Goal: Information Seeking & Learning: Learn about a topic

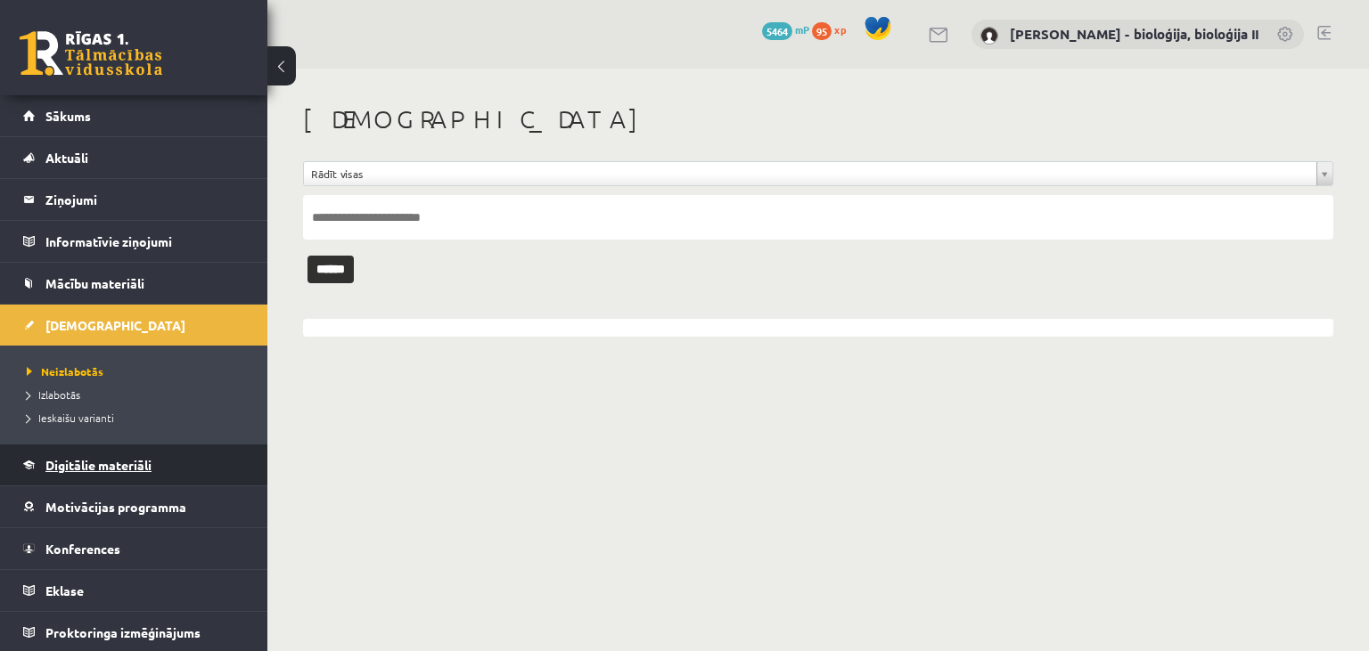
click at [73, 462] on span "Digitālie materiāli" at bounding box center [98, 465] width 106 height 16
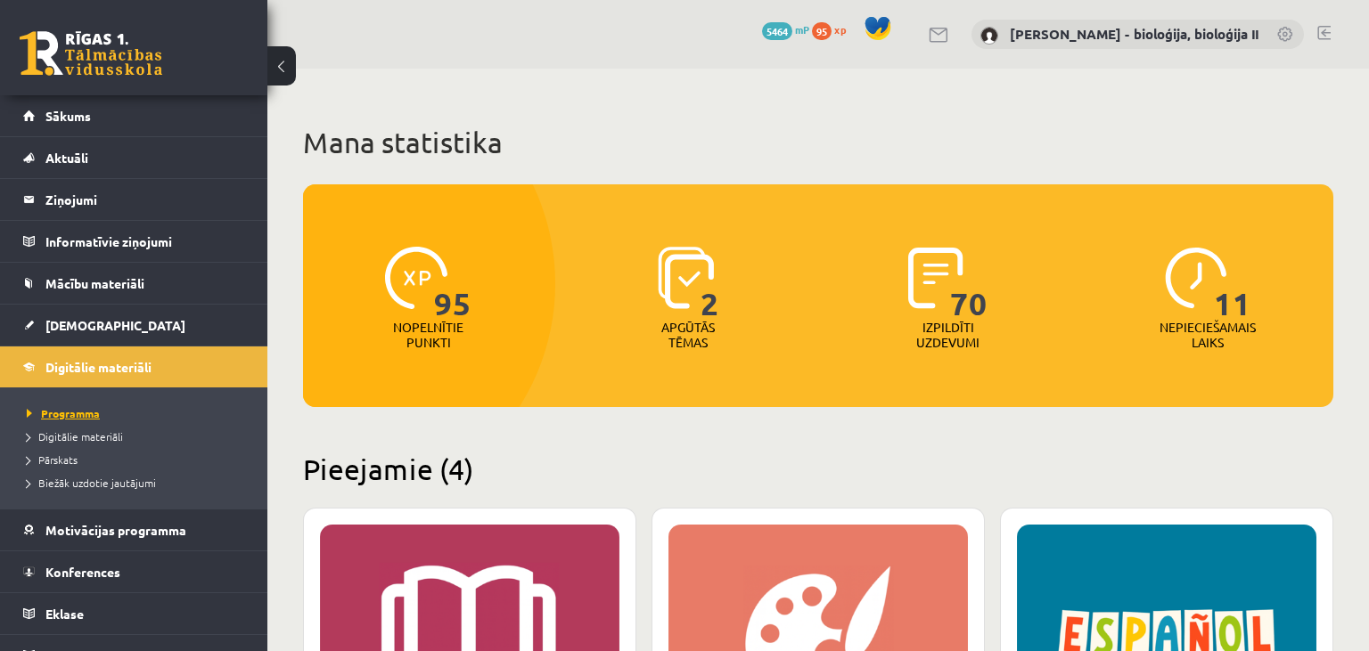
scroll to position [22, 0]
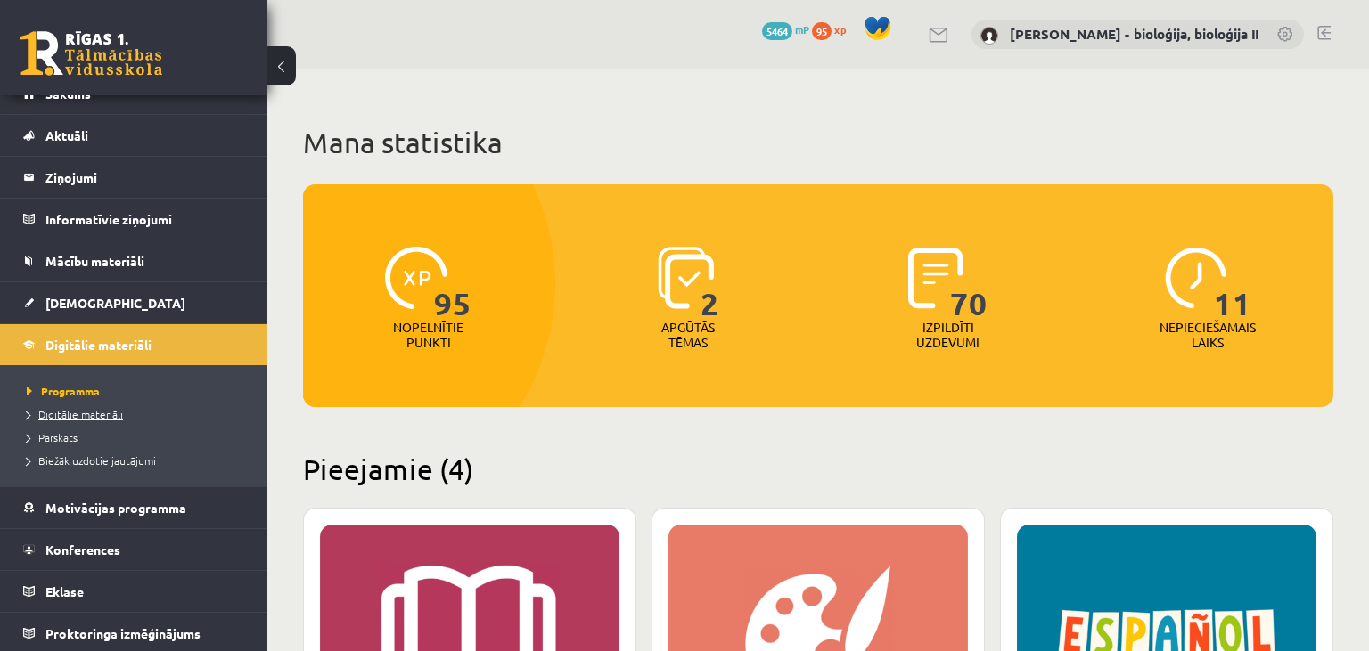
click at [112, 411] on span "Digitālie materiāli" at bounding box center [75, 414] width 96 height 14
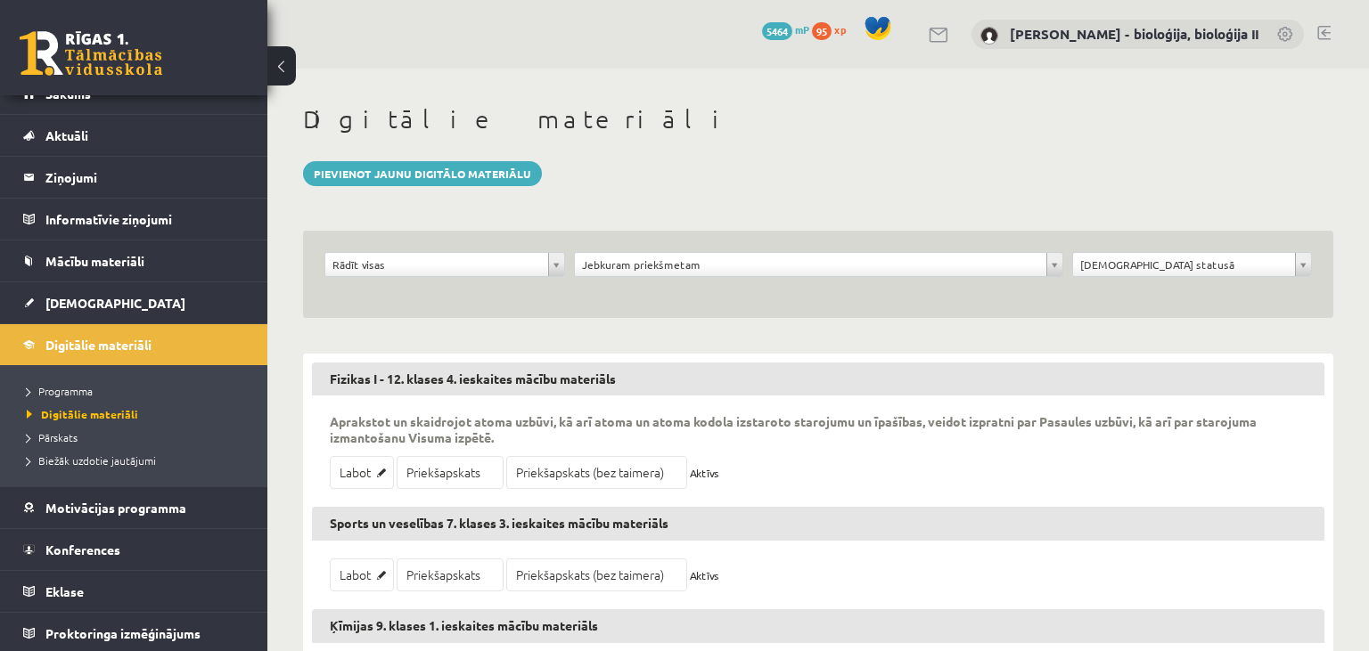
scroll to position [22, 0]
click at [504, 260] on body "0 Dāvanas 5464 mP 95 xp Elza Saulīte - bioloģija, bioloģija II Sākums Aktuāli K…" at bounding box center [684, 325] width 1369 height 651
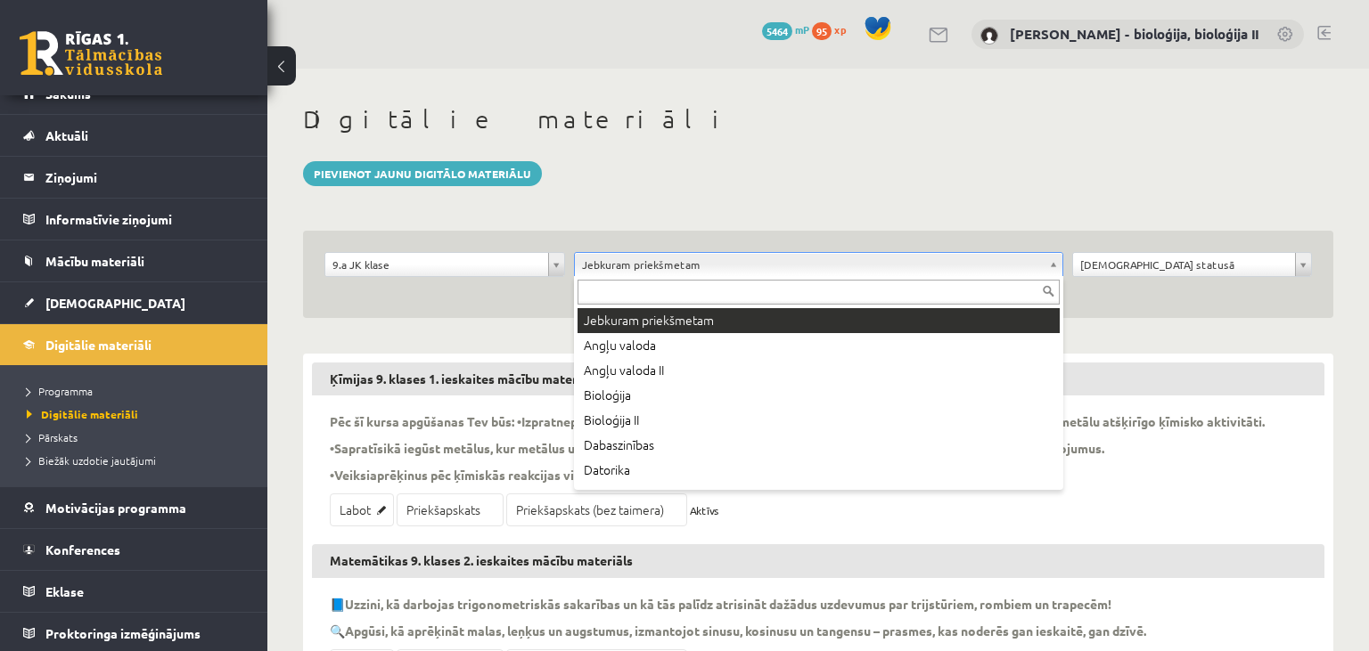
click at [723, 269] on body "0 Dāvanas 5464 mP 95 xp Elza Saulīte - bioloģija, bioloģija II Sākums Aktuāli K…" at bounding box center [684, 325] width 1369 height 651
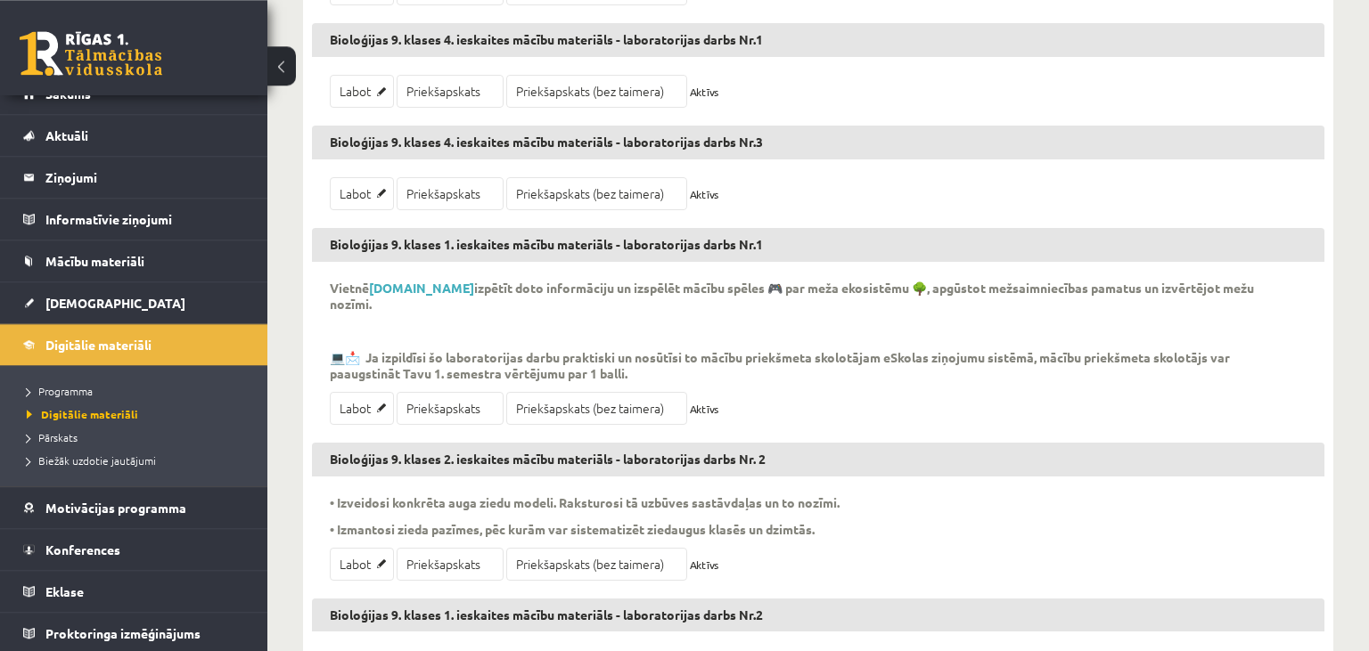
scroll to position [376, 0]
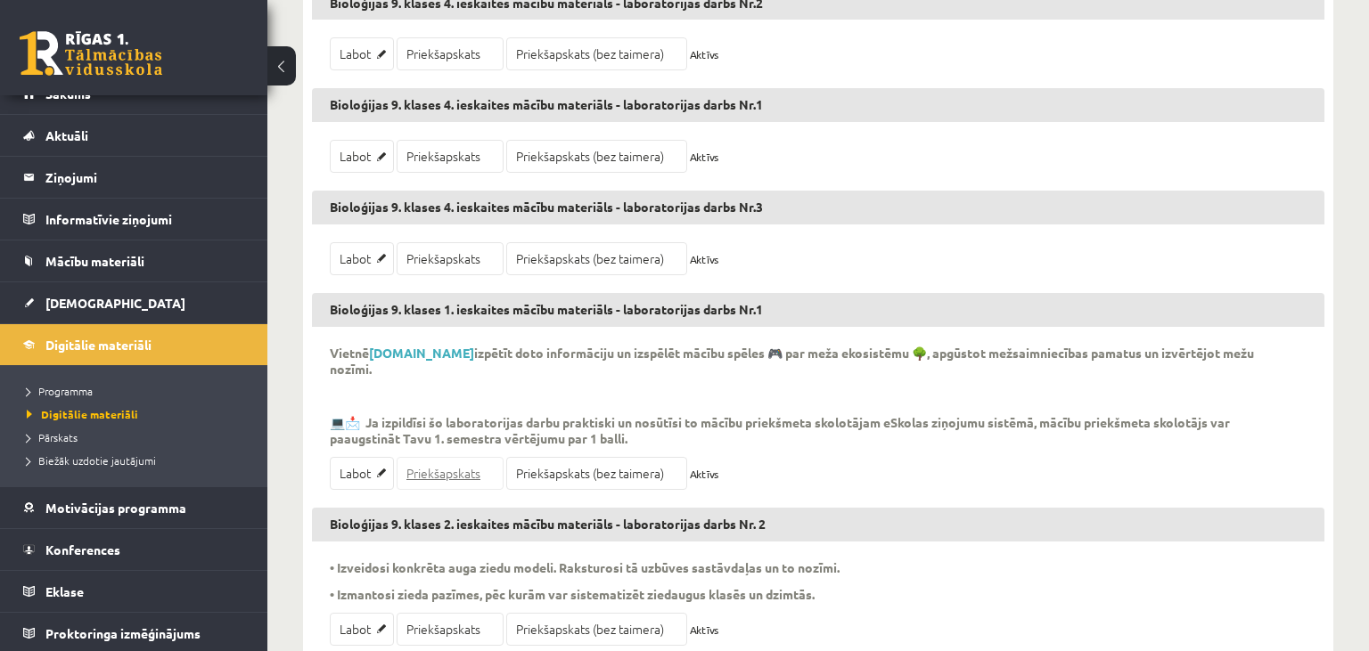
click at [460, 469] on link "Priekšapskats" at bounding box center [450, 473] width 107 height 33
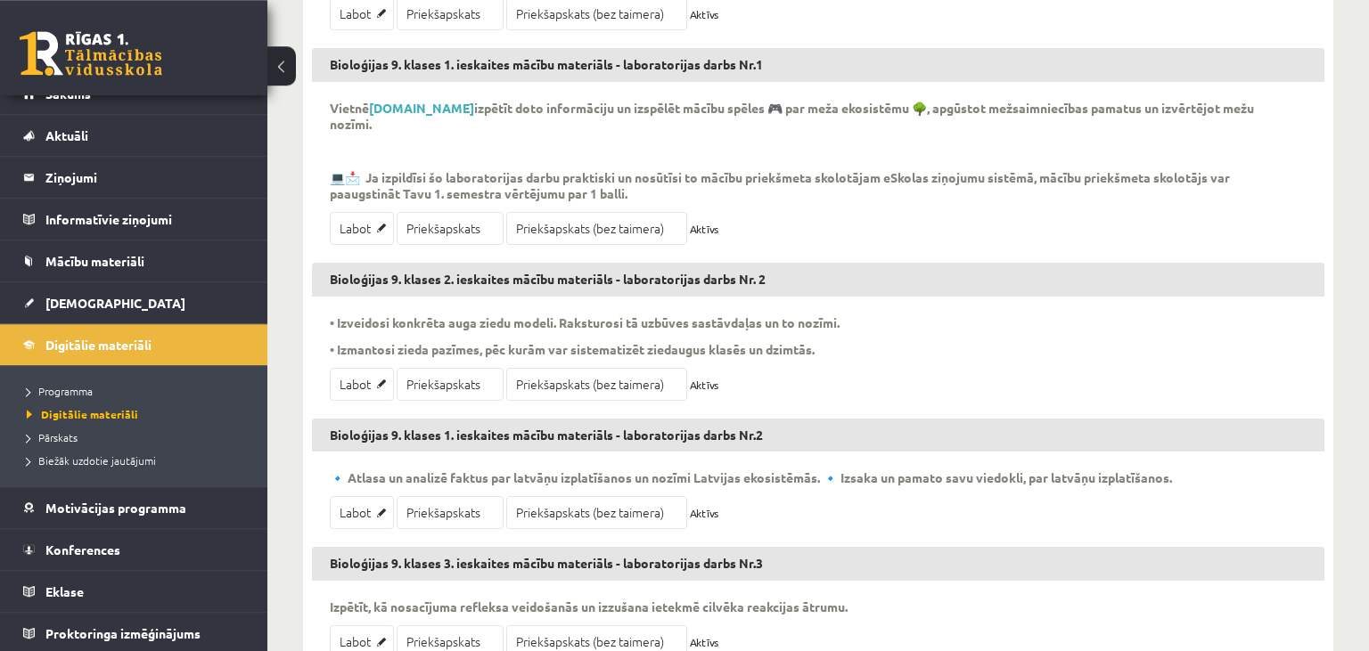
scroll to position [659, 0]
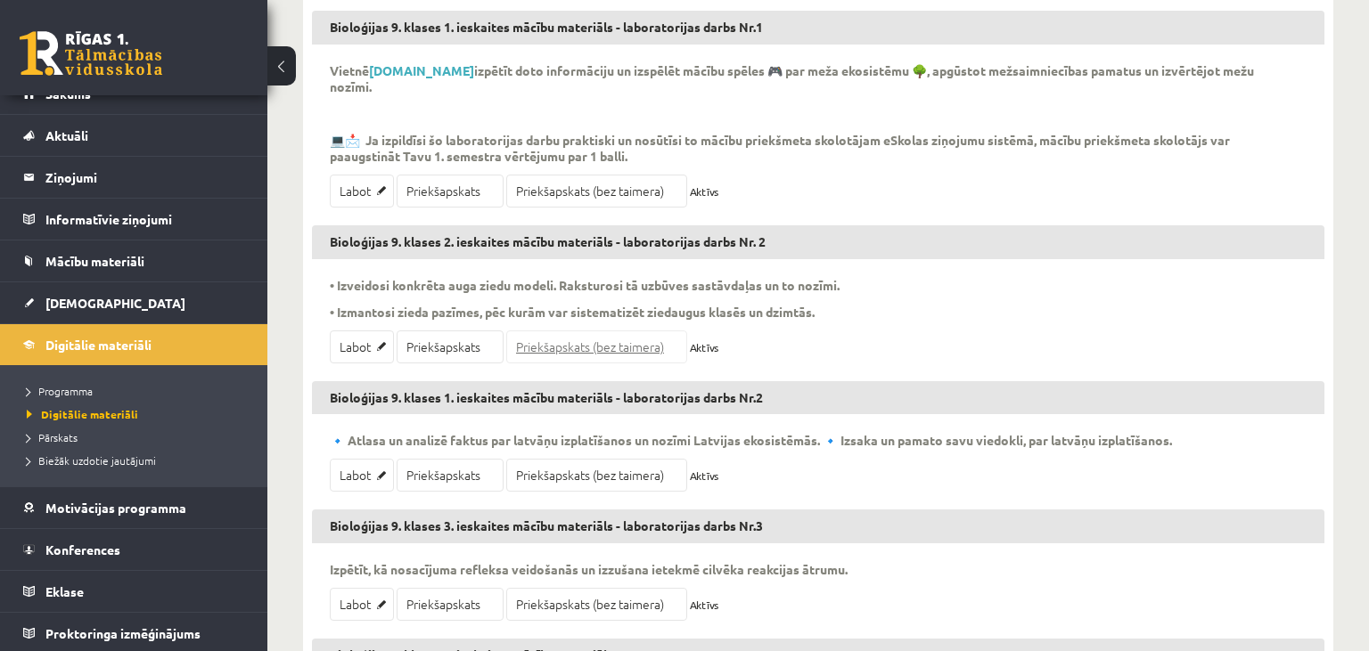
click at [598, 344] on link "Priekšapskats (bez taimera)" at bounding box center [596, 347] width 181 height 33
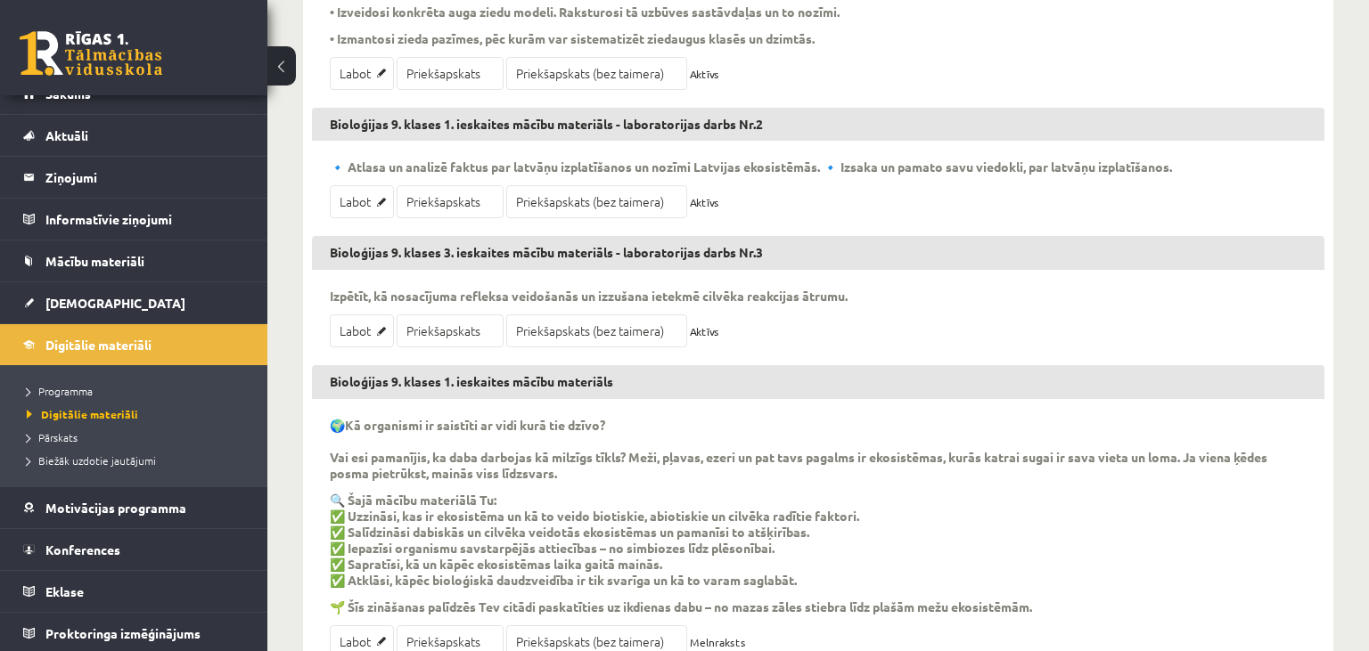
scroll to position [941, 0]
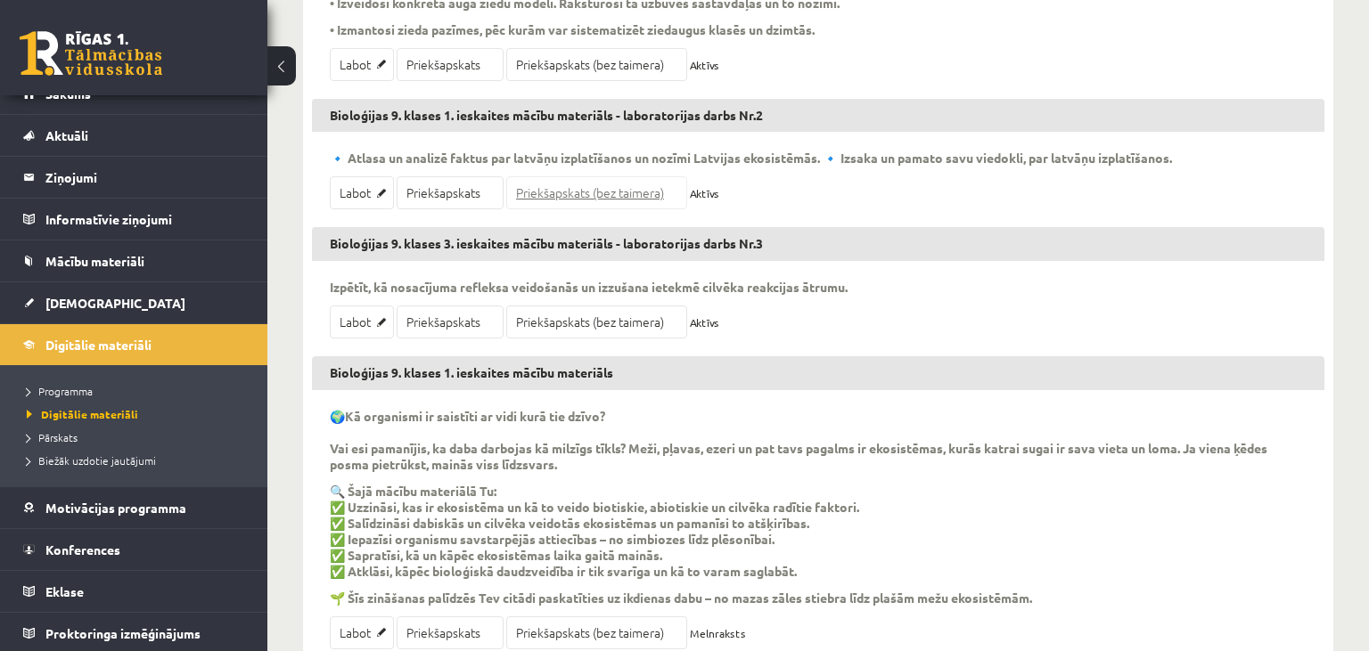
click at [597, 187] on link "Priekšapskats (bez taimera)" at bounding box center [596, 192] width 181 height 33
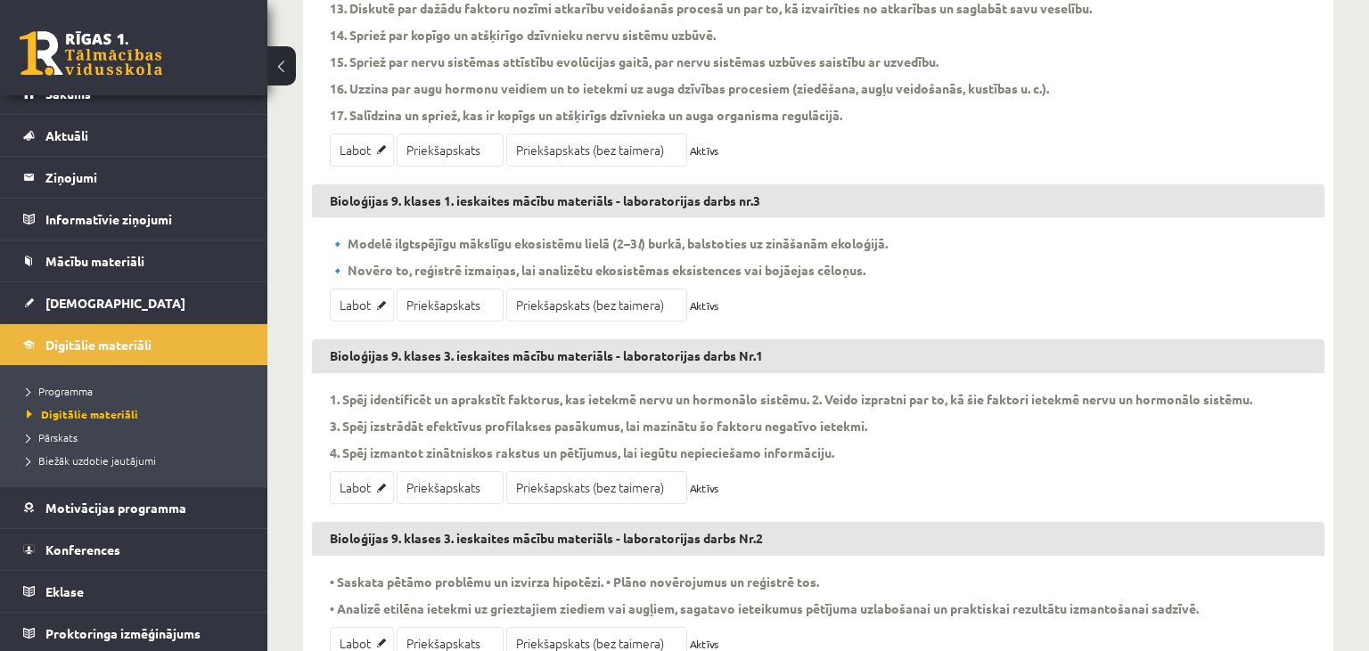
scroll to position [2258, 0]
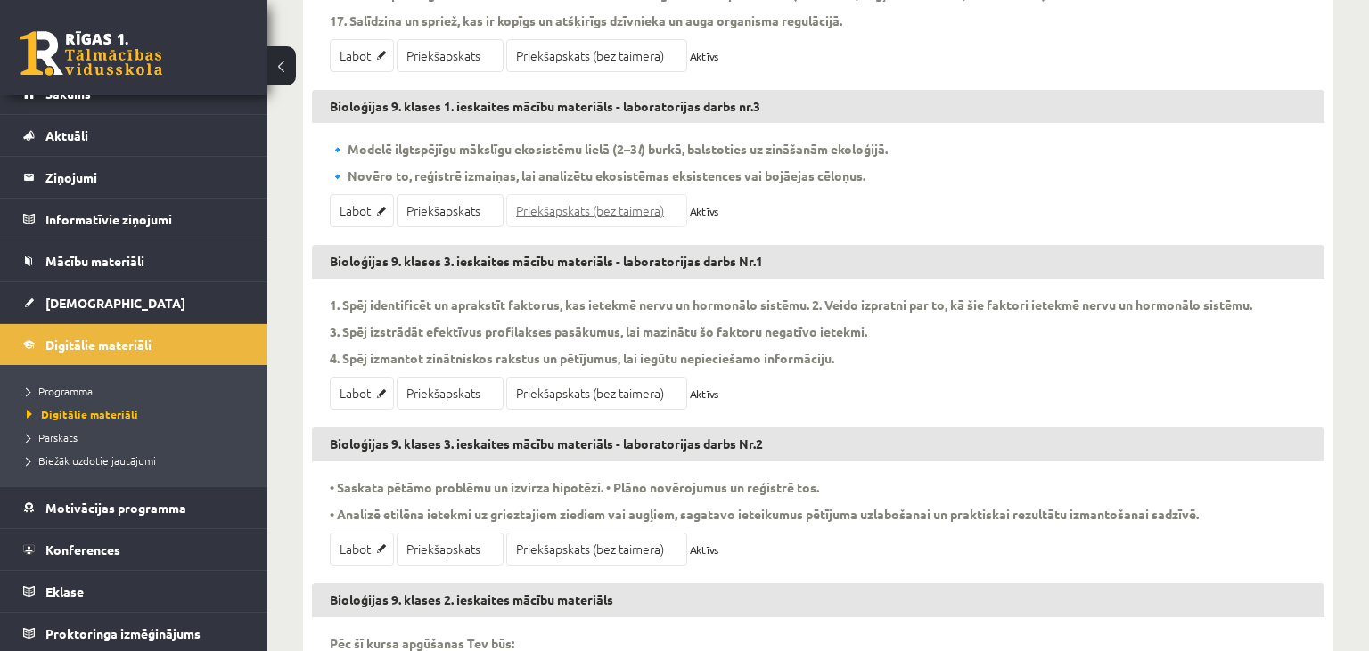
click at [576, 201] on link "Priekšapskats (bez taimera)" at bounding box center [596, 210] width 181 height 33
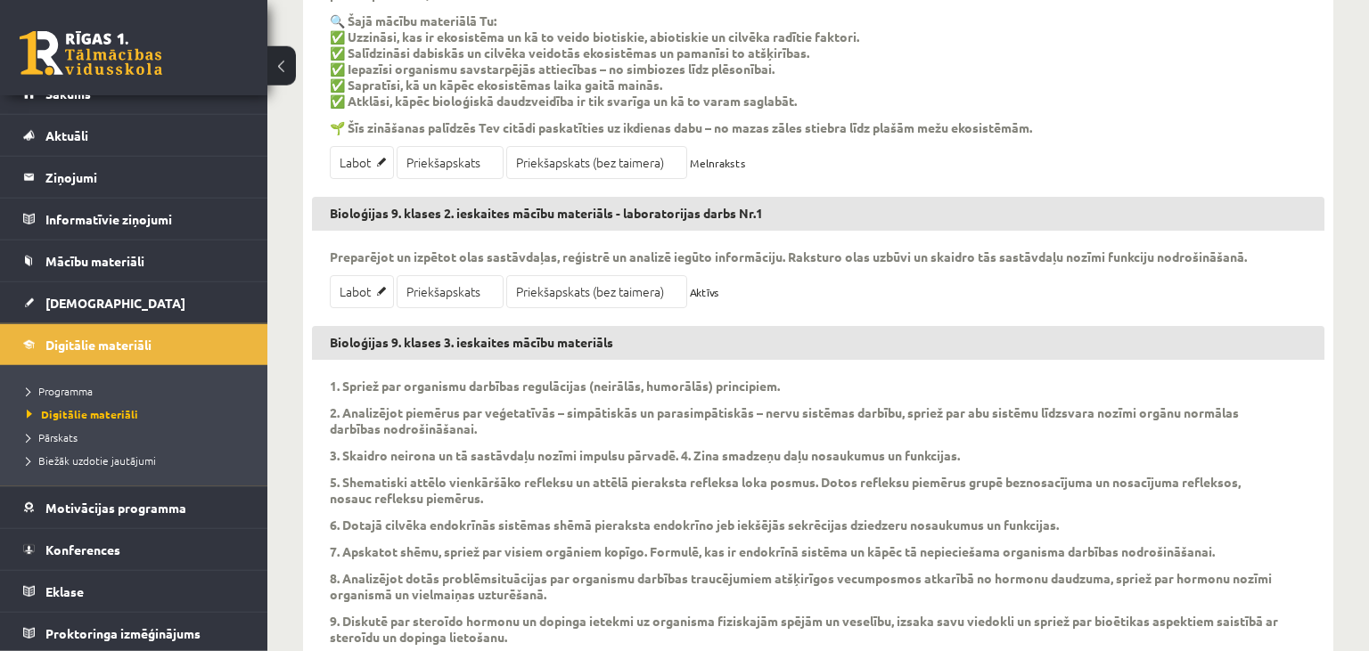
scroll to position [1129, 0]
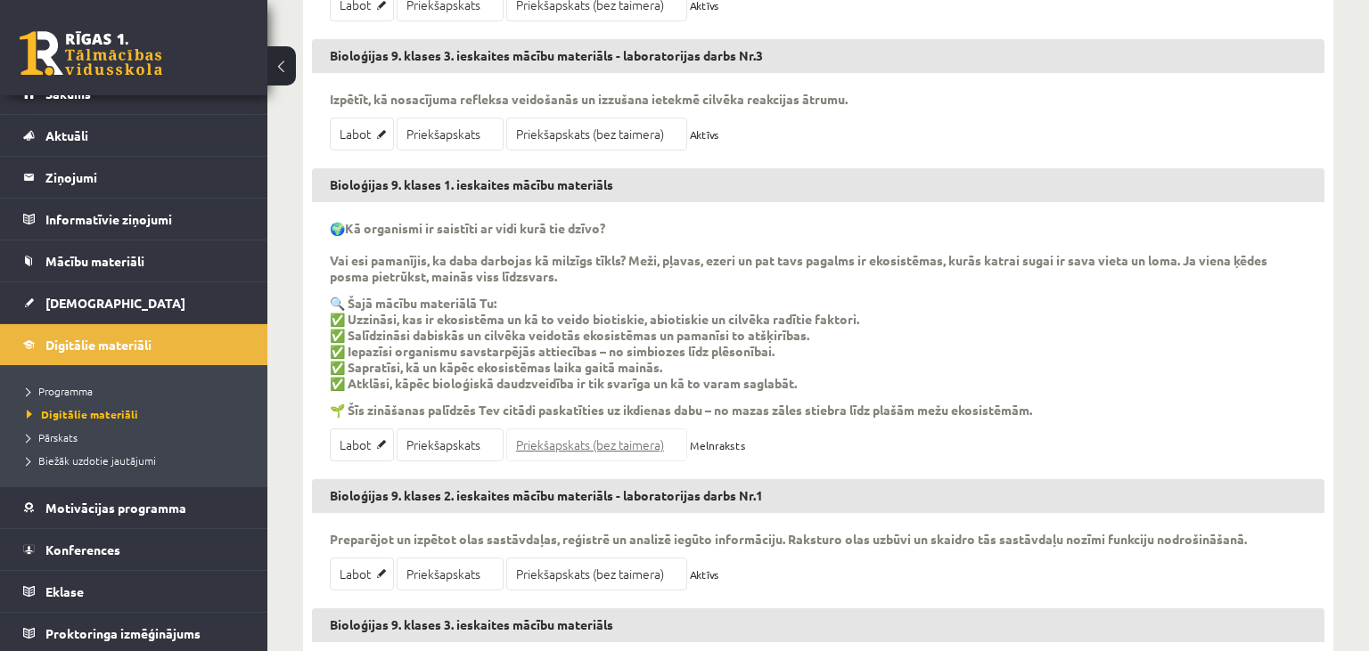
click at [601, 437] on link "Priekšapskats (bez taimera)" at bounding box center [596, 445] width 181 height 33
click at [85, 299] on span "[DEMOGRAPHIC_DATA]" at bounding box center [115, 303] width 140 height 16
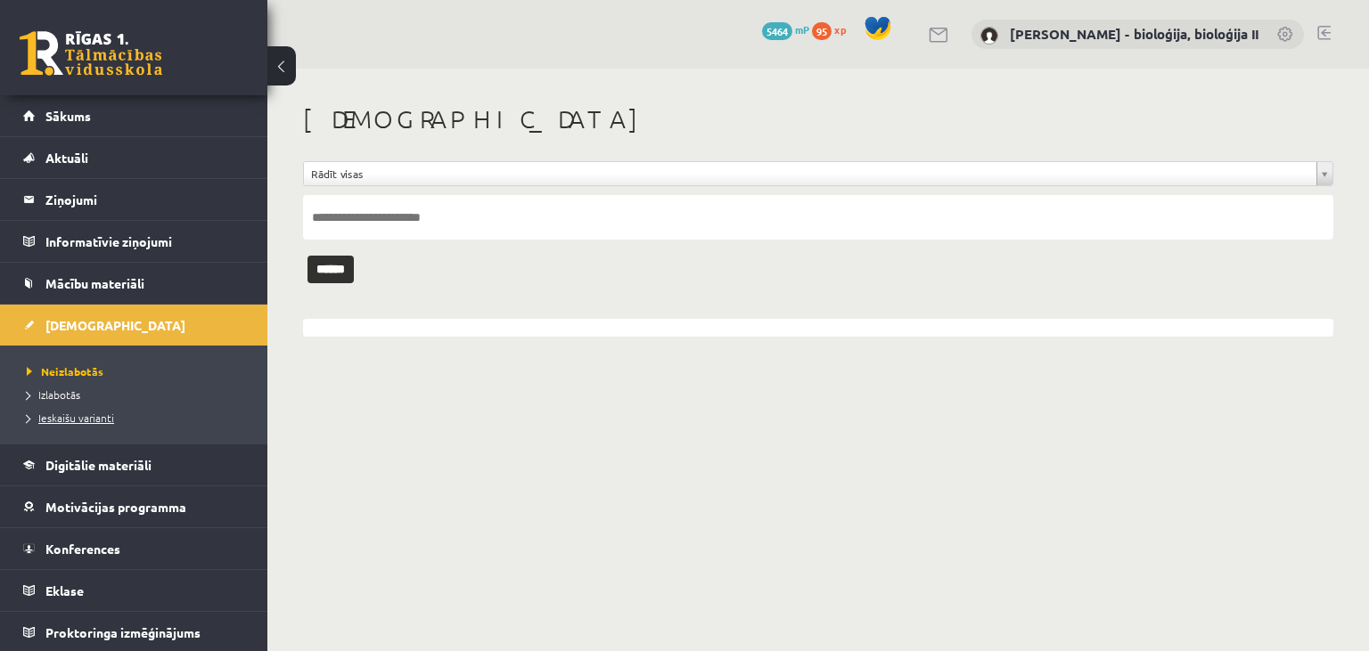
click at [74, 419] on span "Ieskaišu varianti" at bounding box center [70, 418] width 87 height 14
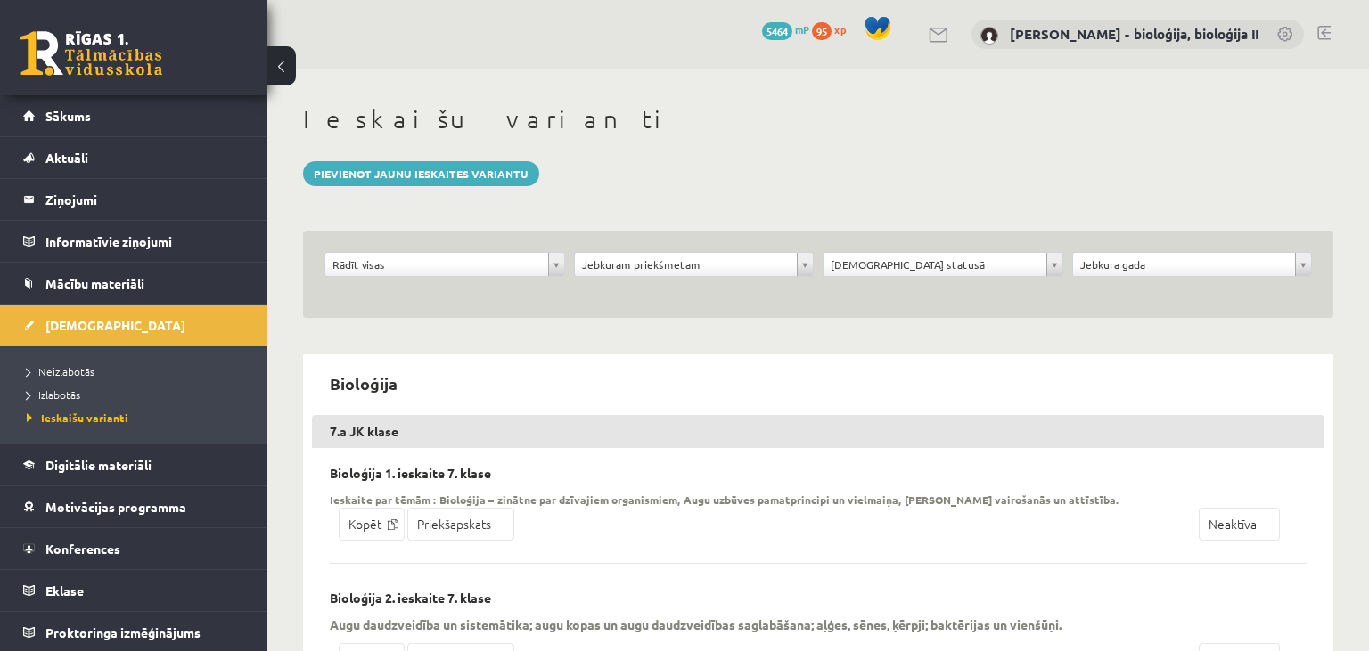
click at [623, 260] on body "0 Dāvanas 5464 mP 95 xp Elza Saulīte - bioloģija, bioloģija II Sākums Aktuāli K…" at bounding box center [684, 325] width 1369 height 651
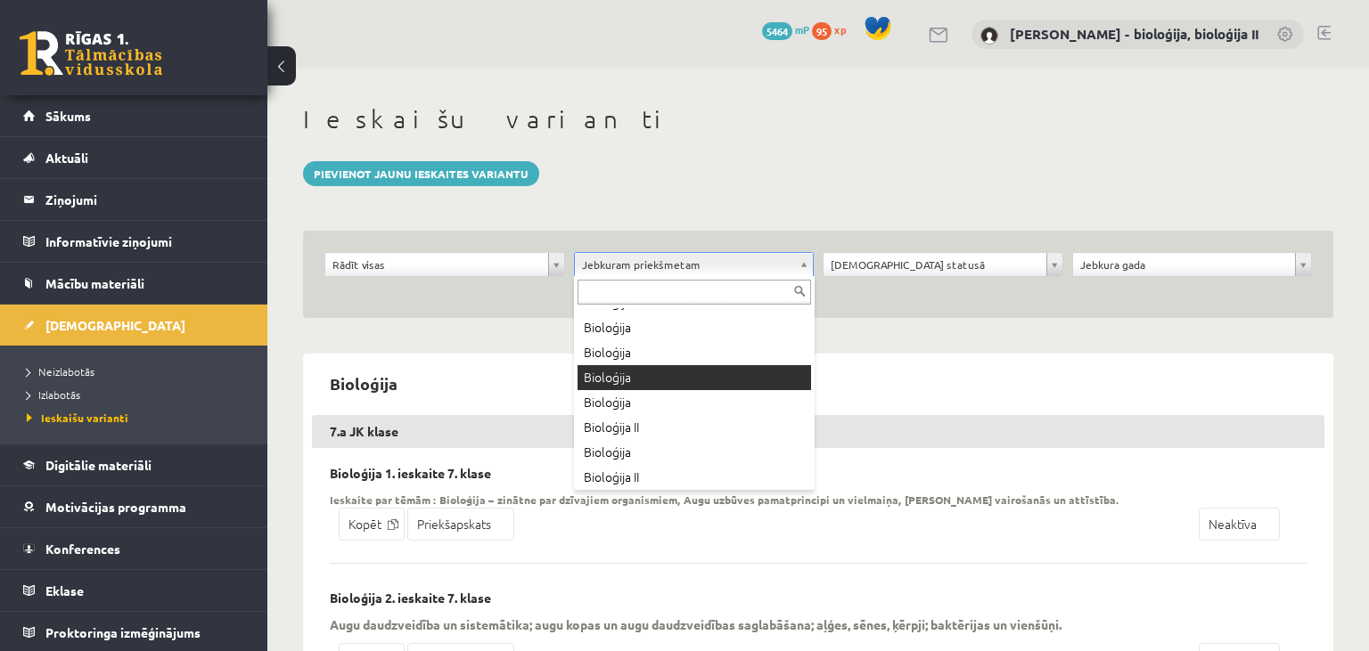
scroll to position [72, 0]
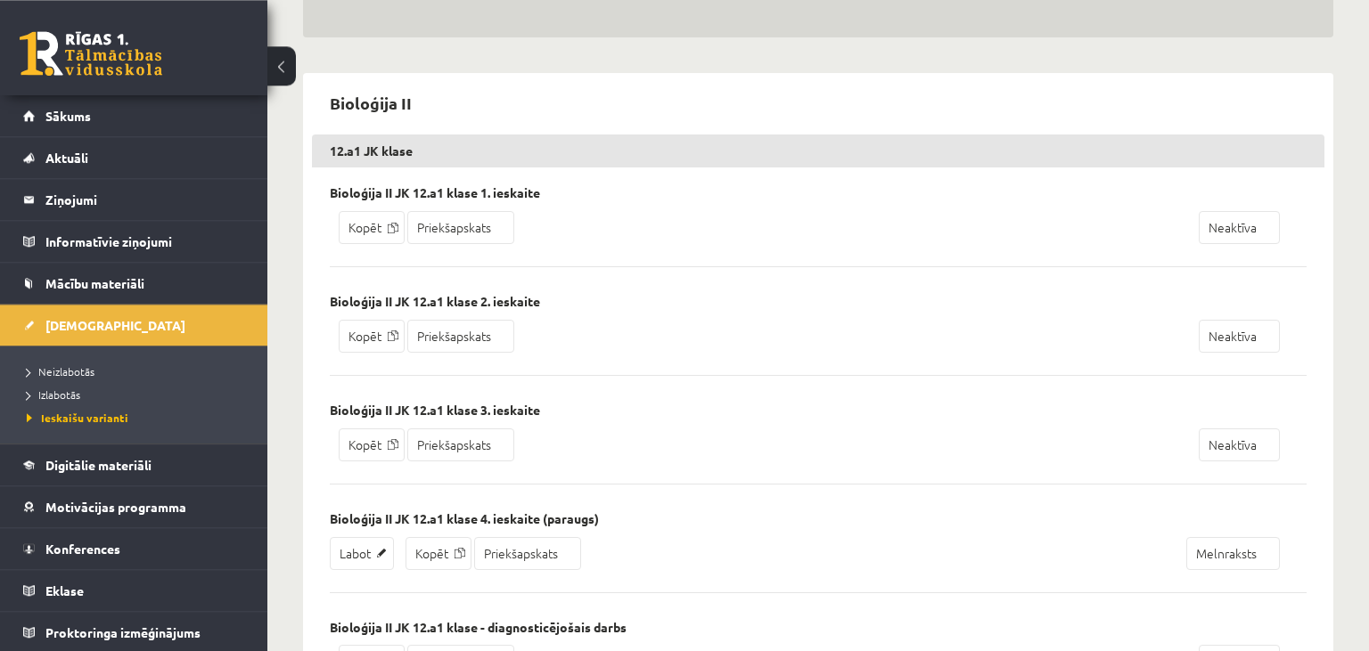
scroll to position [282, 0]
click at [479, 231] on link "Priekšapskats" at bounding box center [460, 226] width 107 height 33
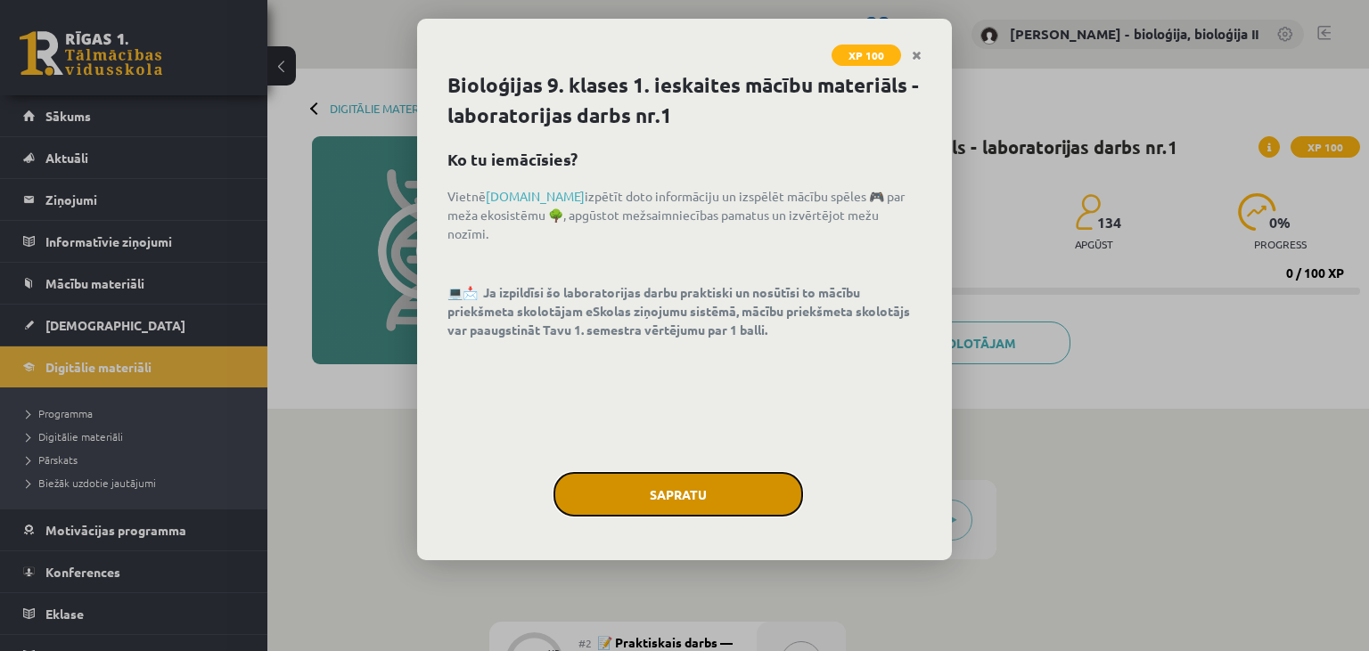
click at [671, 503] on button "Sapratu" at bounding box center [678, 494] width 250 height 45
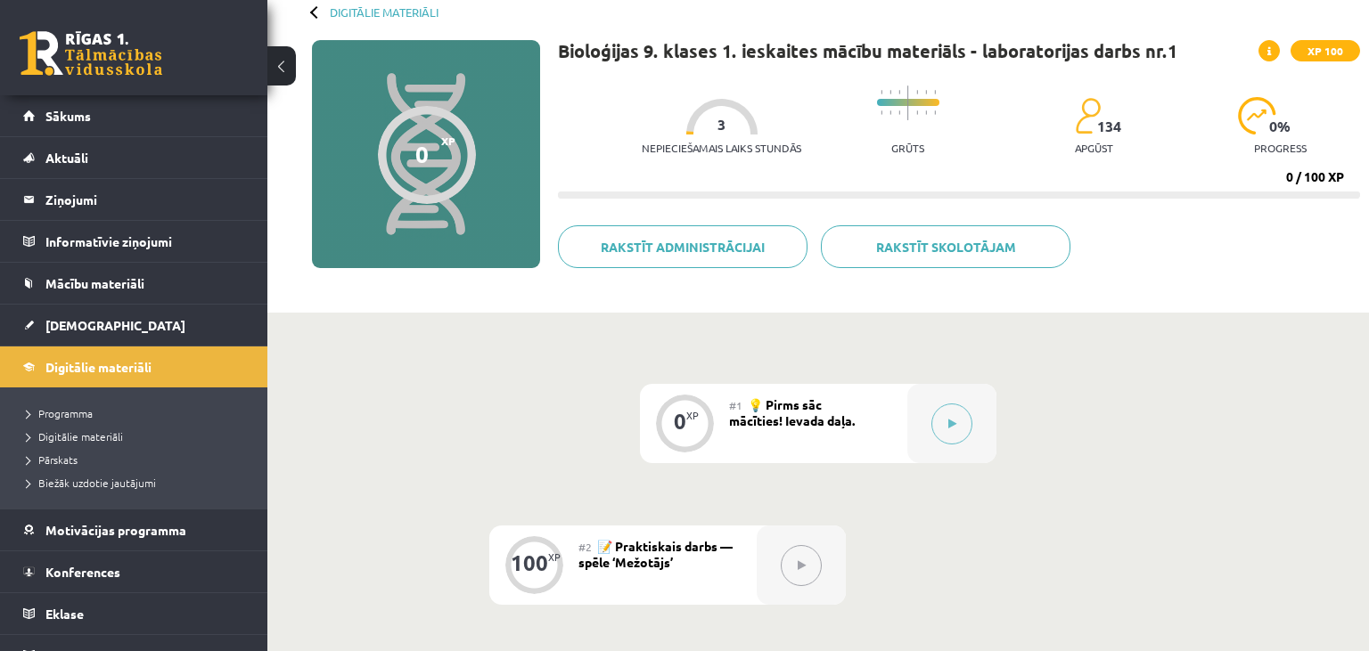
scroll to position [282, 0]
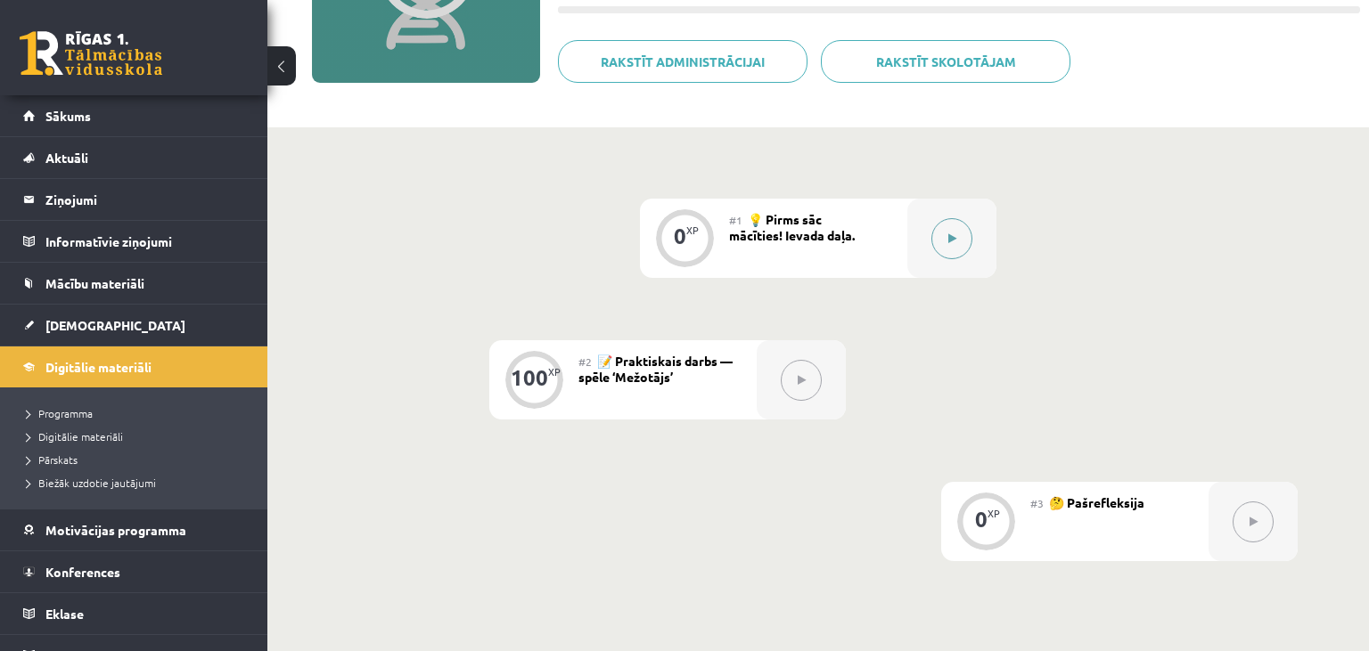
click at [945, 243] on button at bounding box center [951, 238] width 41 height 41
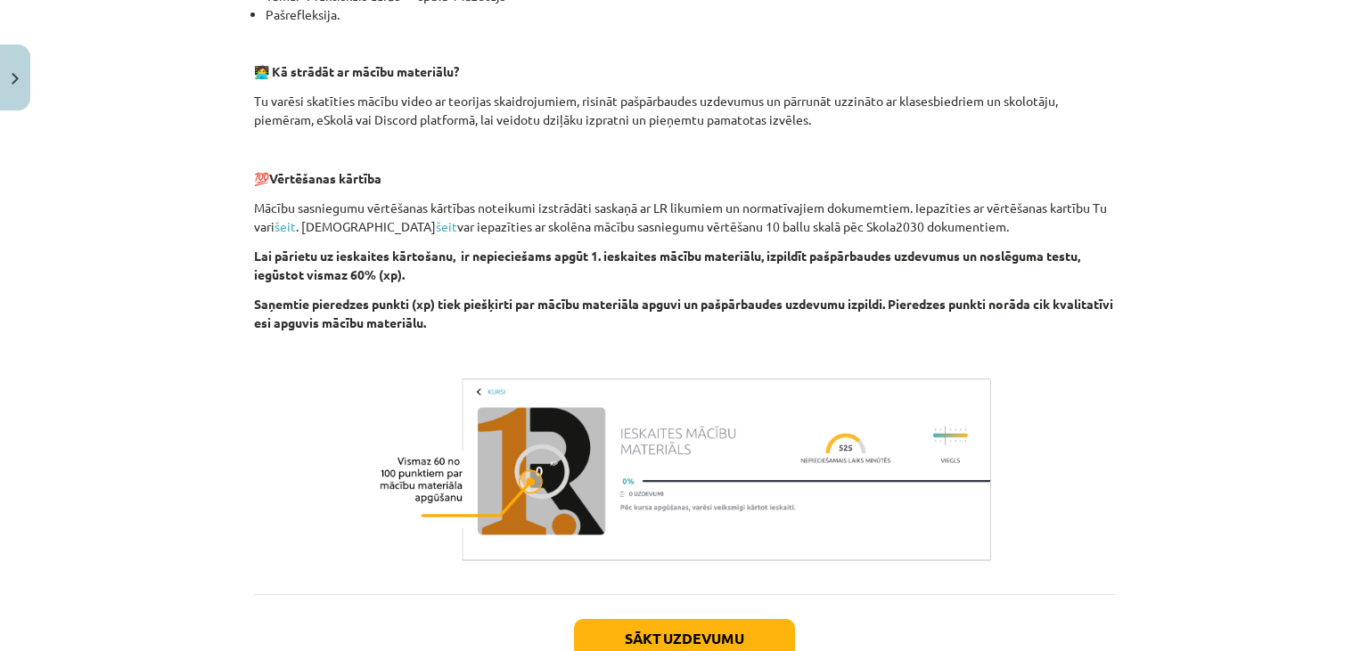
scroll to position [610, 0]
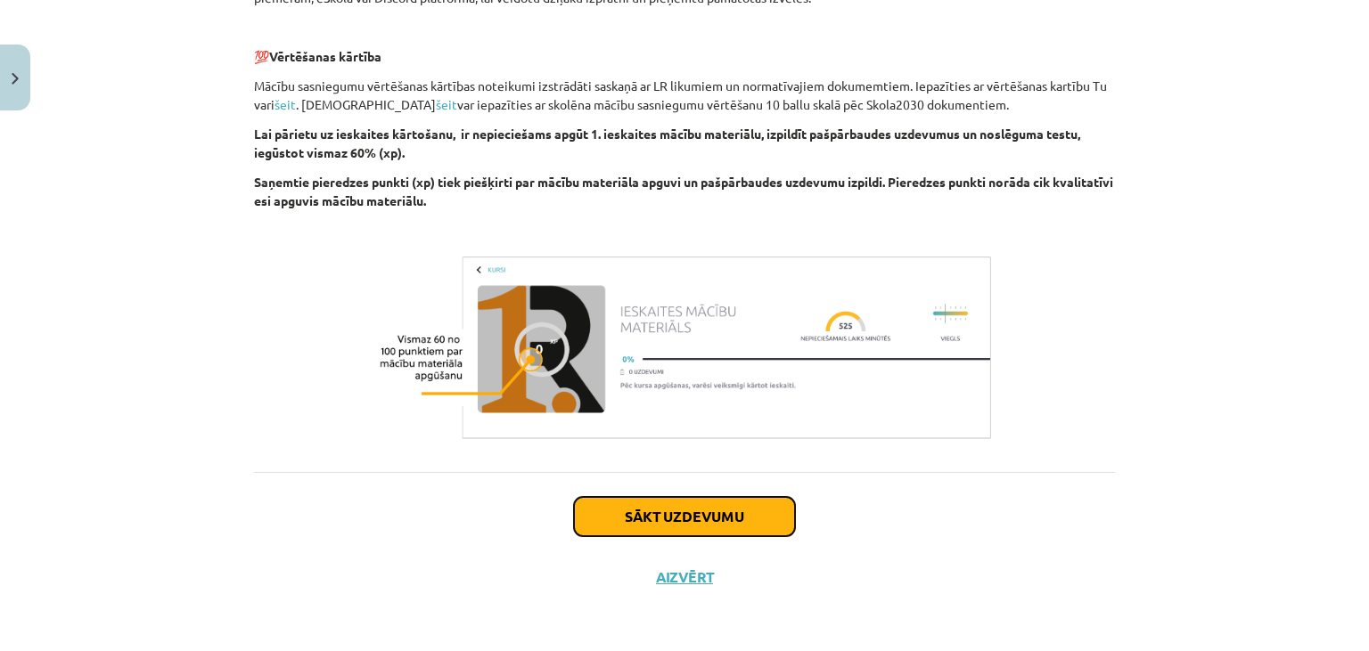
click at [661, 524] on button "Sākt uzdevumu" at bounding box center [684, 516] width 221 height 39
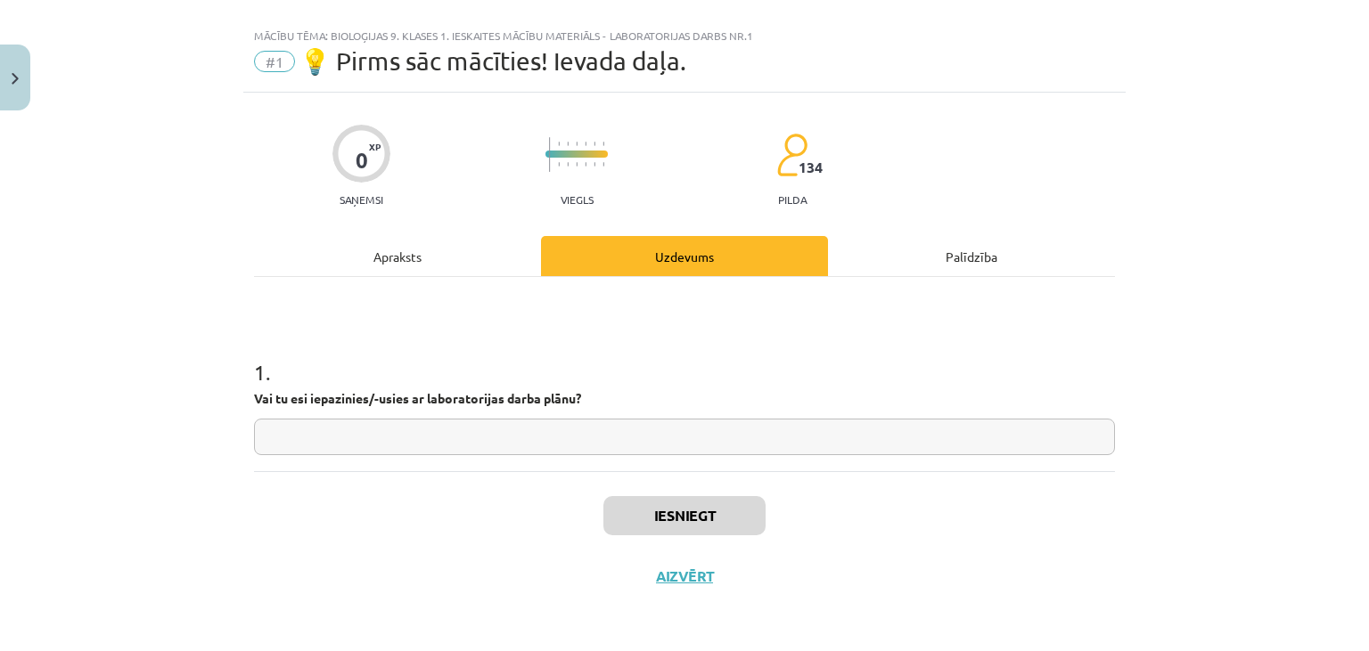
scroll to position [25, 0]
click at [864, 424] on input "text" at bounding box center [684, 438] width 861 height 37
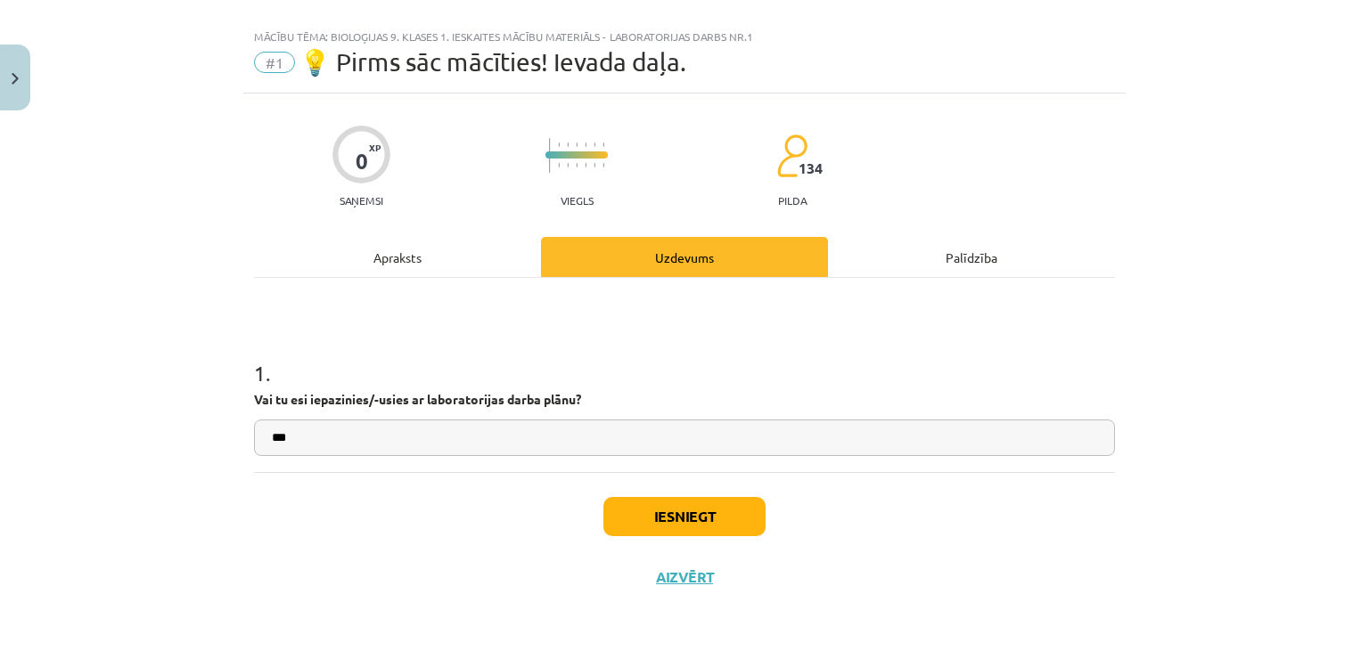
type input "***"
click at [731, 512] on button "Iesniegt" at bounding box center [684, 516] width 162 height 39
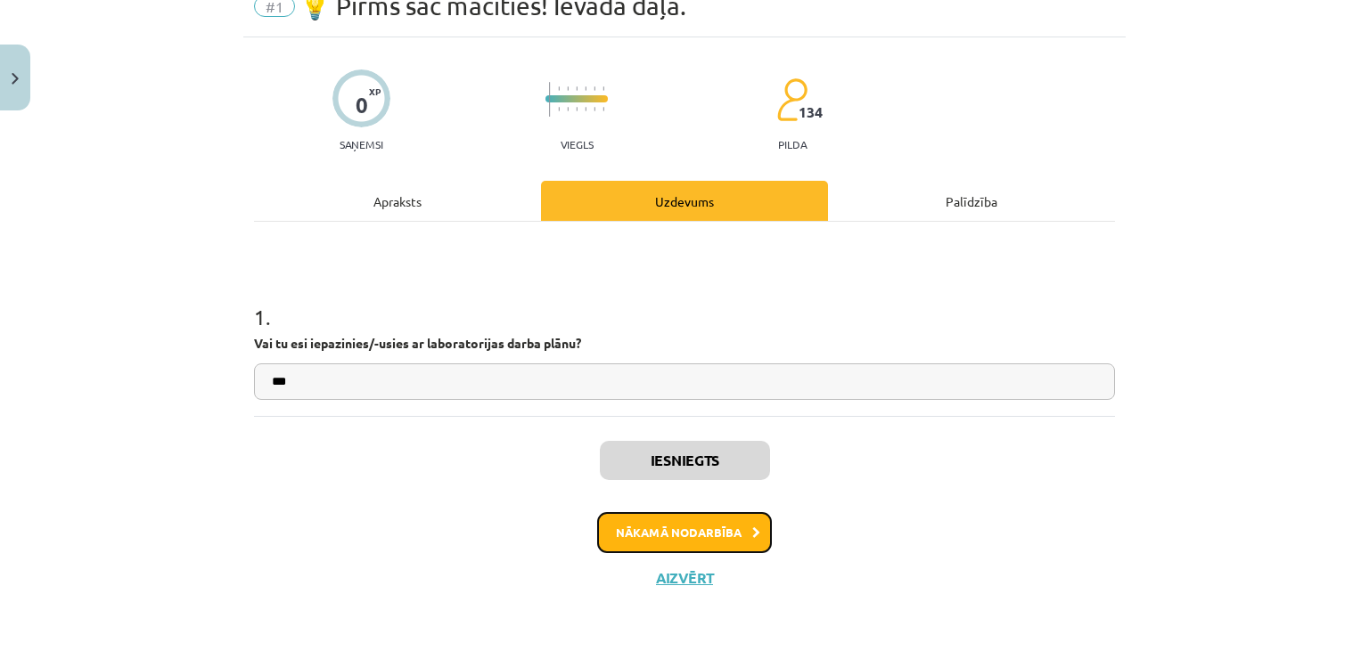
click at [683, 522] on button "Nākamā nodarbība" at bounding box center [684, 532] width 175 height 41
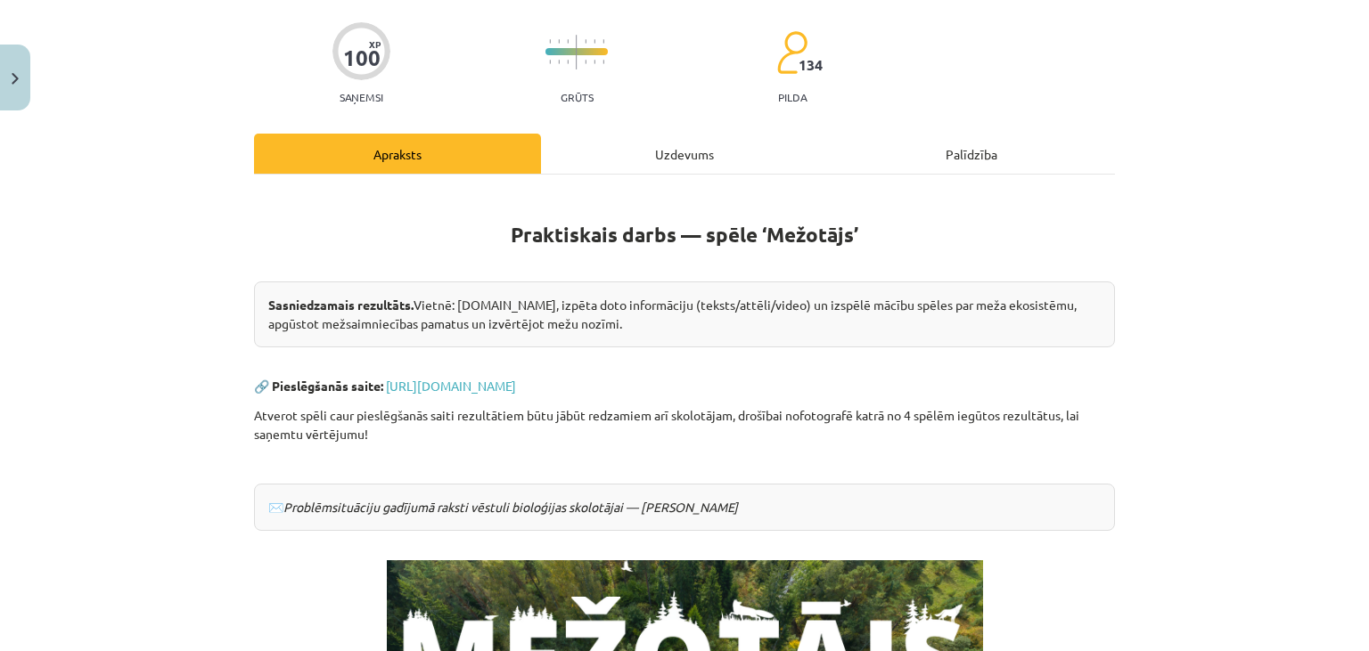
scroll to position [445, 0]
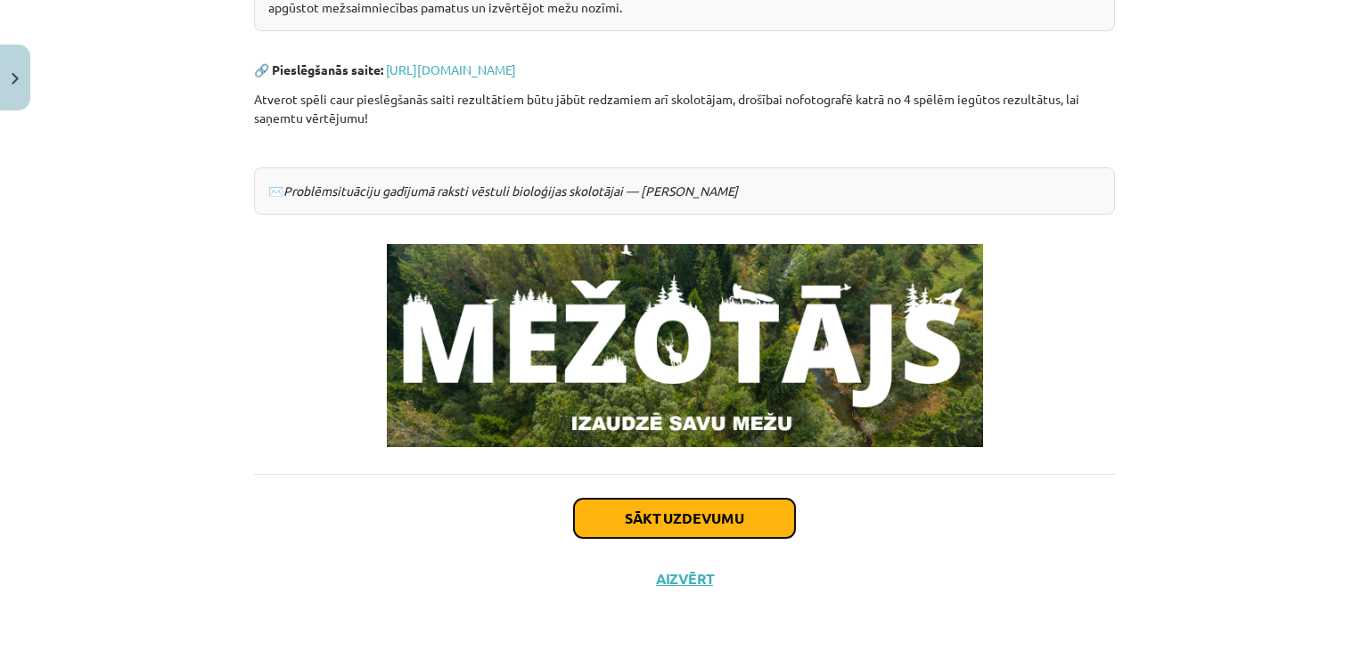
click at [685, 520] on button "Sākt uzdevumu" at bounding box center [684, 518] width 221 height 39
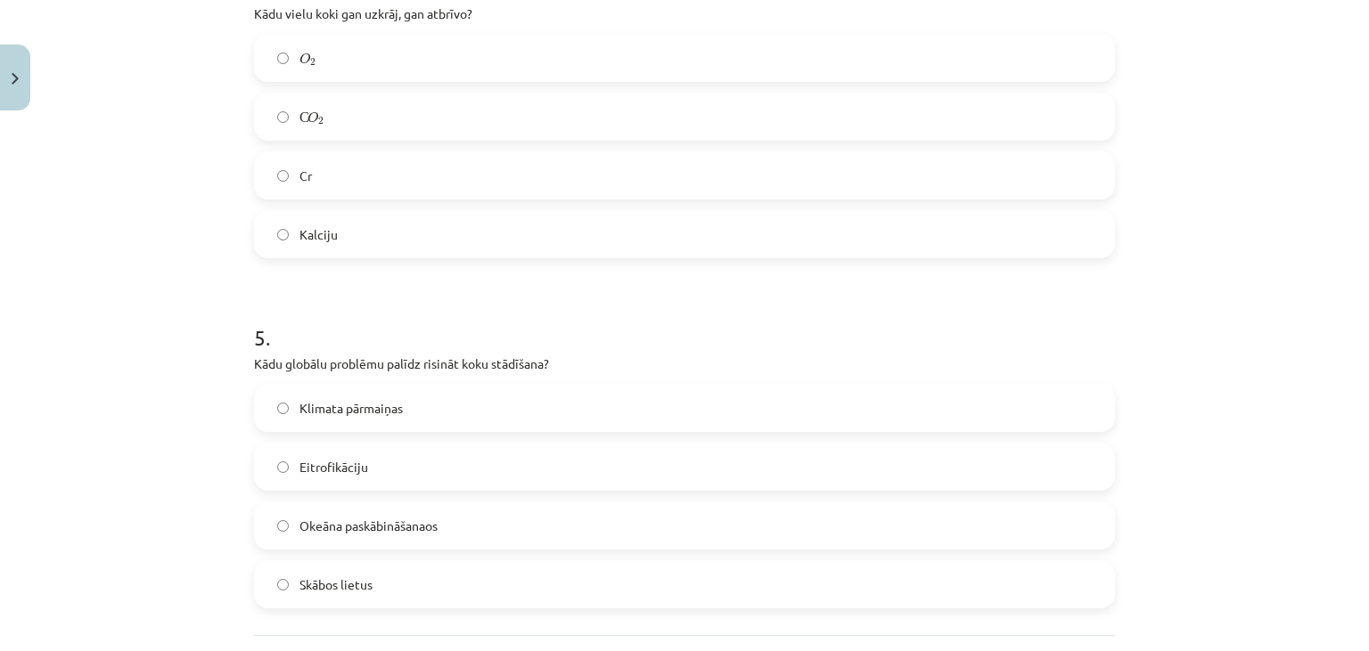
scroll to position [1565, 0]
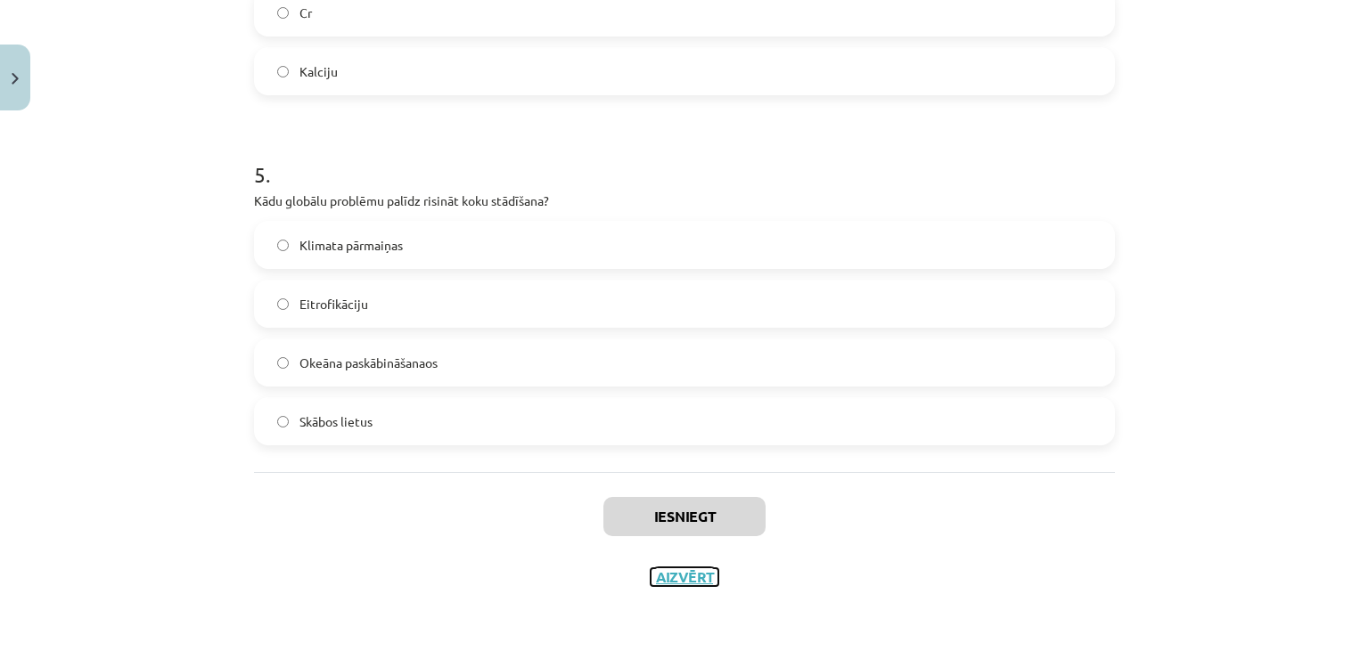
click at [669, 585] on button "Aizvērt" at bounding box center [685, 578] width 68 height 18
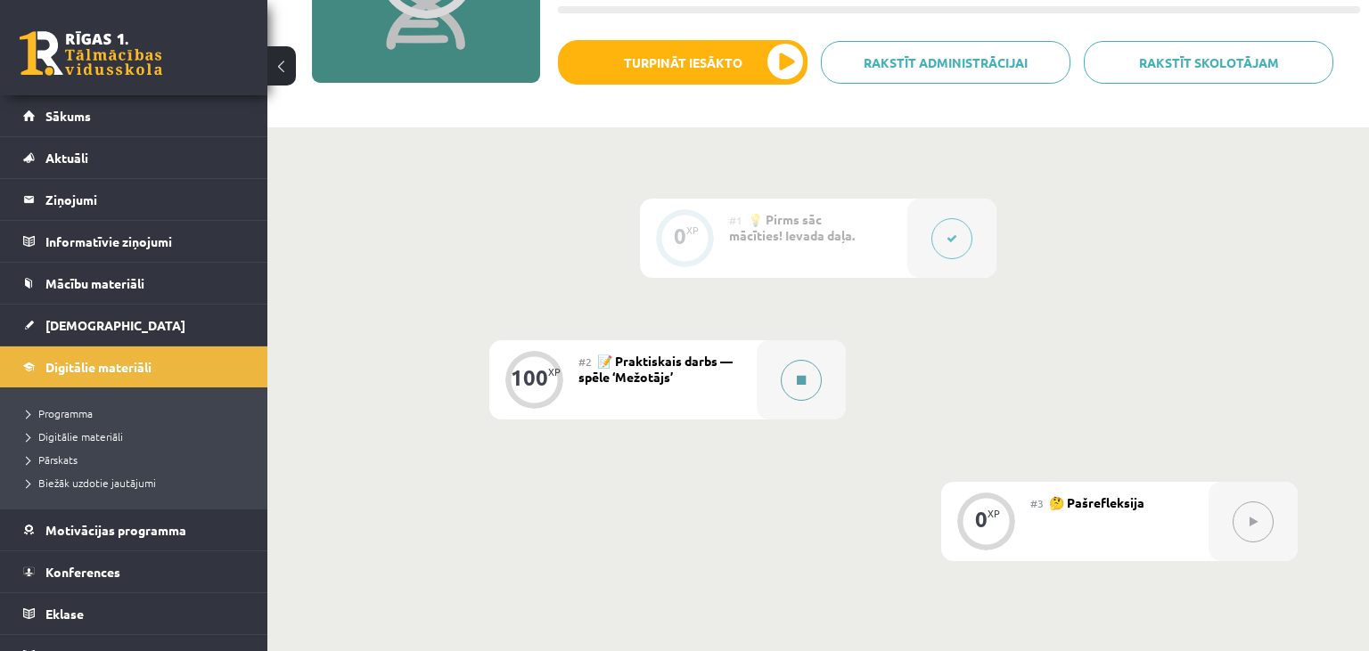
click at [798, 379] on icon at bounding box center [801, 380] width 9 height 11
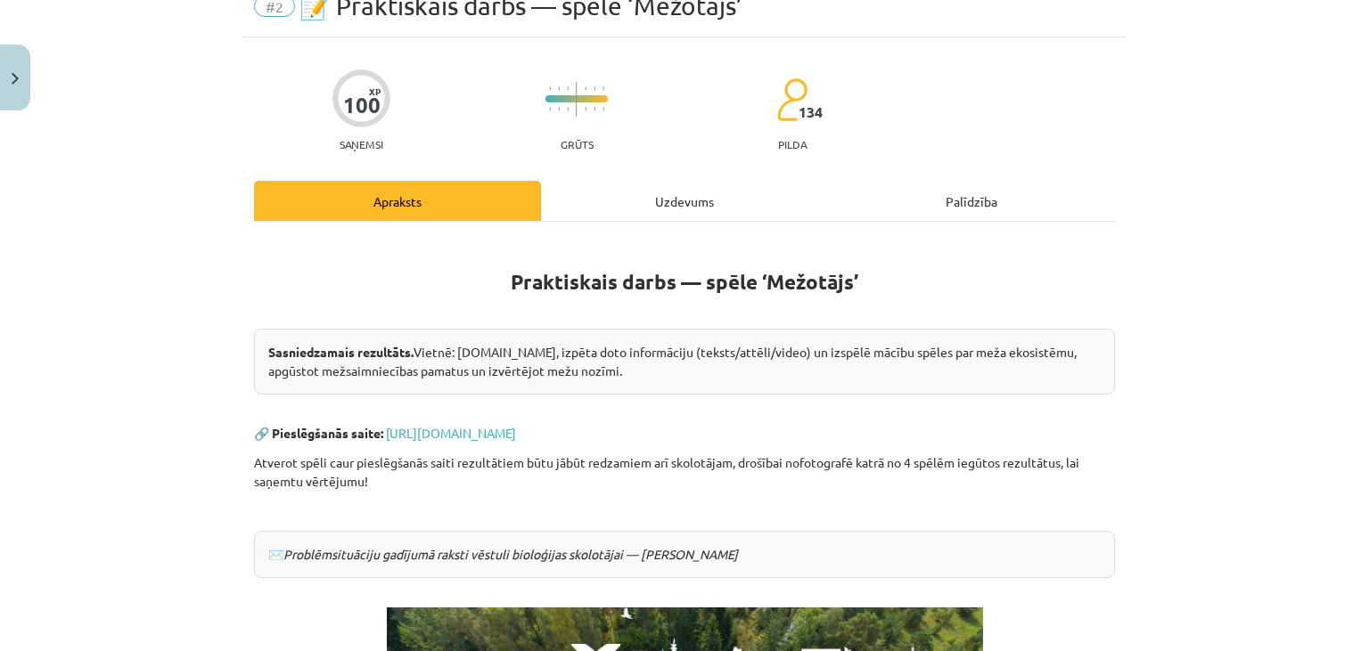
scroll to position [445, 0]
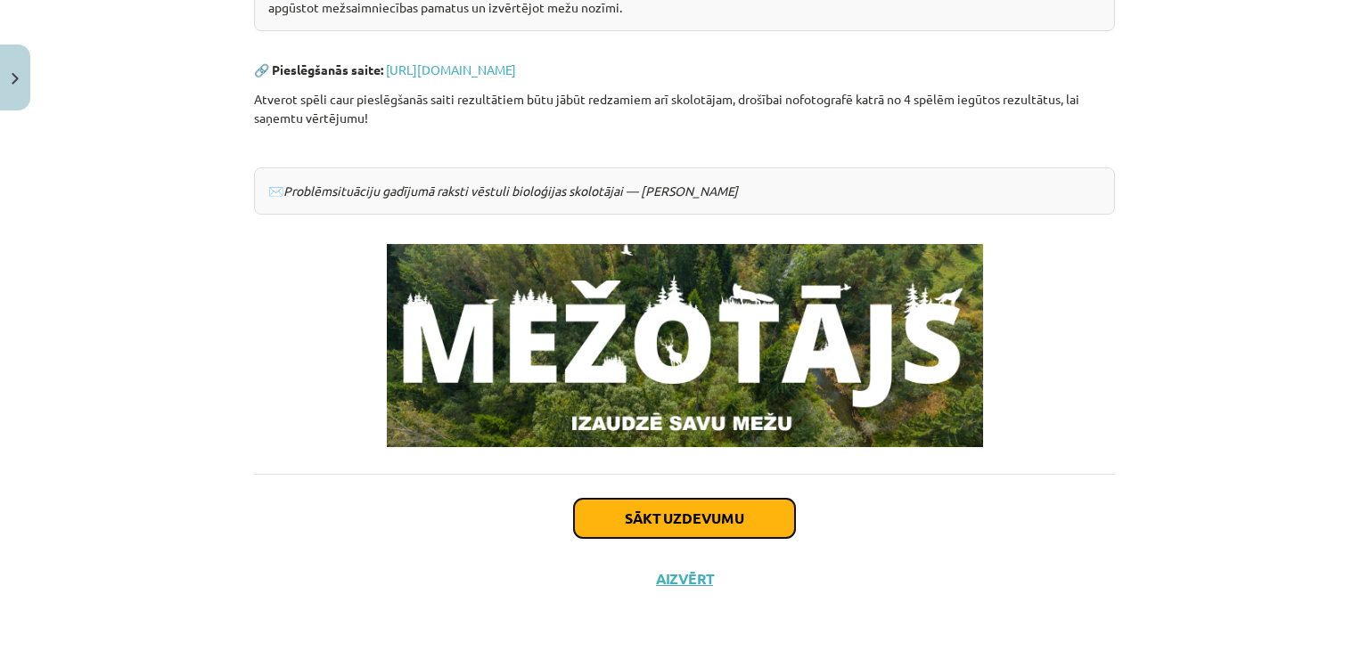
click at [670, 519] on button "Sākt uzdevumu" at bounding box center [684, 518] width 221 height 39
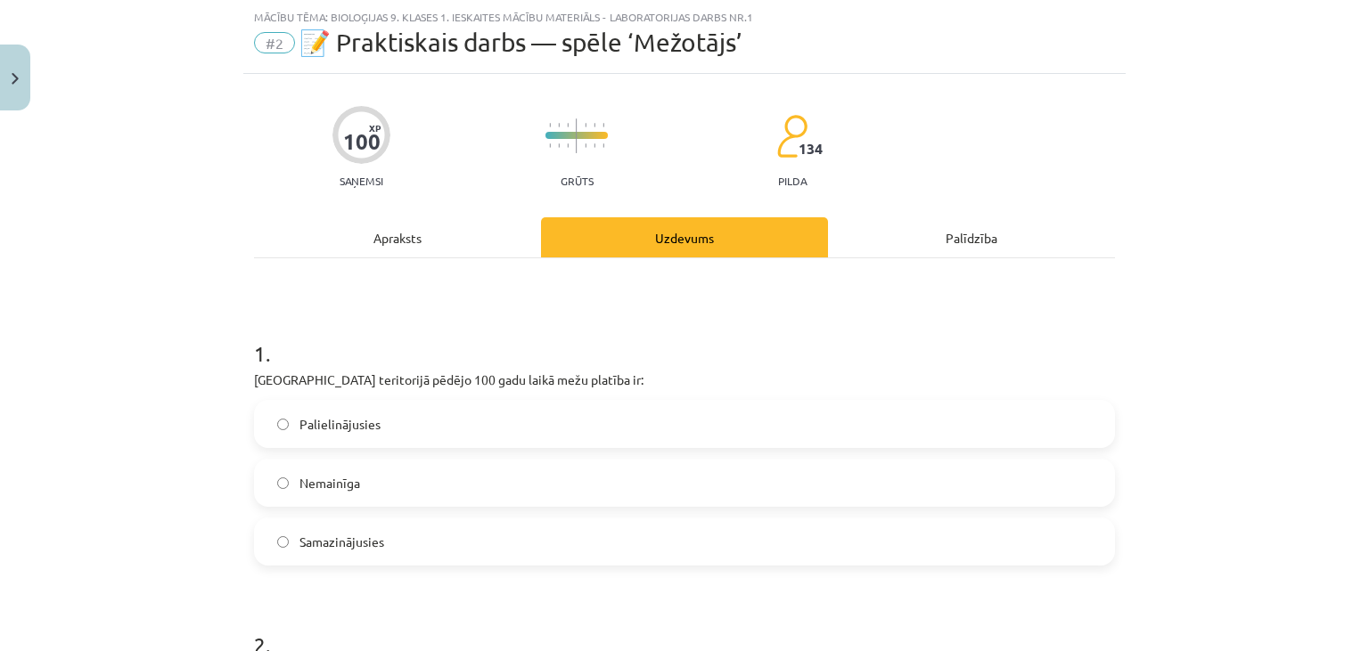
scroll to position [370, 0]
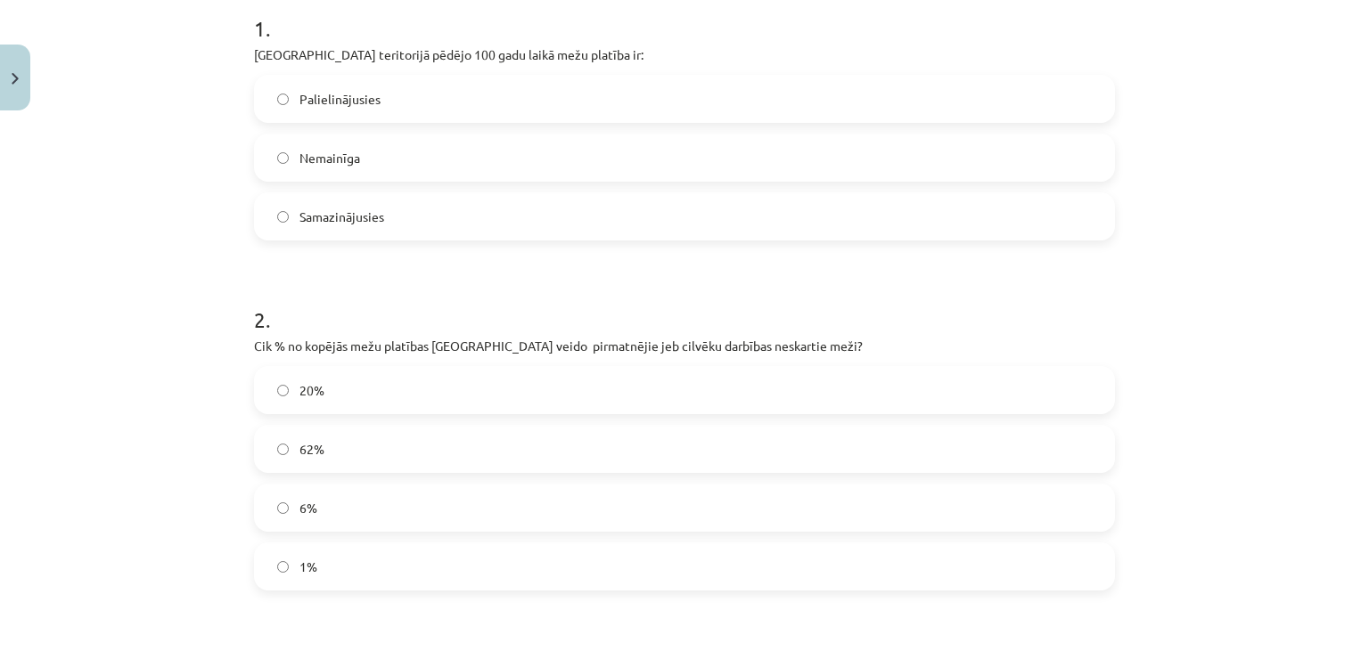
click at [390, 101] on label "Palielinājusies" at bounding box center [684, 99] width 857 height 45
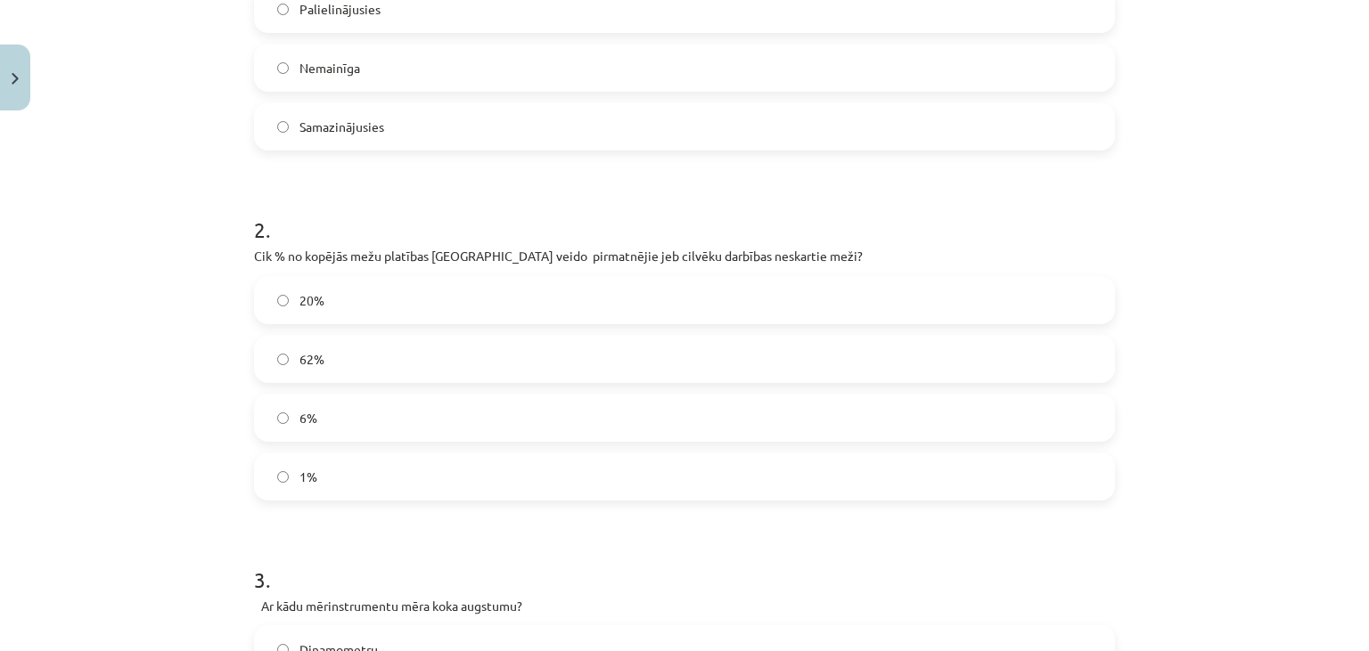
scroll to position [613, 0]
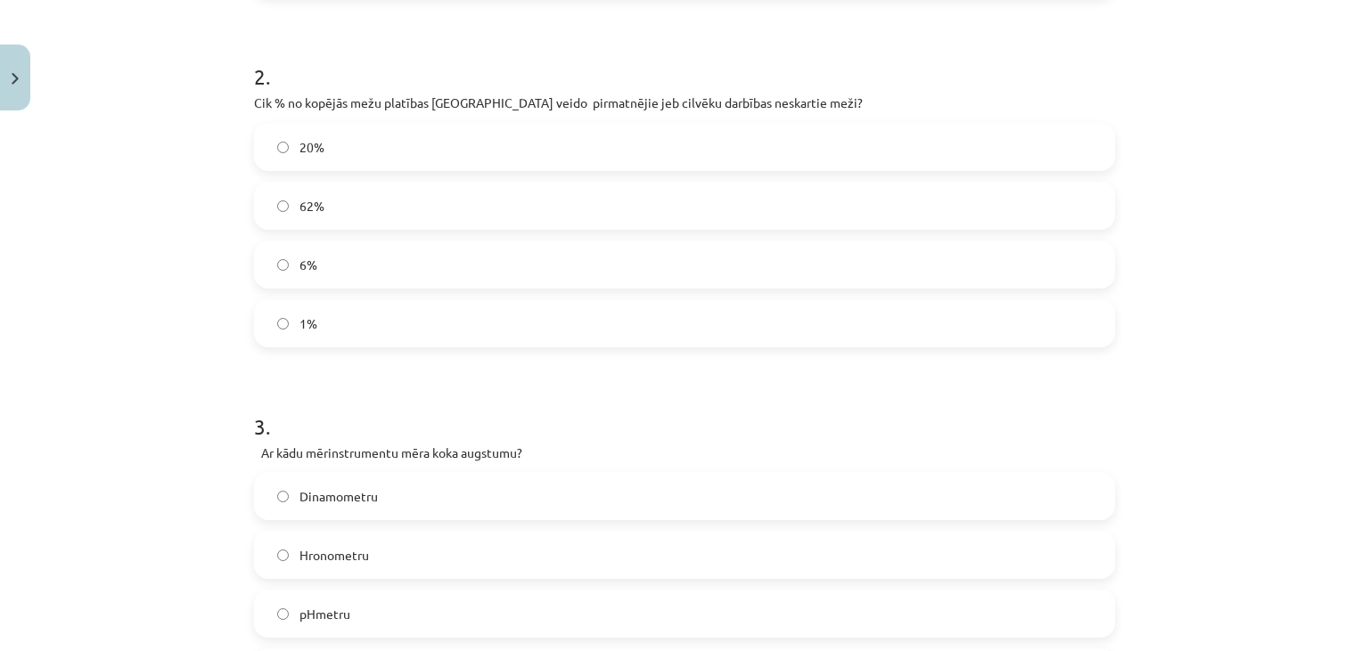
click at [397, 309] on label "1%" at bounding box center [684, 323] width 857 height 45
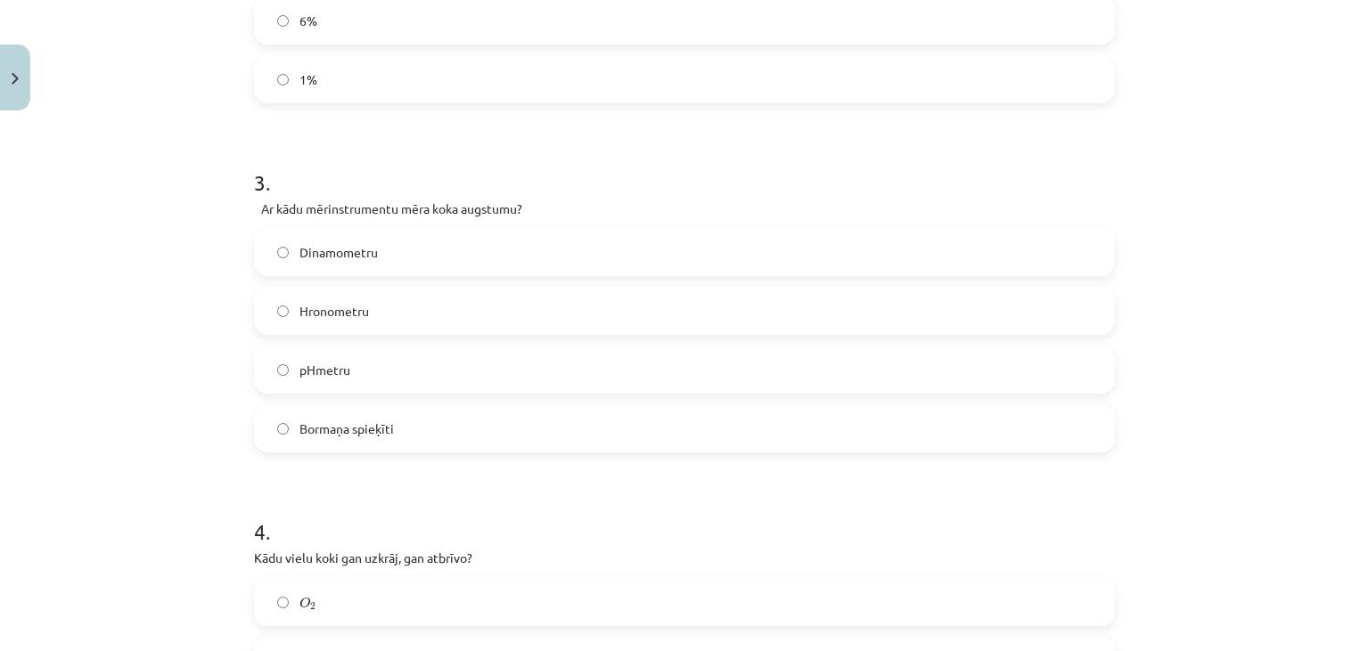
click at [419, 434] on label "Bormaņa spieķīti" at bounding box center [684, 428] width 857 height 45
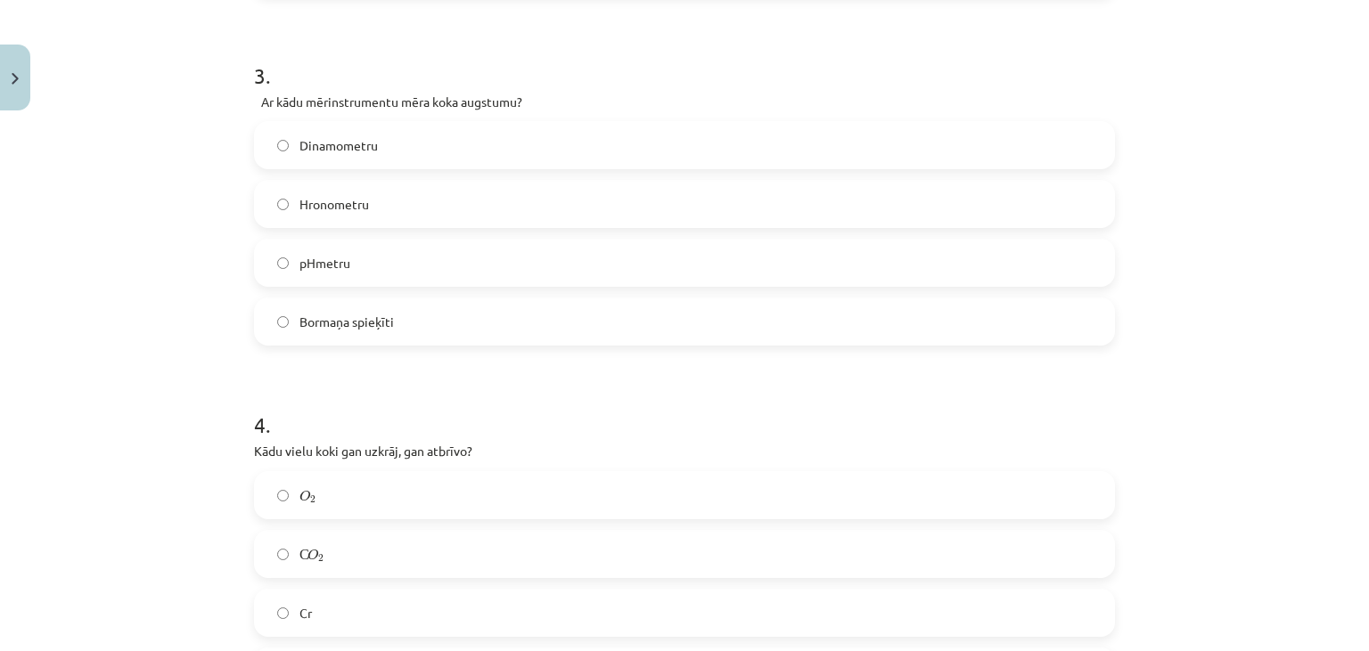
scroll to position [1183, 0]
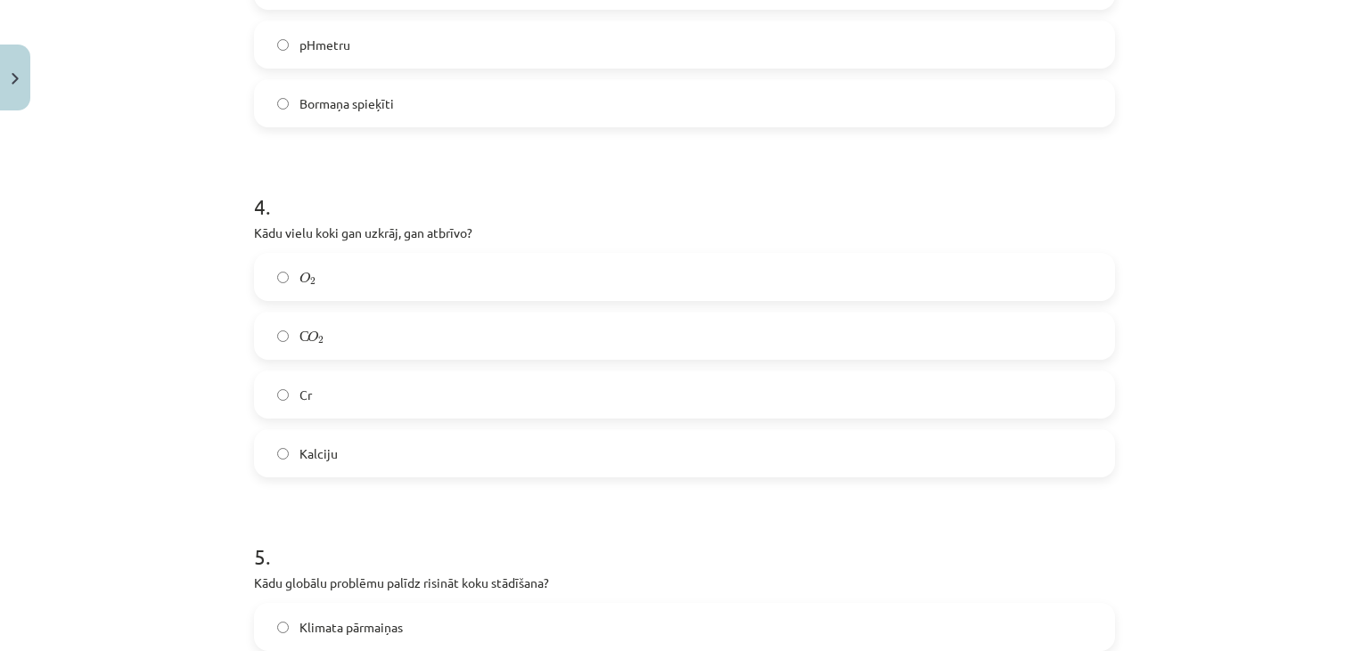
click at [387, 342] on label "С O 2 С O 2" at bounding box center [684, 336] width 857 height 45
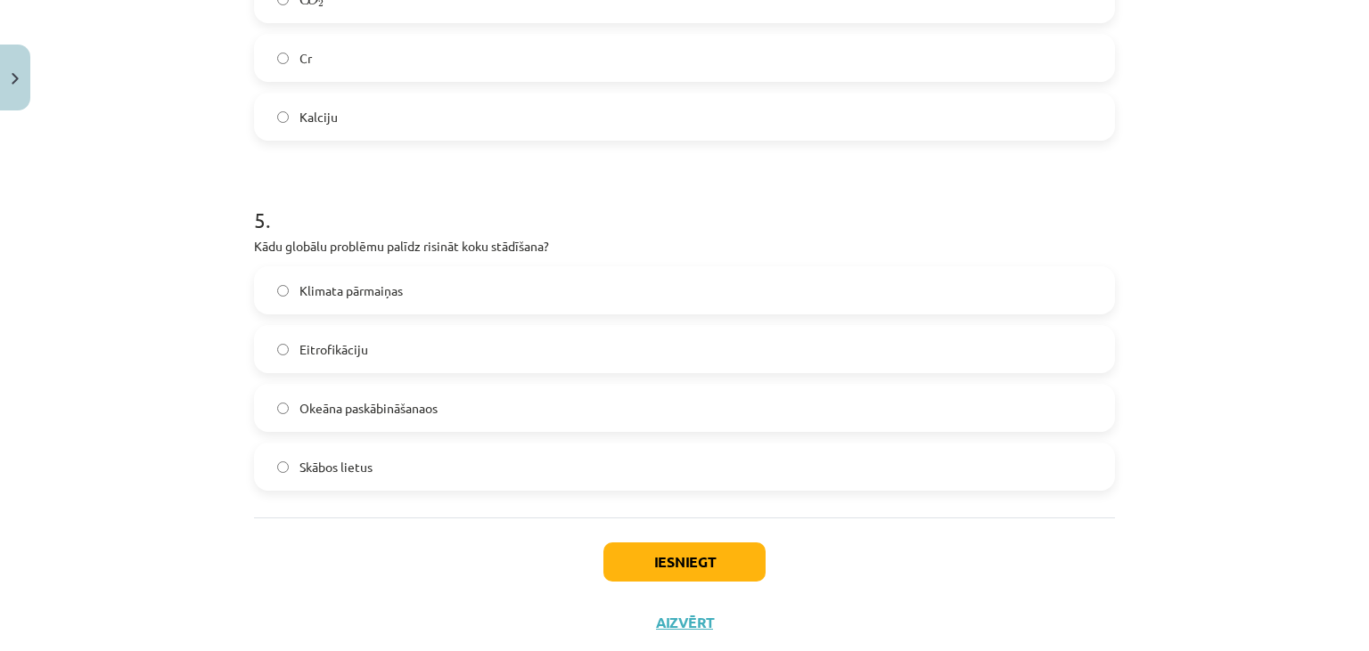
scroll to position [1565, 0]
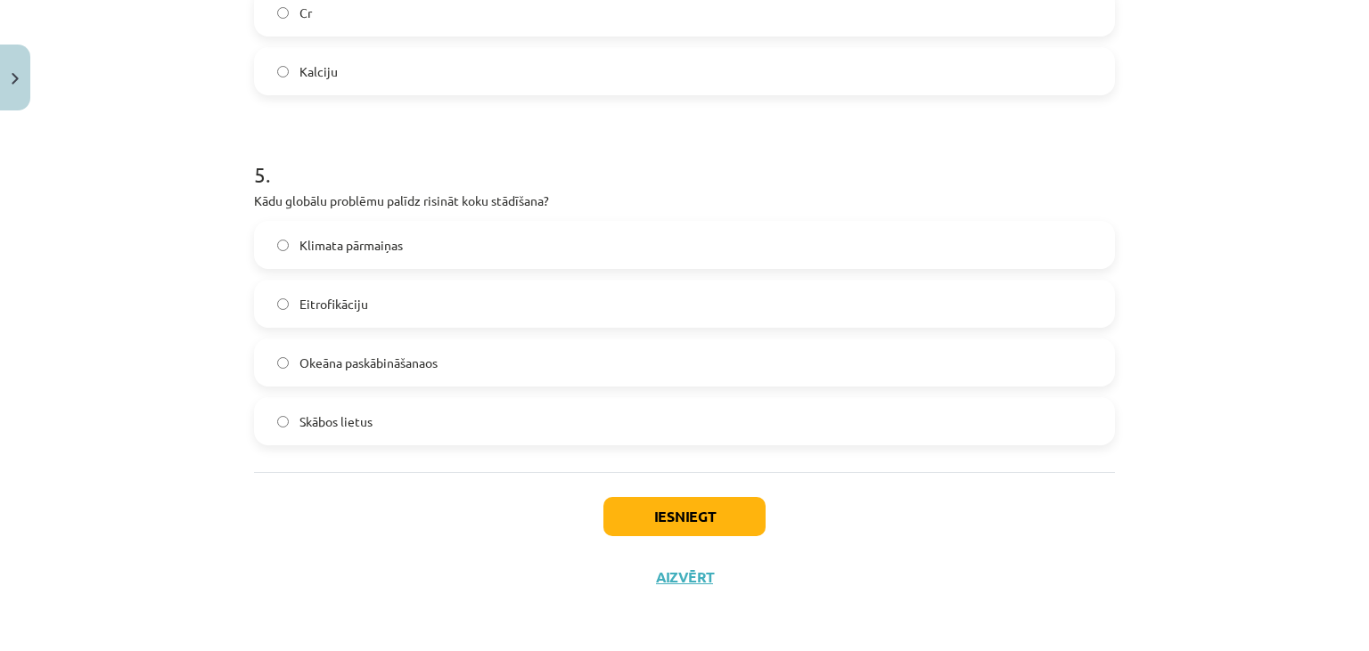
click at [381, 242] on span "Klimata pārmaiņas" at bounding box center [350, 245] width 103 height 19
click at [635, 507] on button "Iesniegt" at bounding box center [684, 516] width 162 height 39
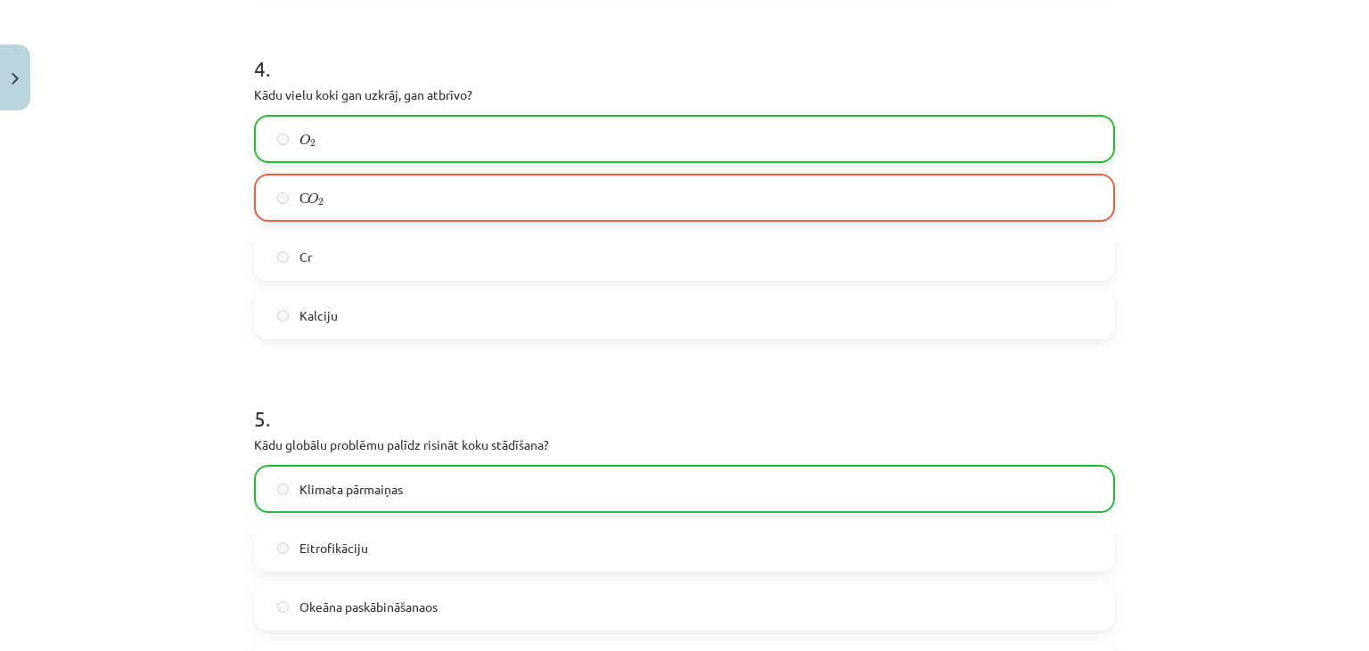
scroll to position [1621, 0]
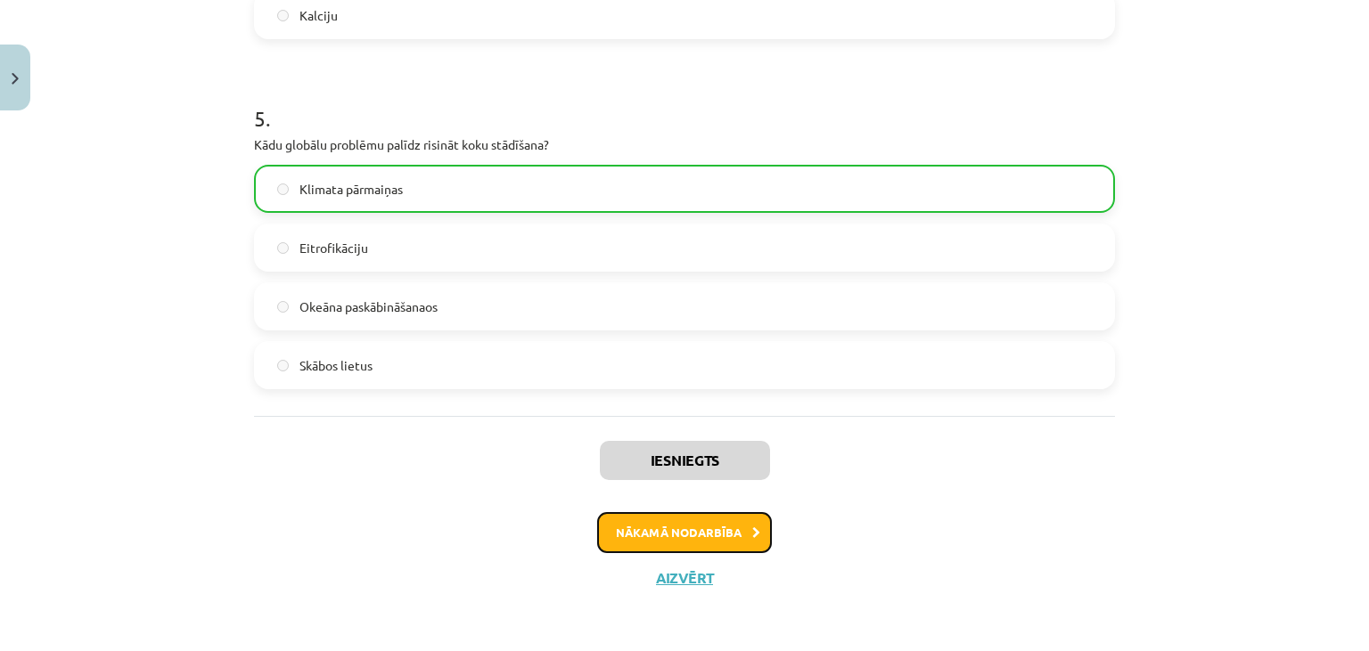
click at [733, 531] on button "Nākamā nodarbība" at bounding box center [684, 532] width 175 height 41
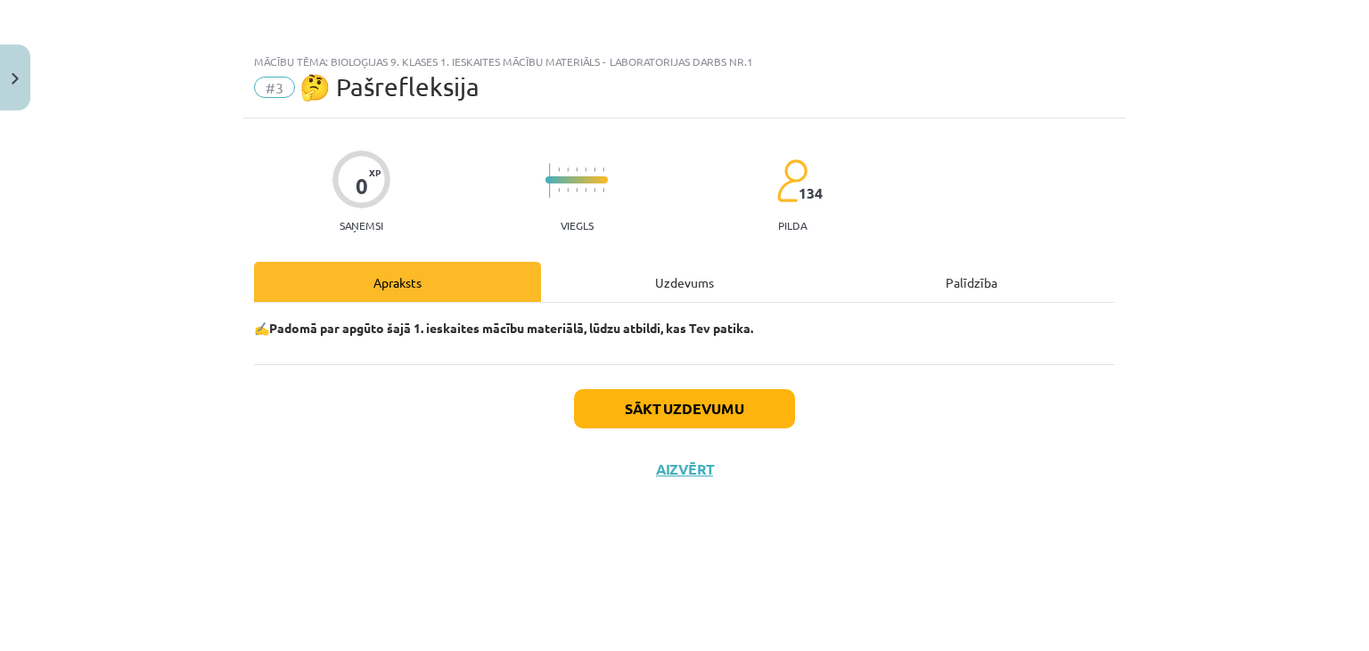
scroll to position [0, 0]
click at [688, 469] on button "Aizvērt" at bounding box center [685, 470] width 68 height 18
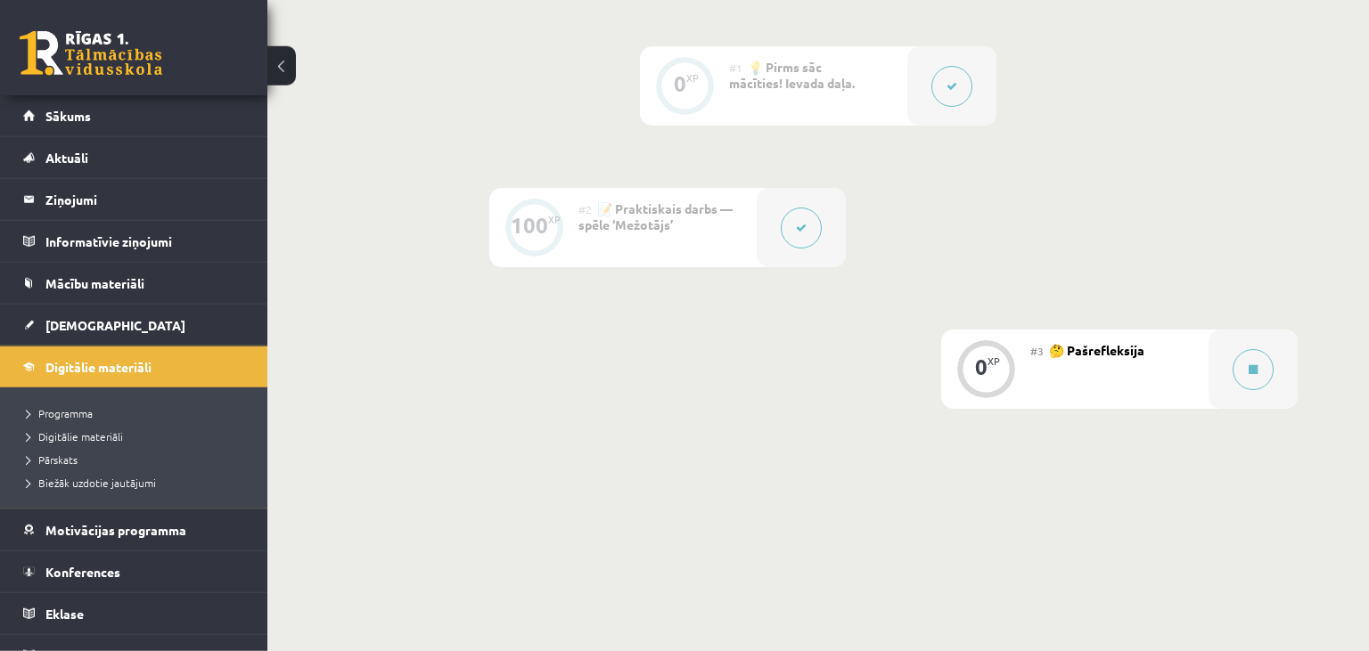
scroll to position [503, 0]
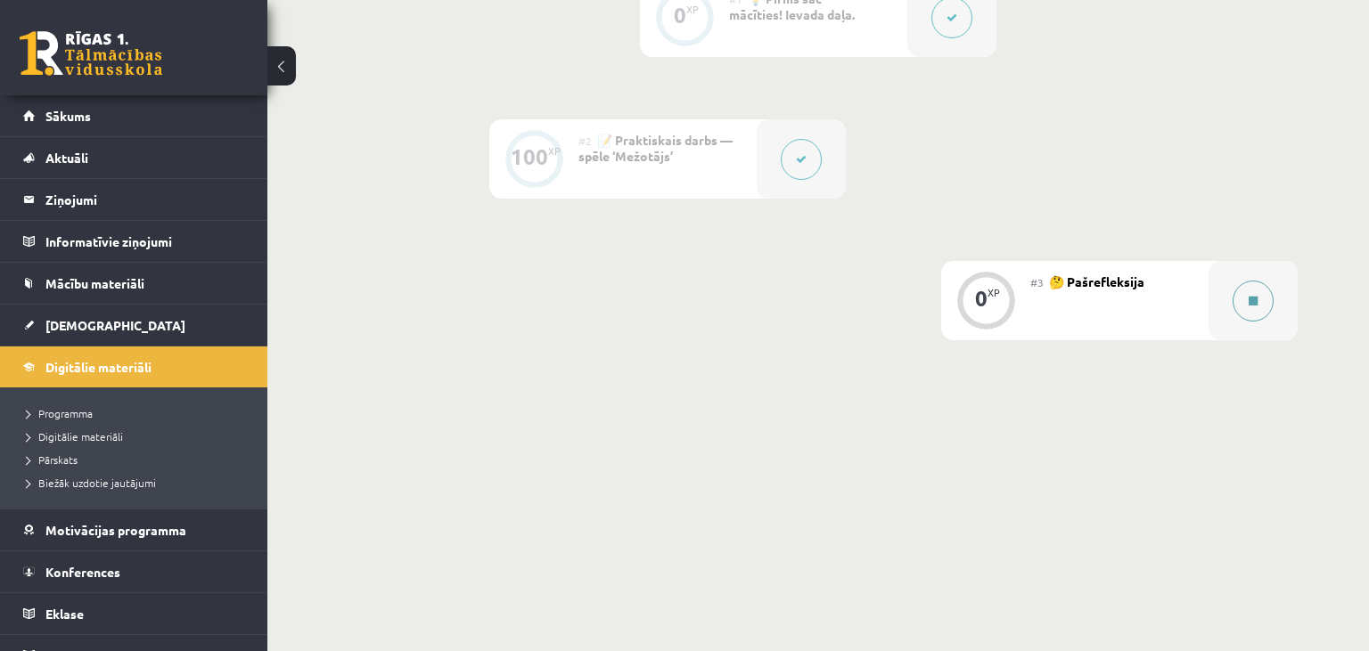
click at [1267, 297] on button at bounding box center [1253, 301] width 41 height 41
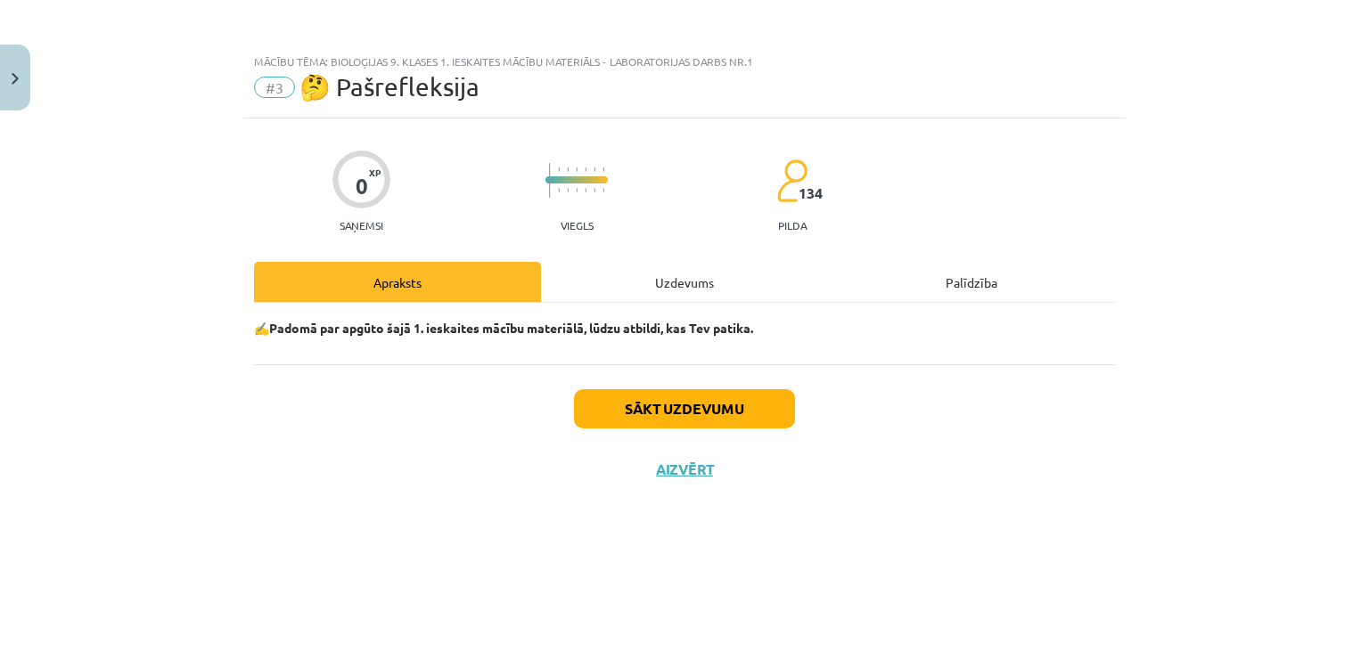
click at [679, 337] on p "✍️Padomā par apgūto šajā 1. ieskaites mācību materiālā, lūdzu atbildi, kas Tev …" at bounding box center [684, 328] width 861 height 19
click at [671, 401] on button "Sākt uzdevumu" at bounding box center [684, 408] width 221 height 39
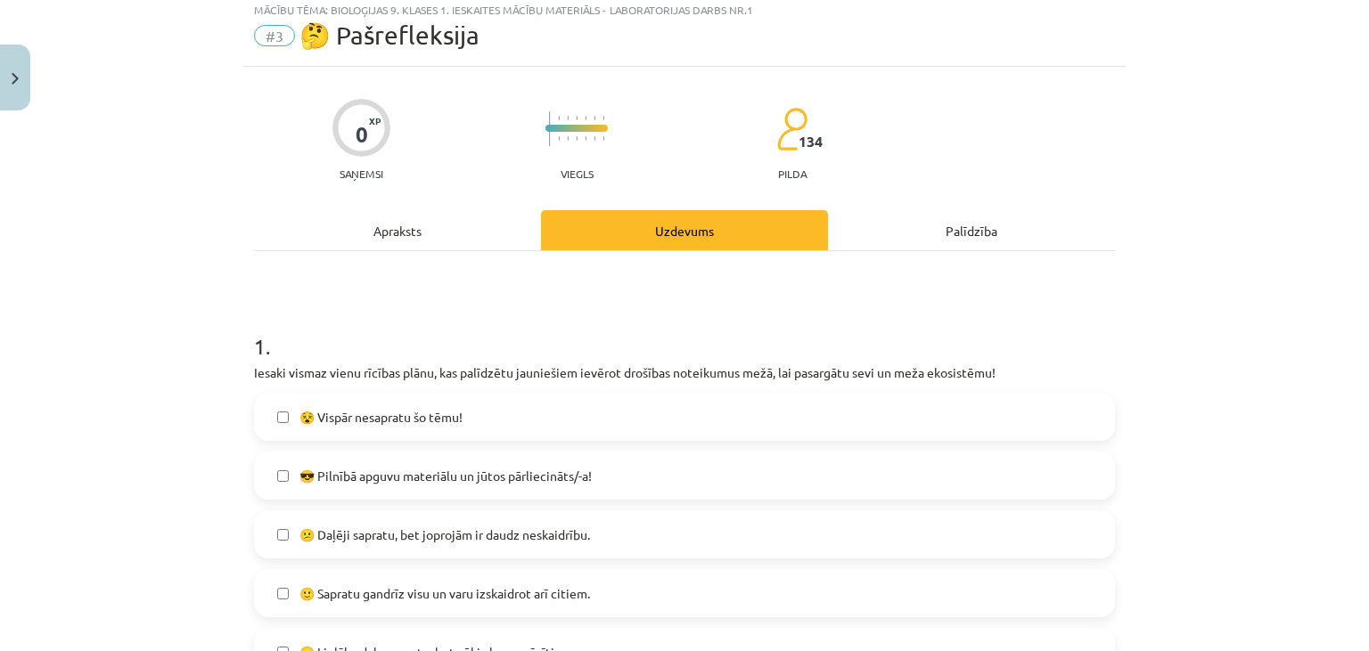
scroll to position [0, 0]
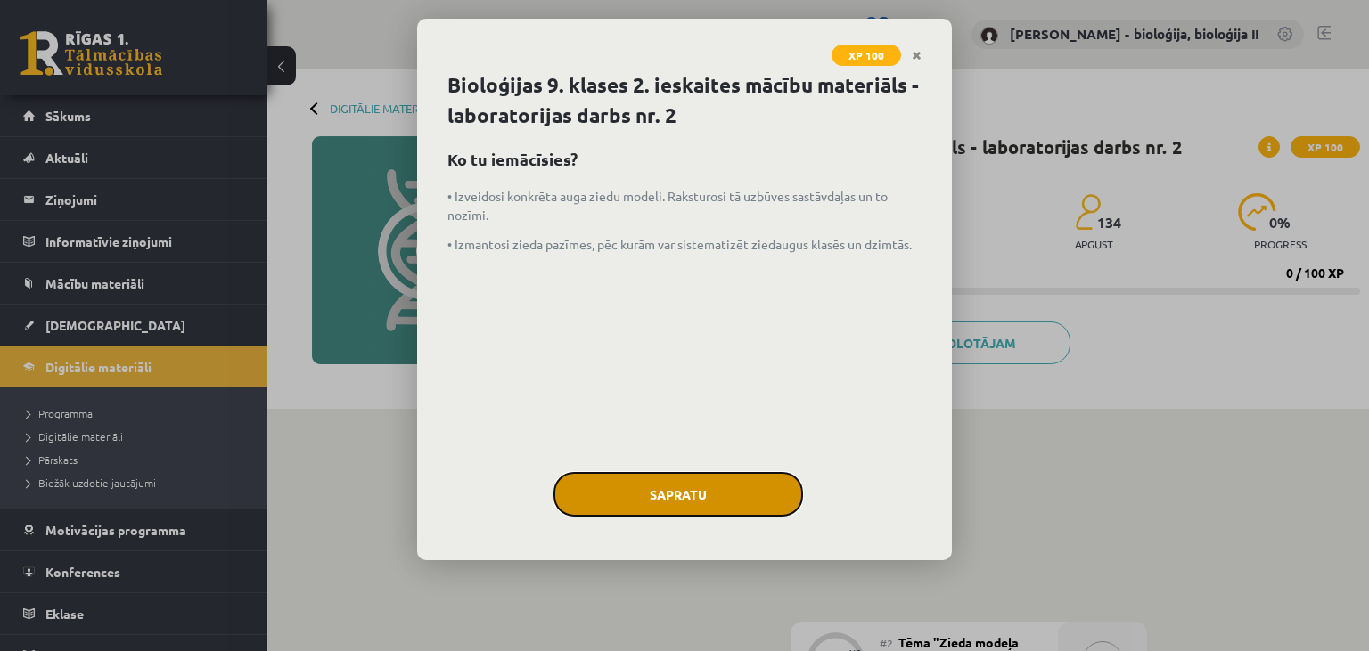
click at [672, 491] on button "Sapratu" at bounding box center [678, 494] width 250 height 45
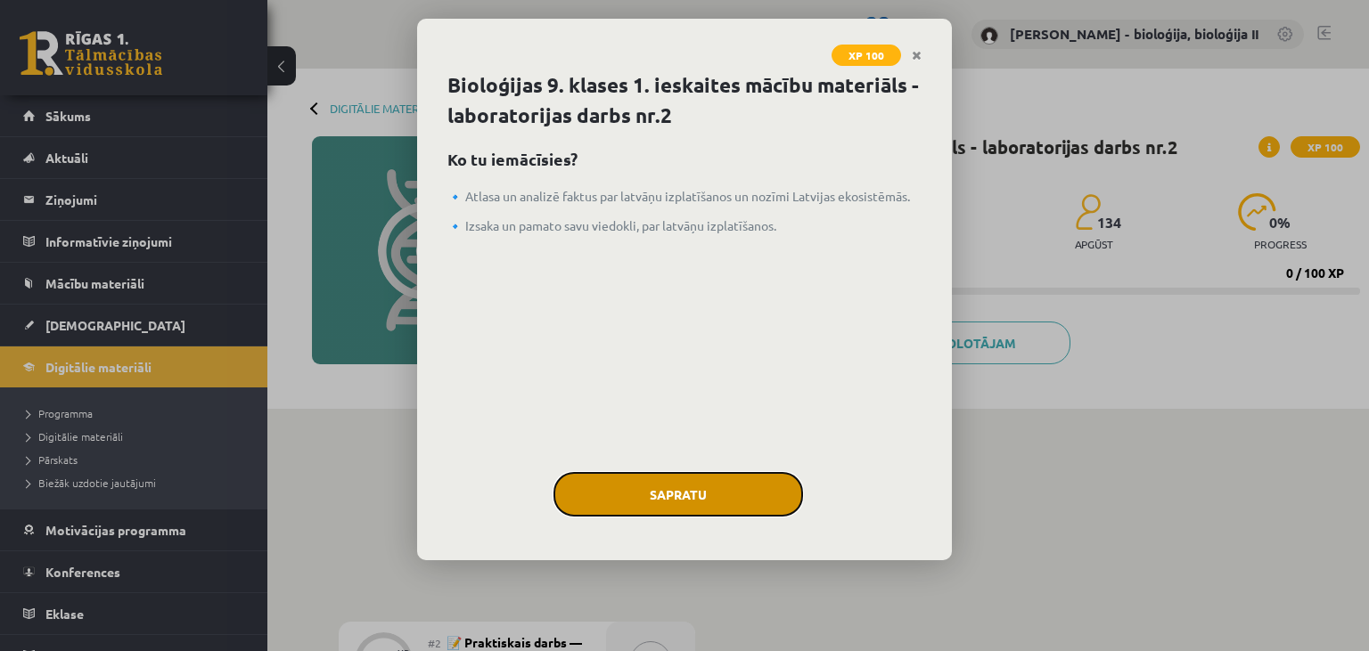
click at [653, 483] on button "Sapratu" at bounding box center [678, 494] width 250 height 45
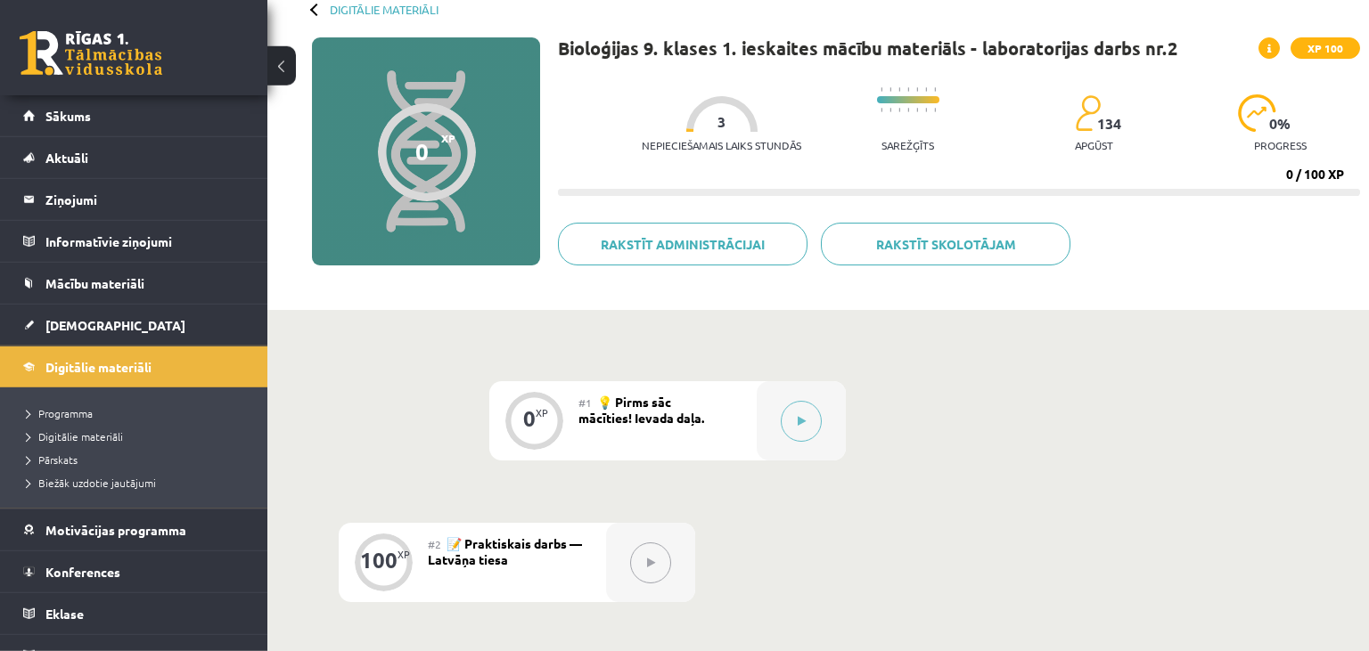
scroll to position [376, 0]
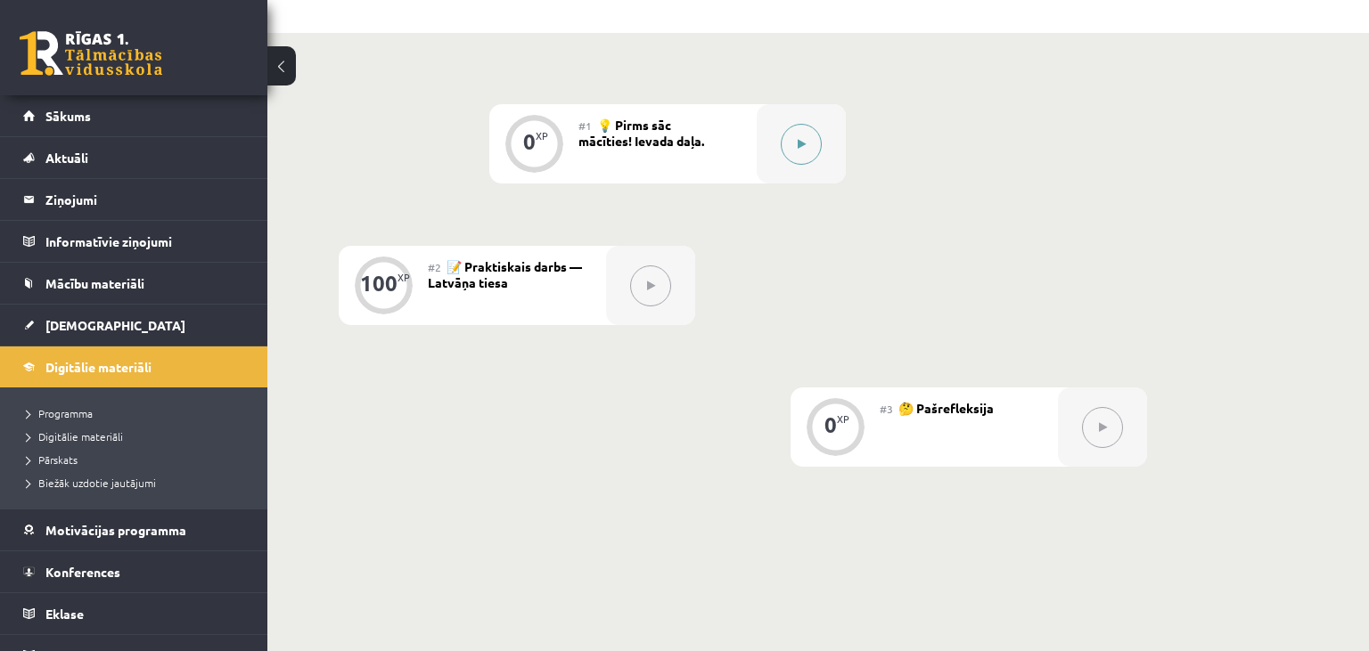
click at [800, 152] on button at bounding box center [801, 144] width 41 height 41
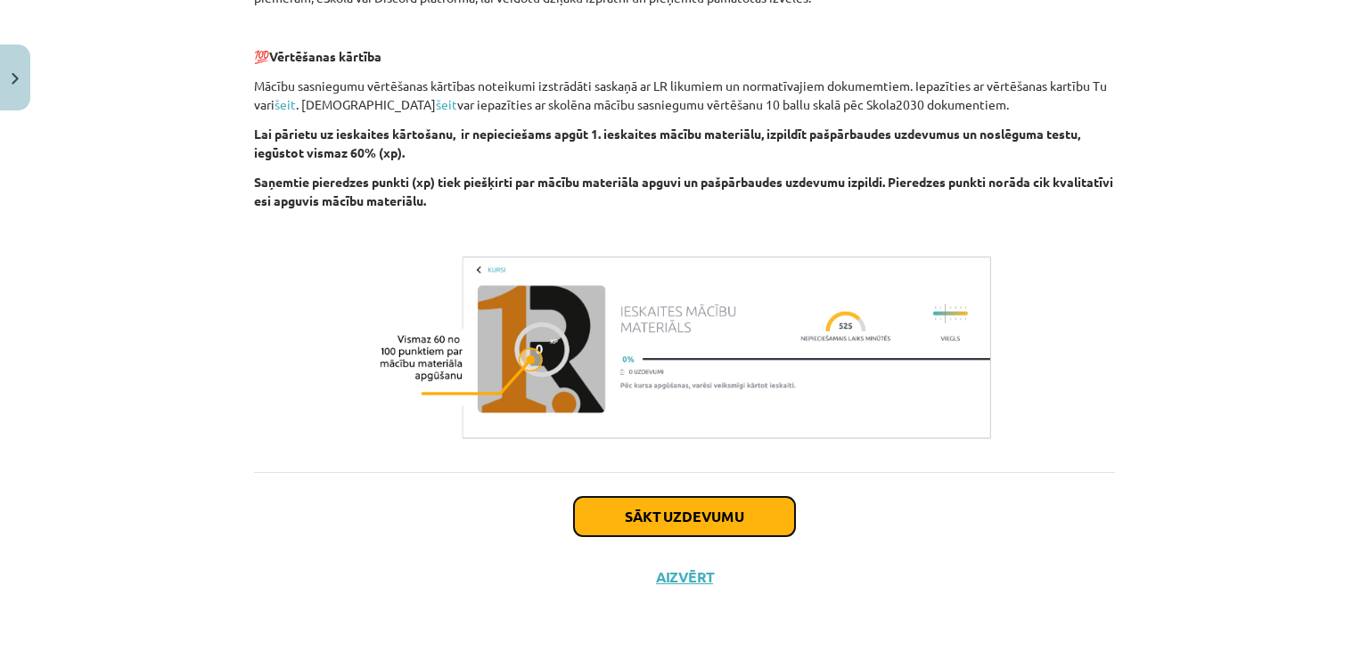
click at [722, 513] on button "Sākt uzdevumu" at bounding box center [684, 516] width 221 height 39
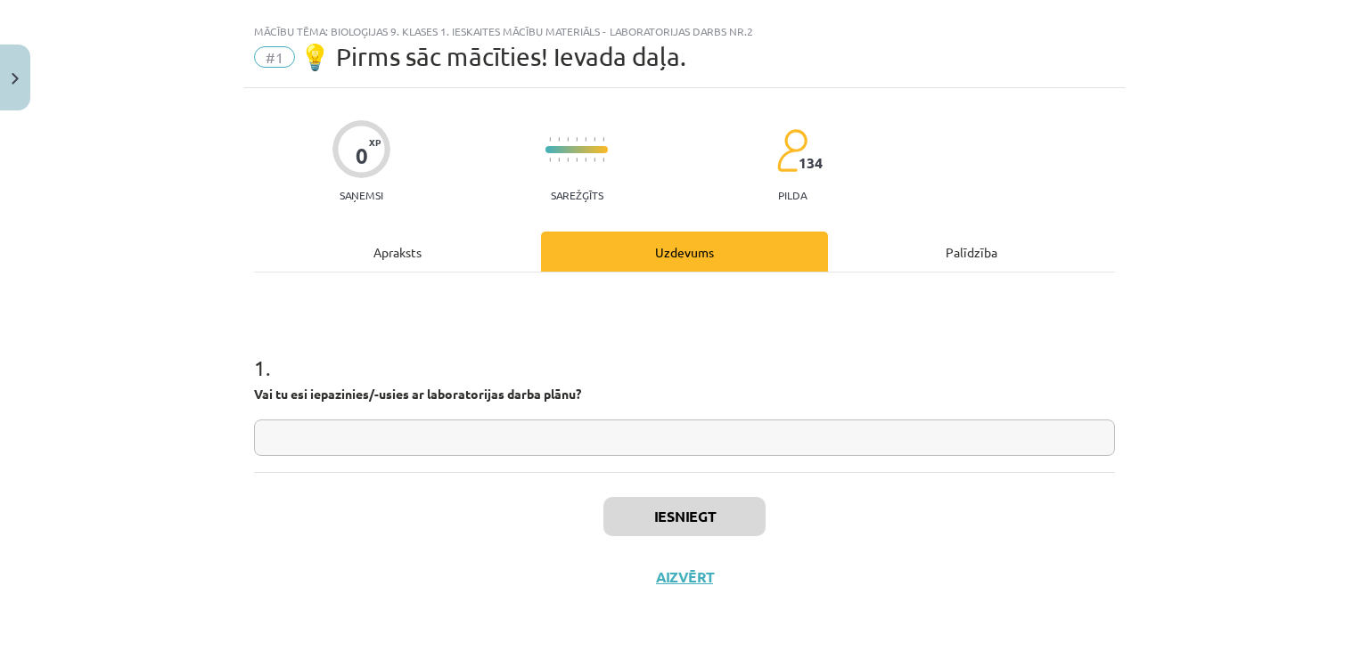
click at [785, 440] on input "text" at bounding box center [684, 438] width 861 height 37
type input "***"
click at [722, 516] on button "Iesniegt" at bounding box center [684, 516] width 162 height 39
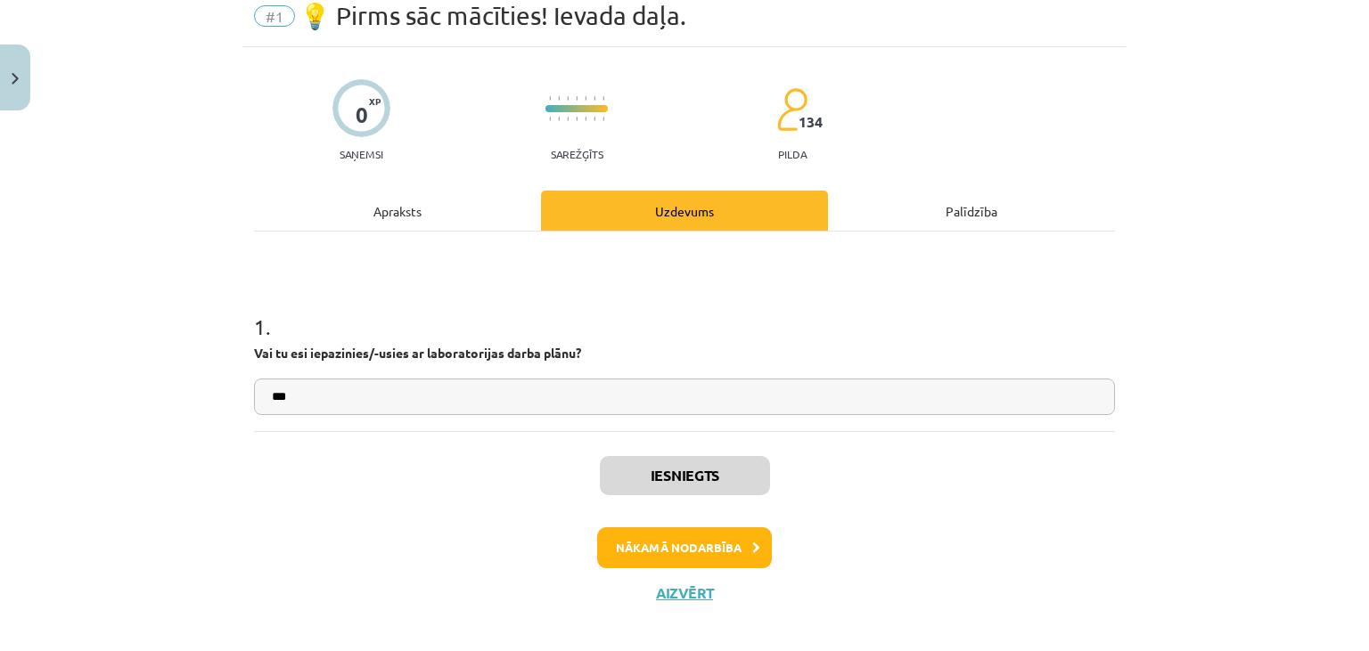
scroll to position [86, 0]
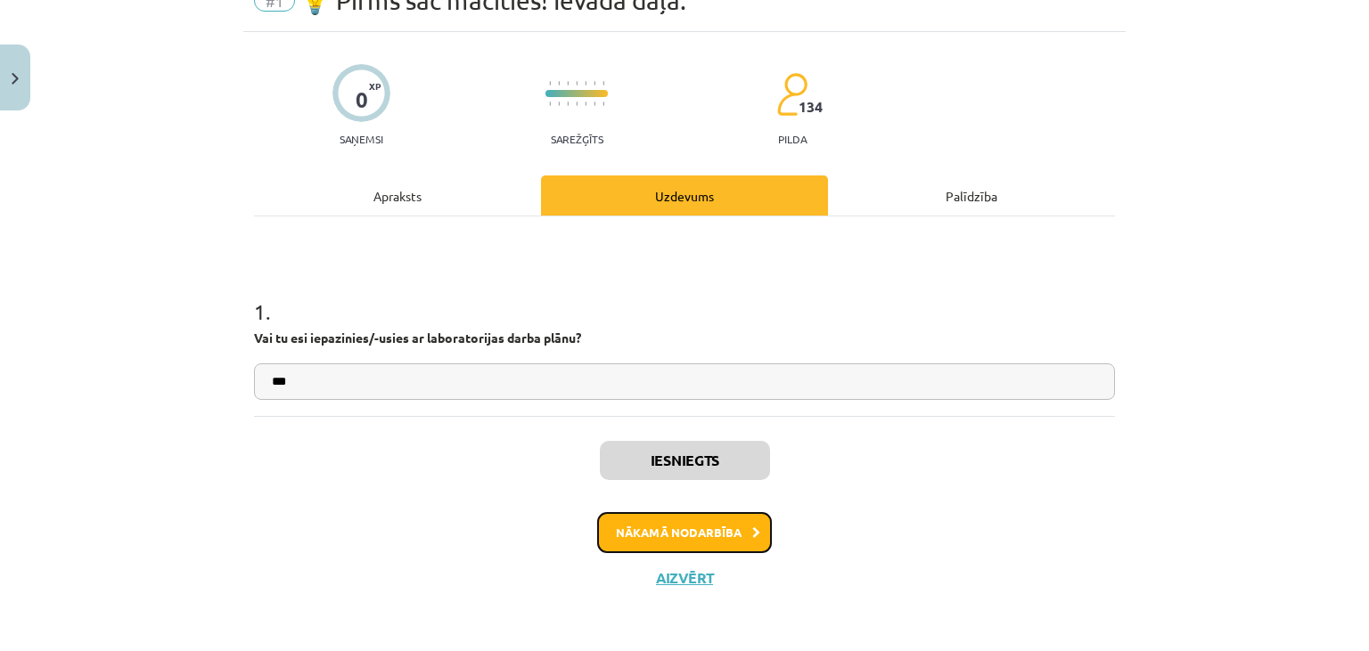
click at [700, 536] on button "Nākamā nodarbība" at bounding box center [684, 532] width 175 height 41
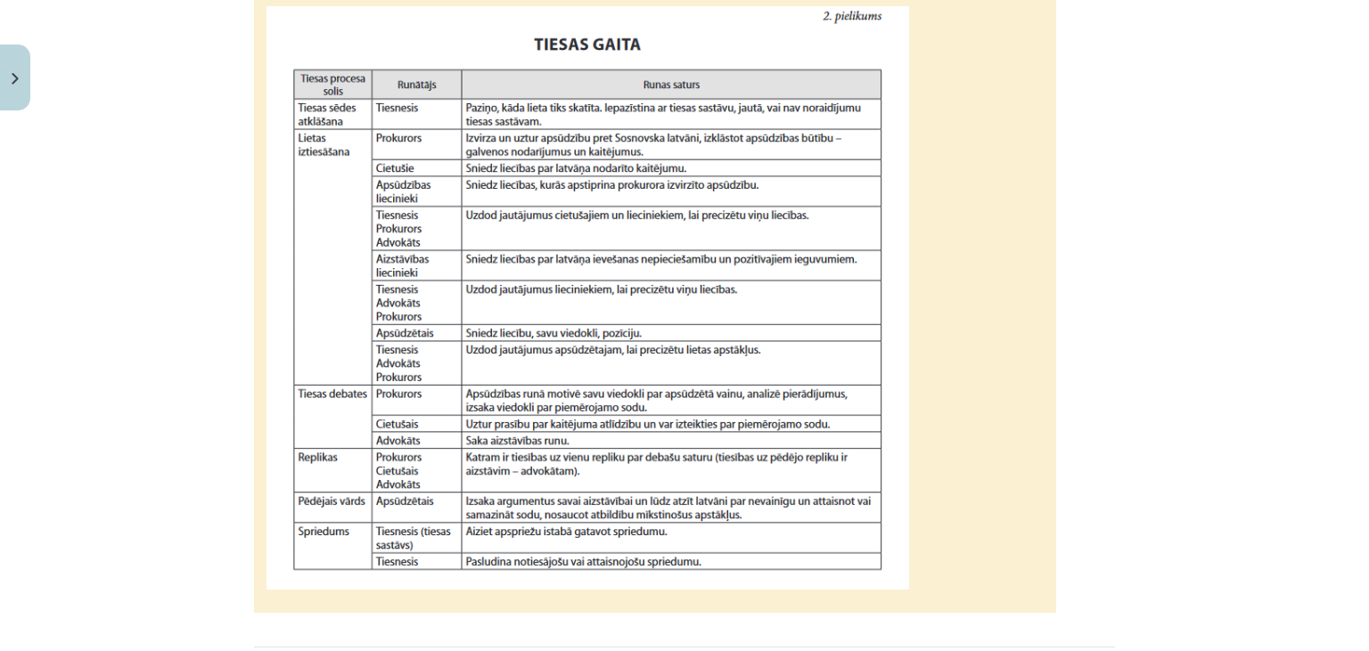
scroll to position [1670, 0]
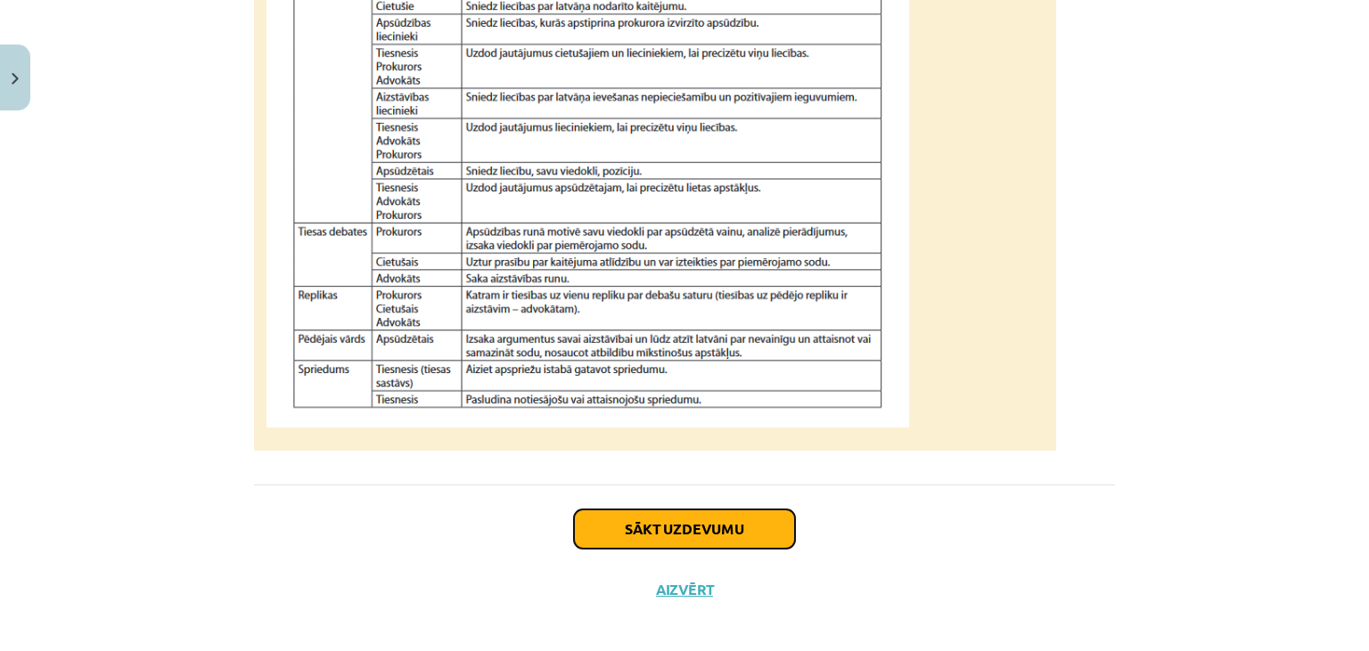
click at [722, 549] on button "Sākt uzdevumu" at bounding box center [684, 529] width 221 height 39
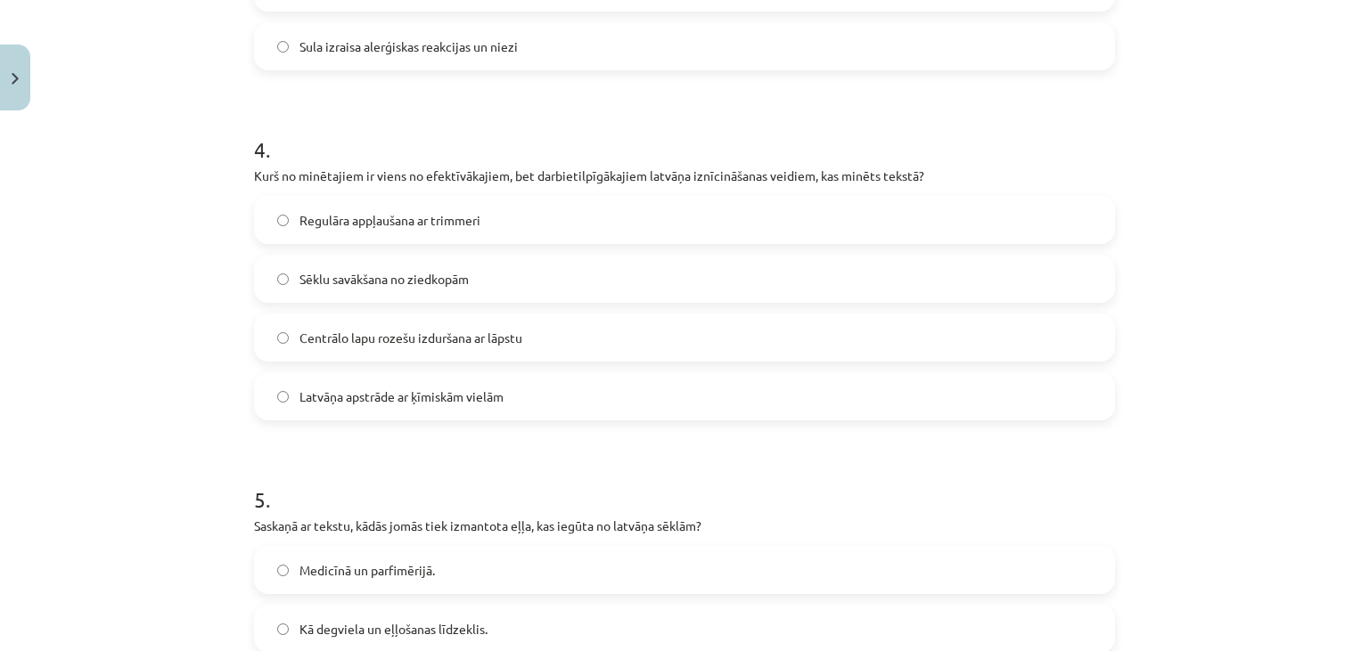
scroll to position [1625, 0]
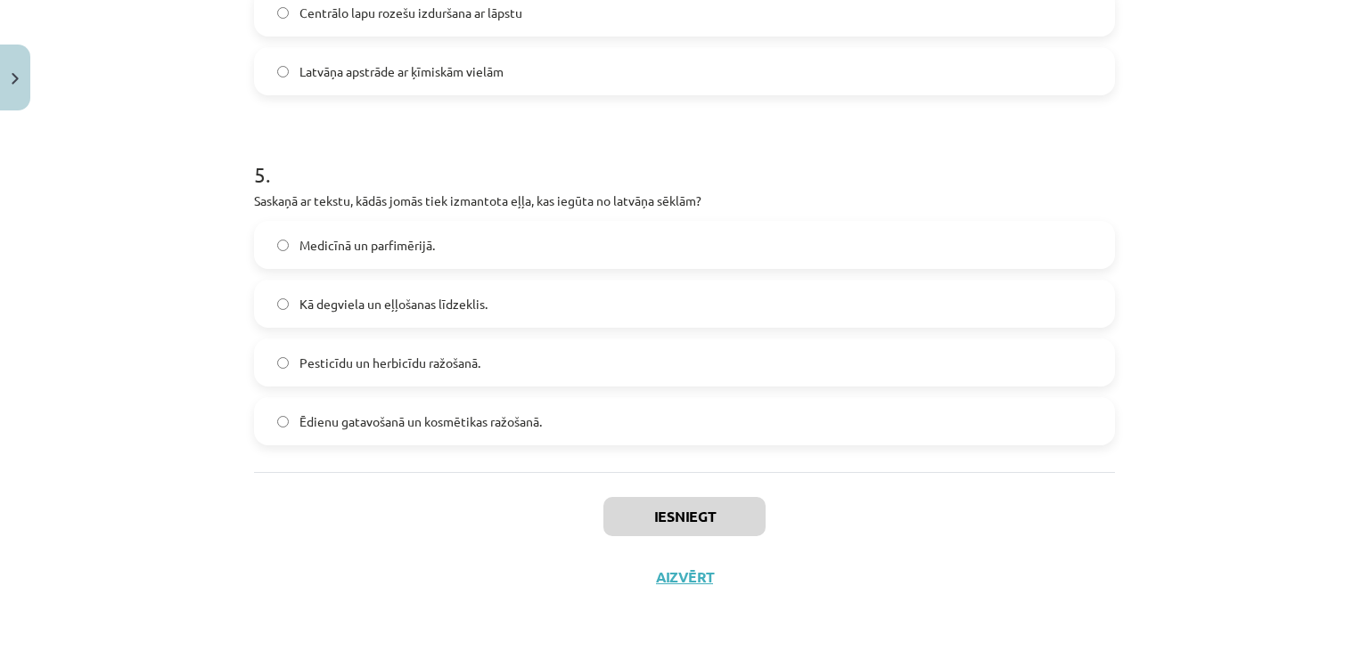
drag, startPoint x: 706, startPoint y: 434, endPoint x: 715, endPoint y: 460, distance: 27.3
click at [706, 433] on label "Ēdienu gatavošanā un kosmētikas ražošanā." at bounding box center [684, 421] width 857 height 45
click at [709, 515] on button "Iesniegt" at bounding box center [684, 516] width 162 height 39
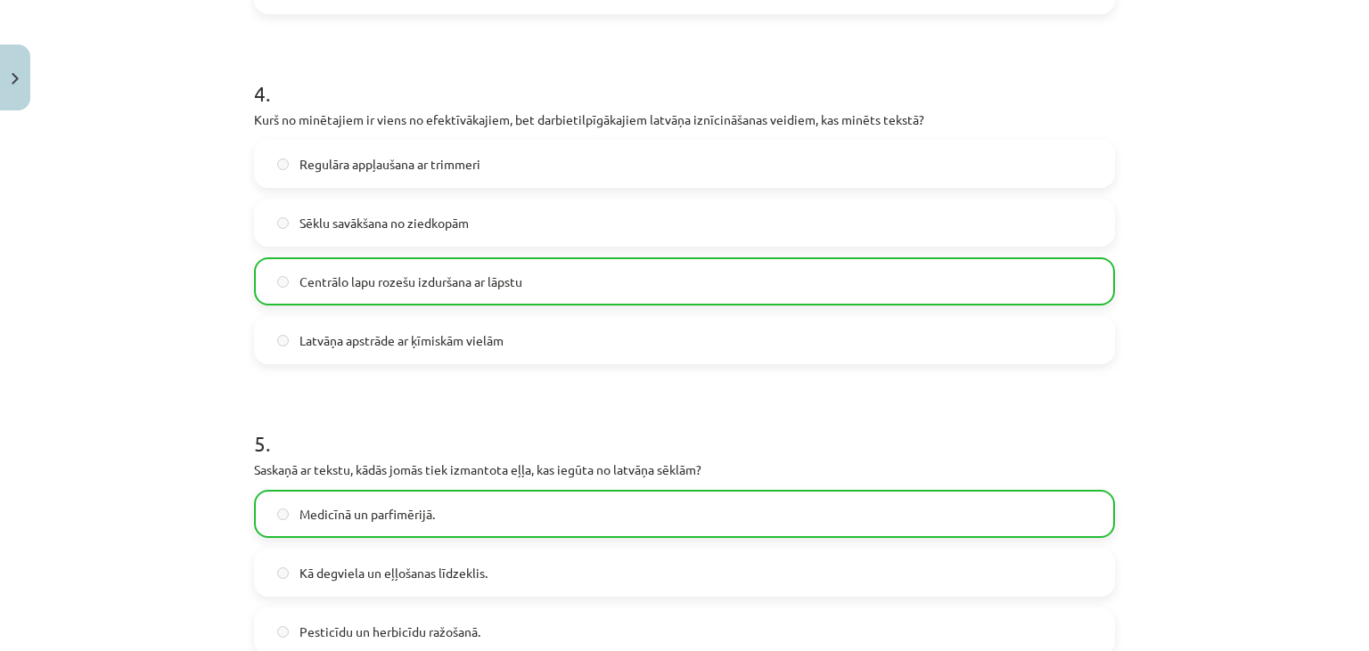
scroll to position [1681, 0]
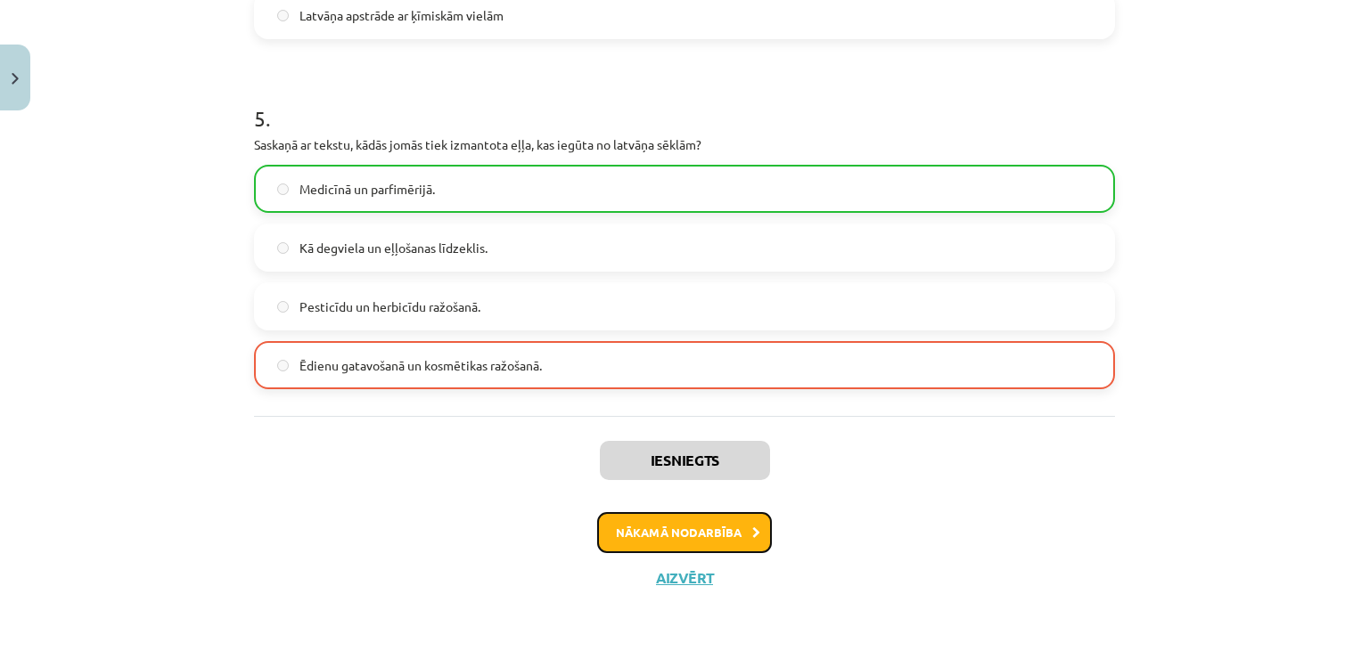
click at [697, 529] on button "Nākamā nodarbība" at bounding box center [684, 532] width 175 height 41
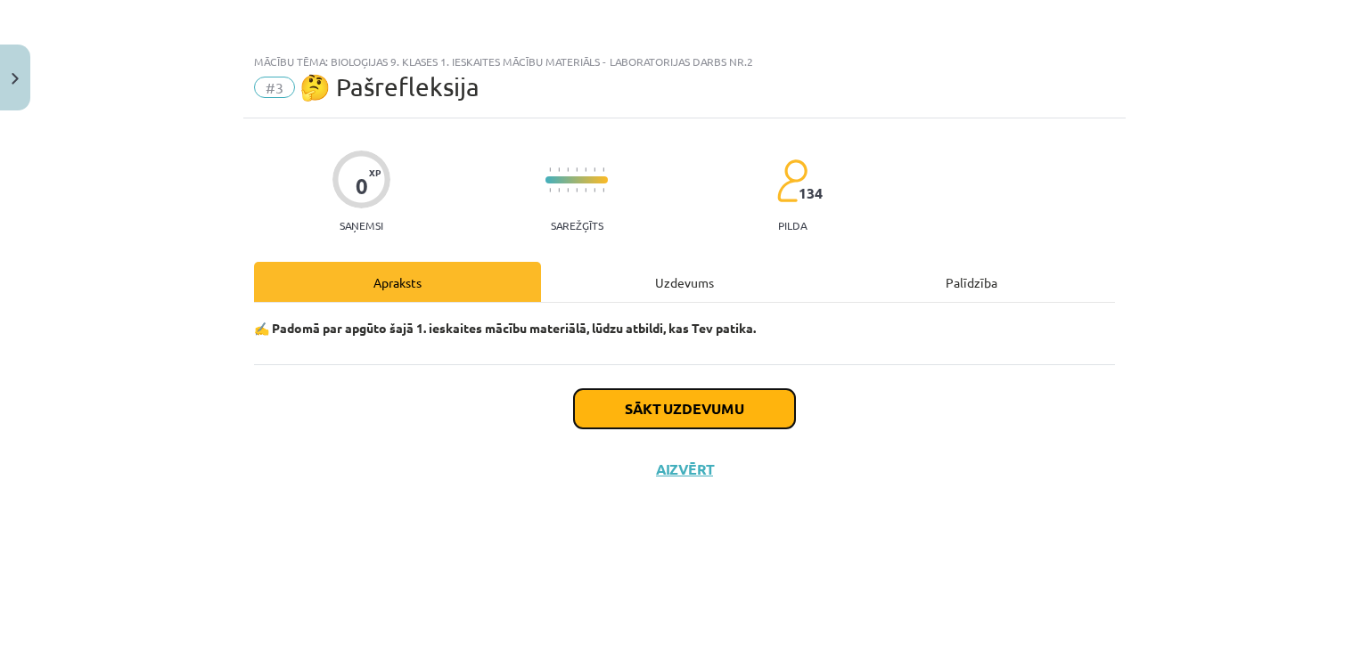
click at [738, 419] on button "Sākt uzdevumu" at bounding box center [684, 408] width 221 height 39
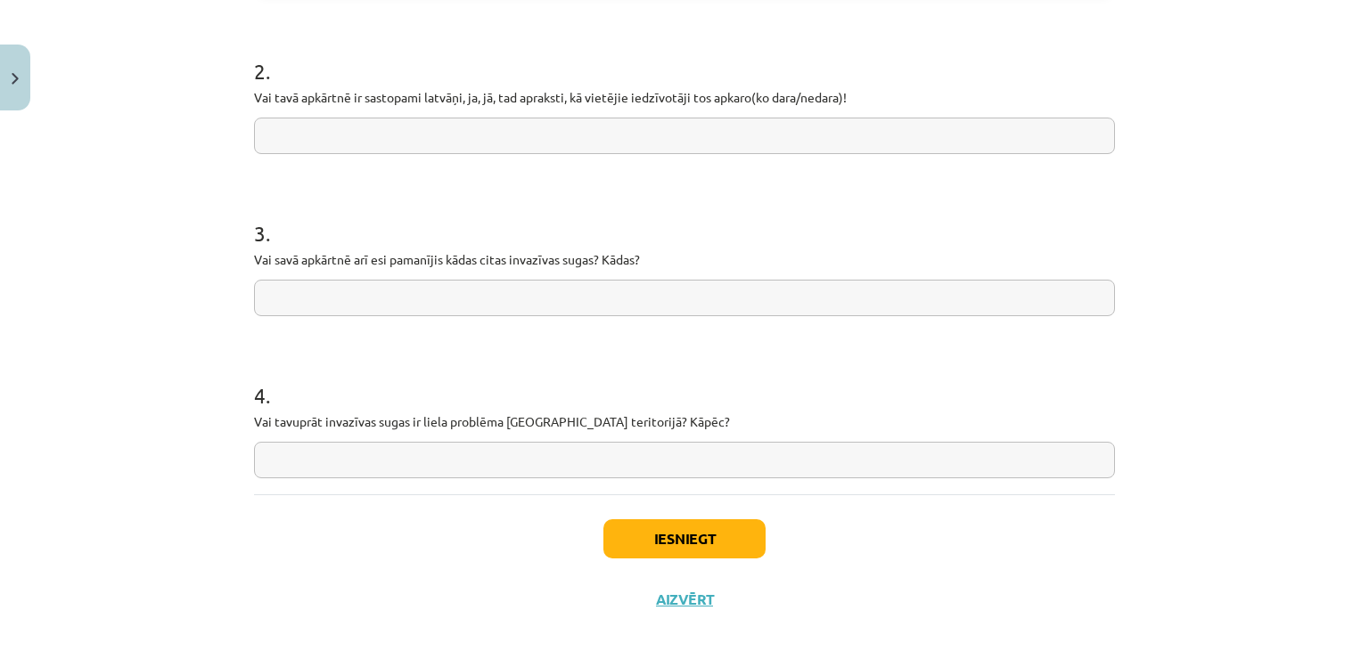
scroll to position [817, 0]
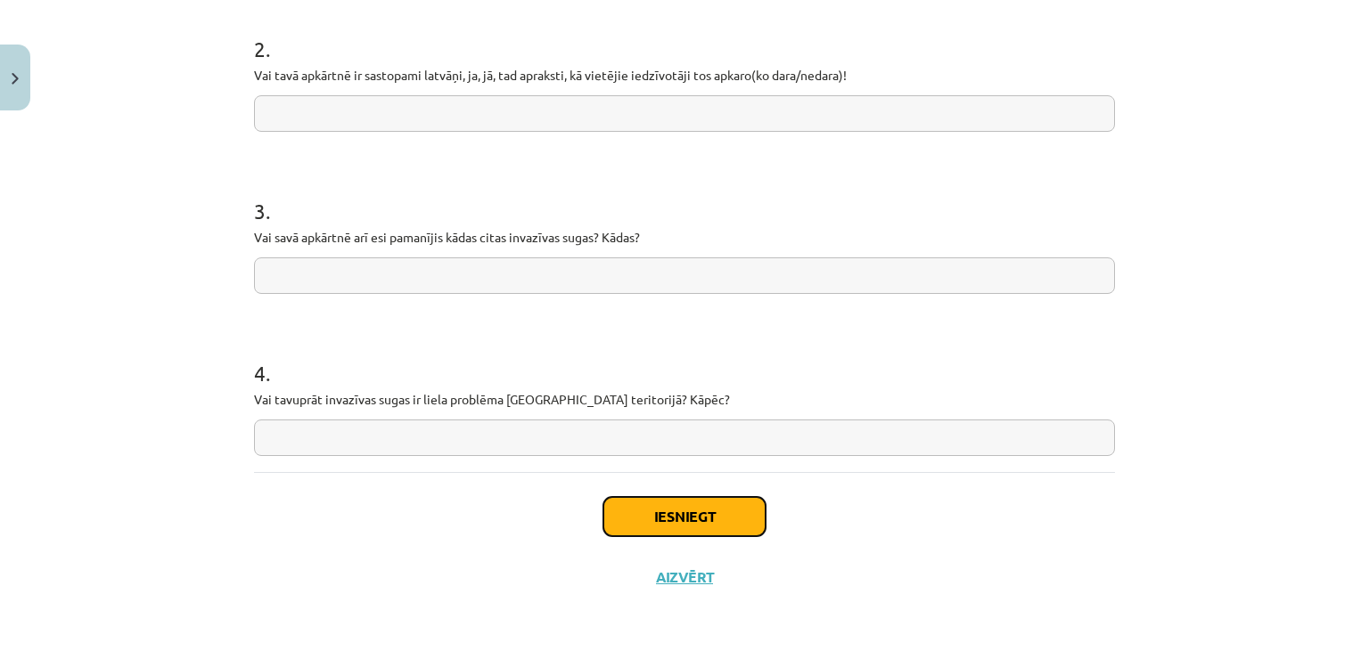
click at [686, 520] on button "Iesniegt" at bounding box center [684, 516] width 162 height 39
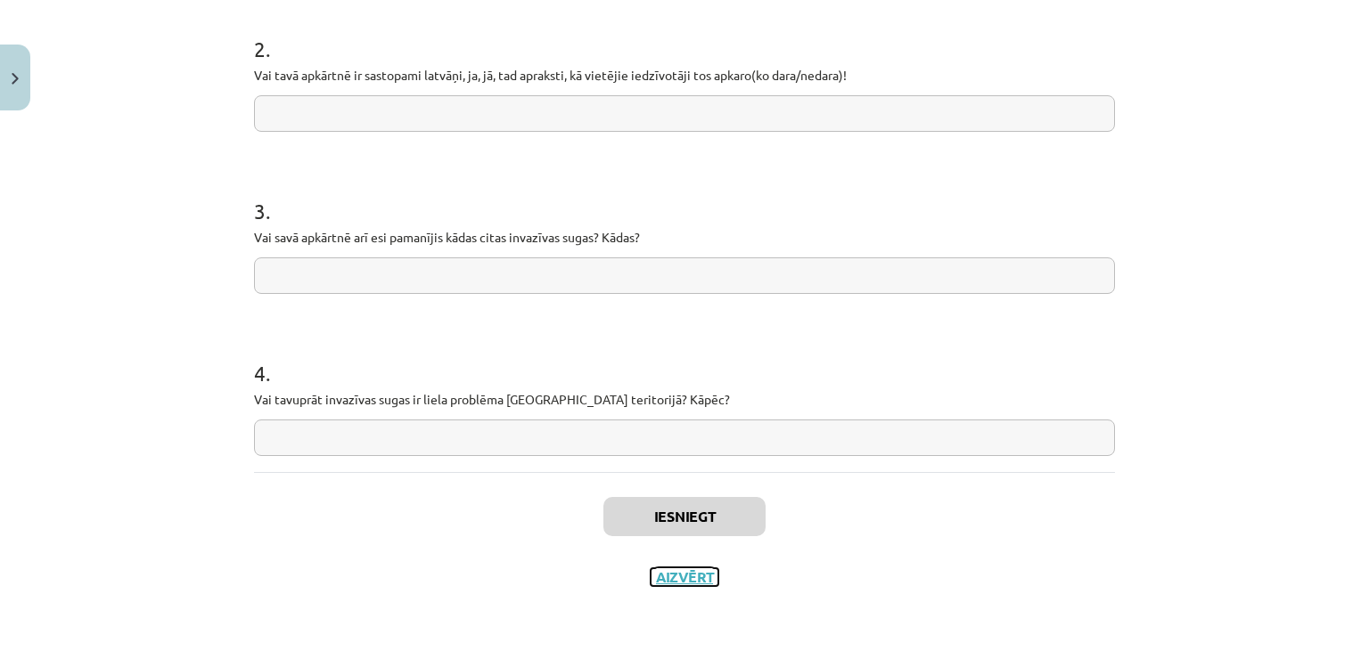
click at [685, 575] on button "Aizvērt" at bounding box center [685, 578] width 68 height 18
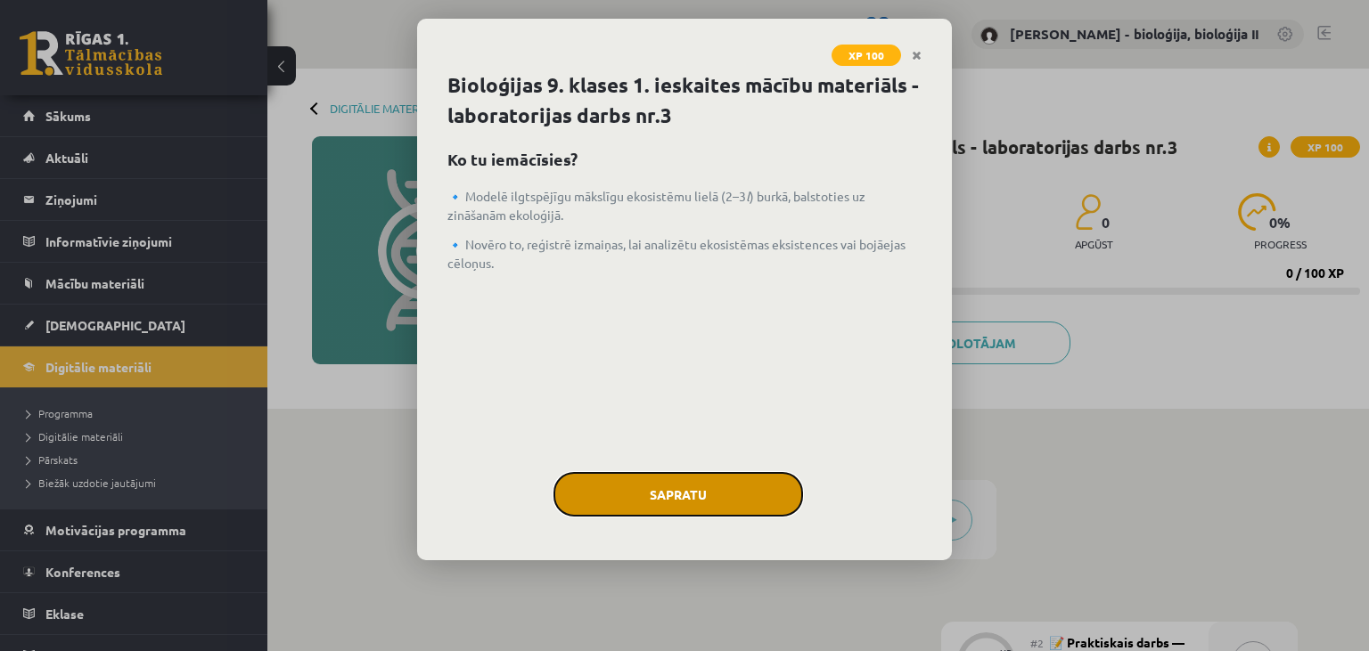
click at [643, 495] on button "Sapratu" at bounding box center [678, 494] width 250 height 45
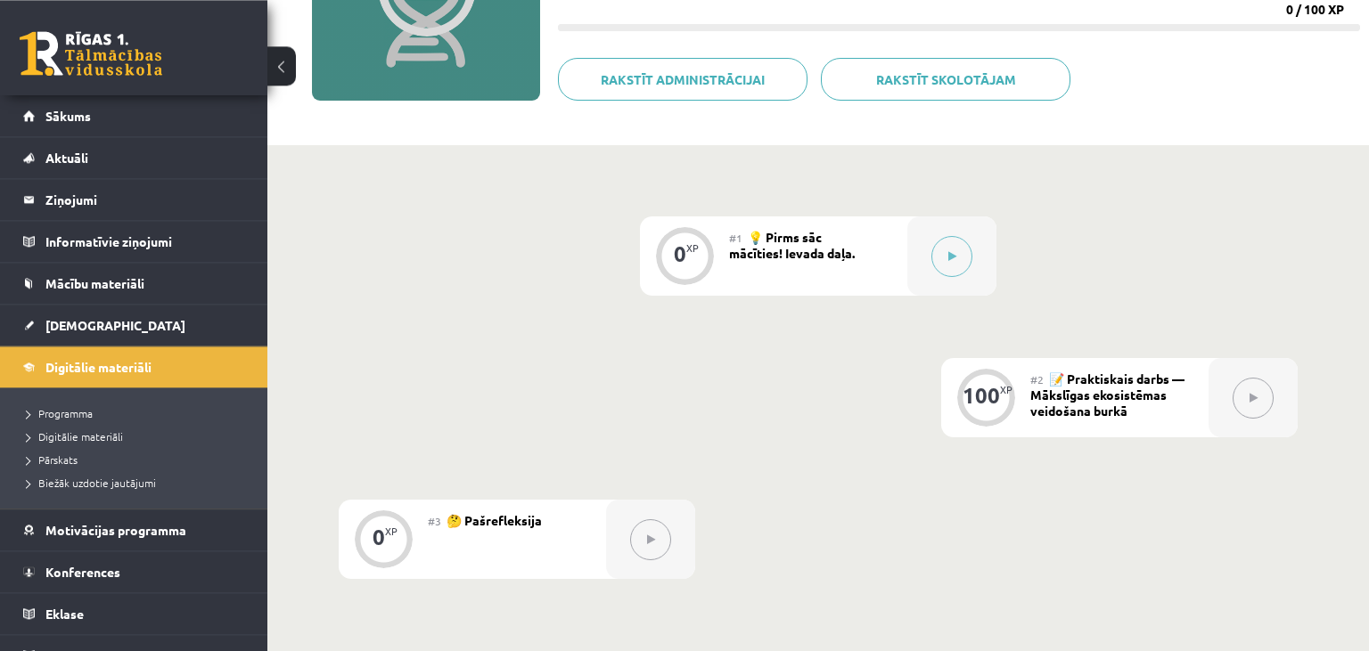
scroll to position [94, 0]
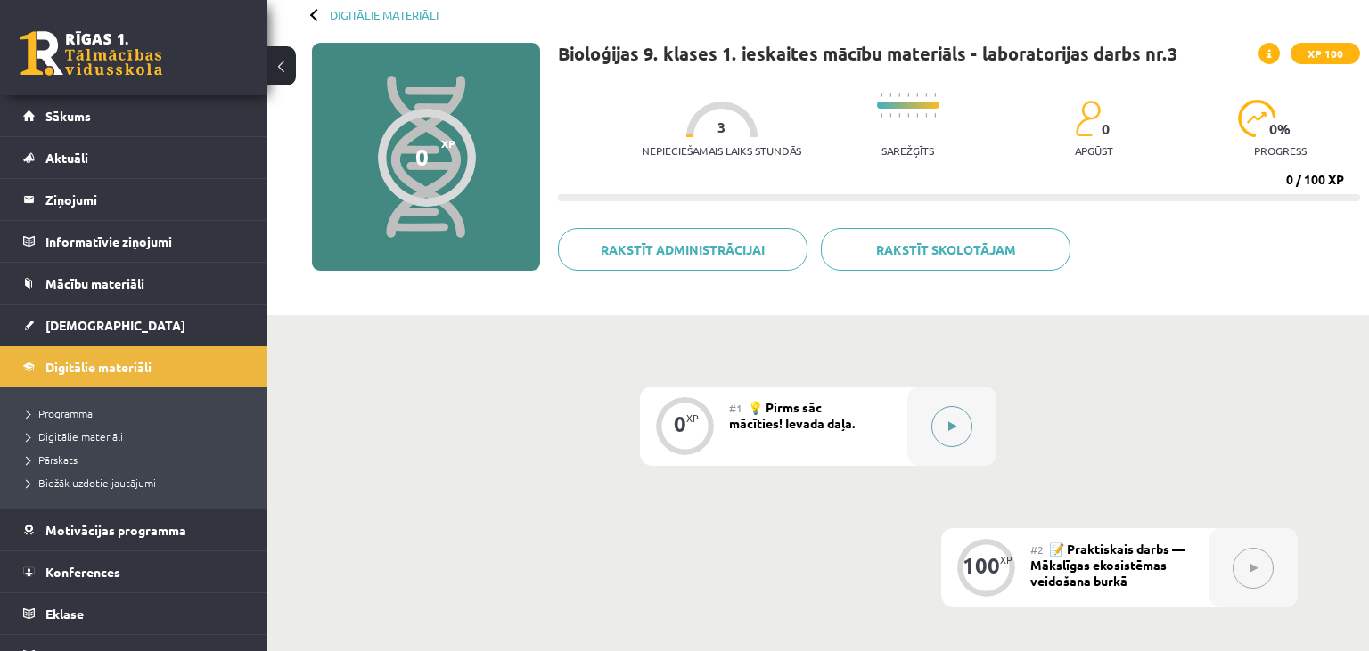
click at [942, 427] on button at bounding box center [951, 426] width 41 height 41
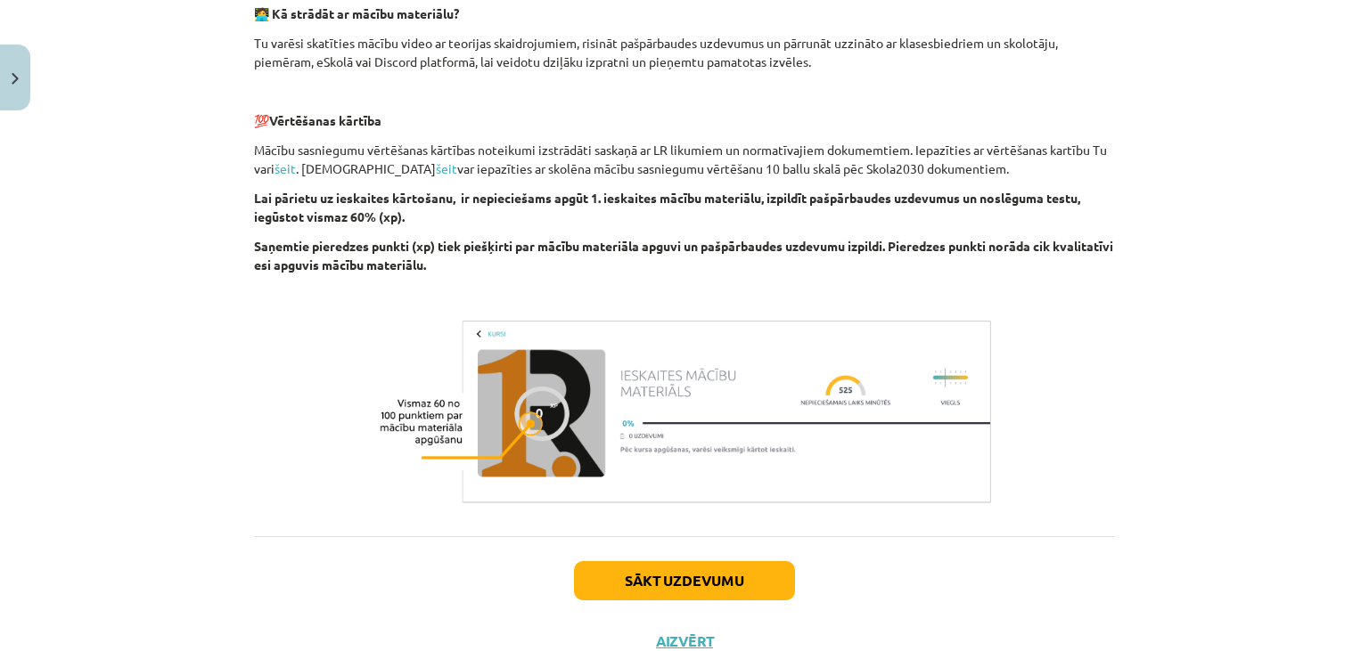
scroll to position [610, 0]
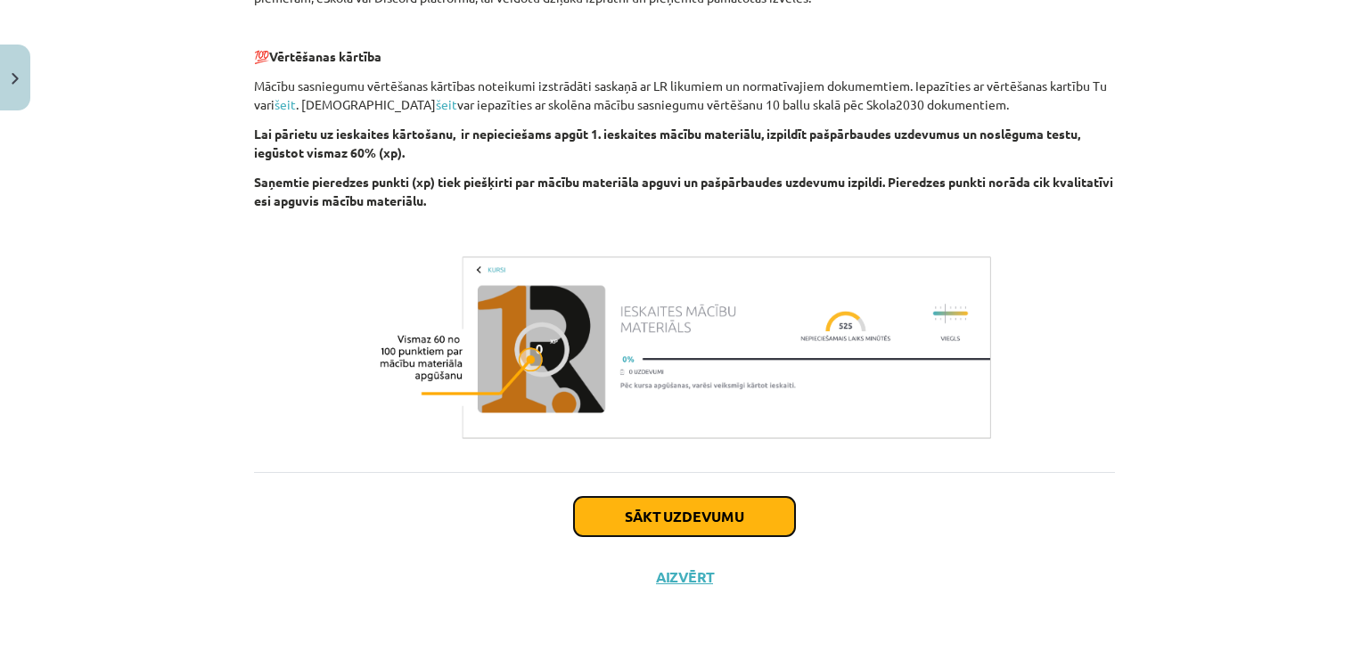
click at [704, 513] on button "Sākt uzdevumu" at bounding box center [684, 516] width 221 height 39
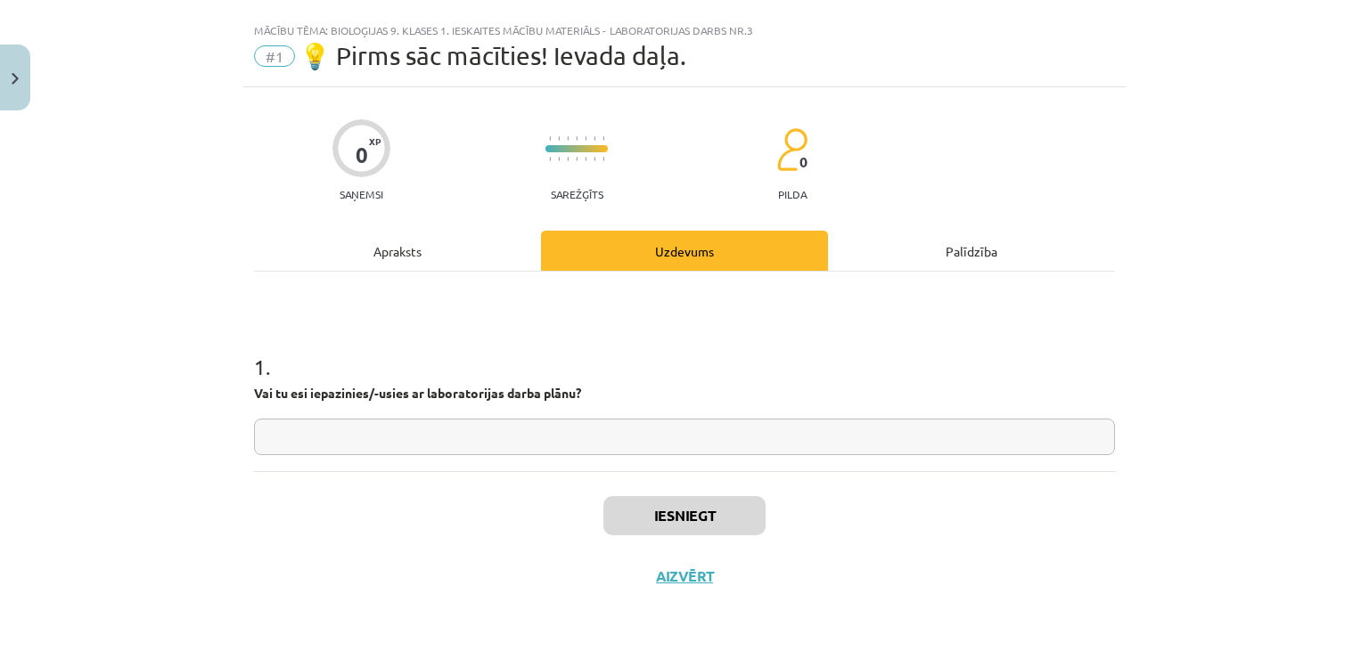
scroll to position [30, 0]
click at [768, 437] on input "text" at bounding box center [684, 438] width 861 height 37
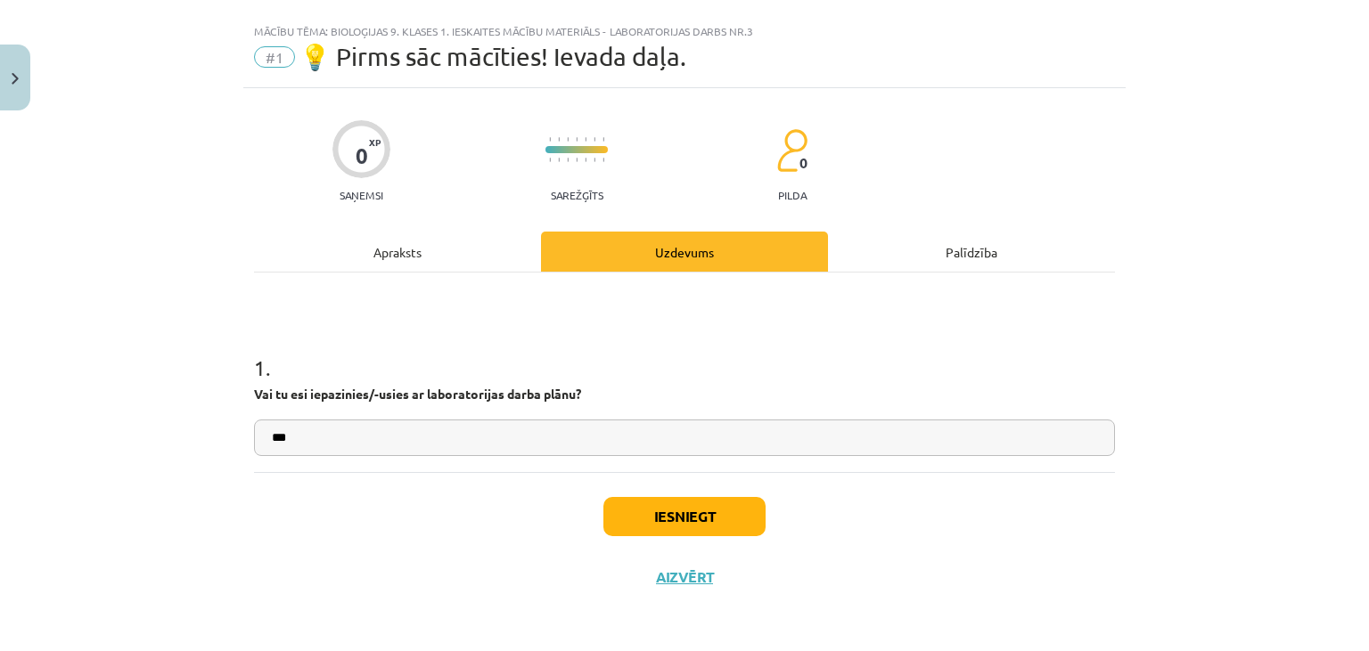
type input "***"
drag, startPoint x: 755, startPoint y: 519, endPoint x: 772, endPoint y: 514, distance: 17.5
click at [755, 519] on button "Iesniegt" at bounding box center [684, 516] width 162 height 39
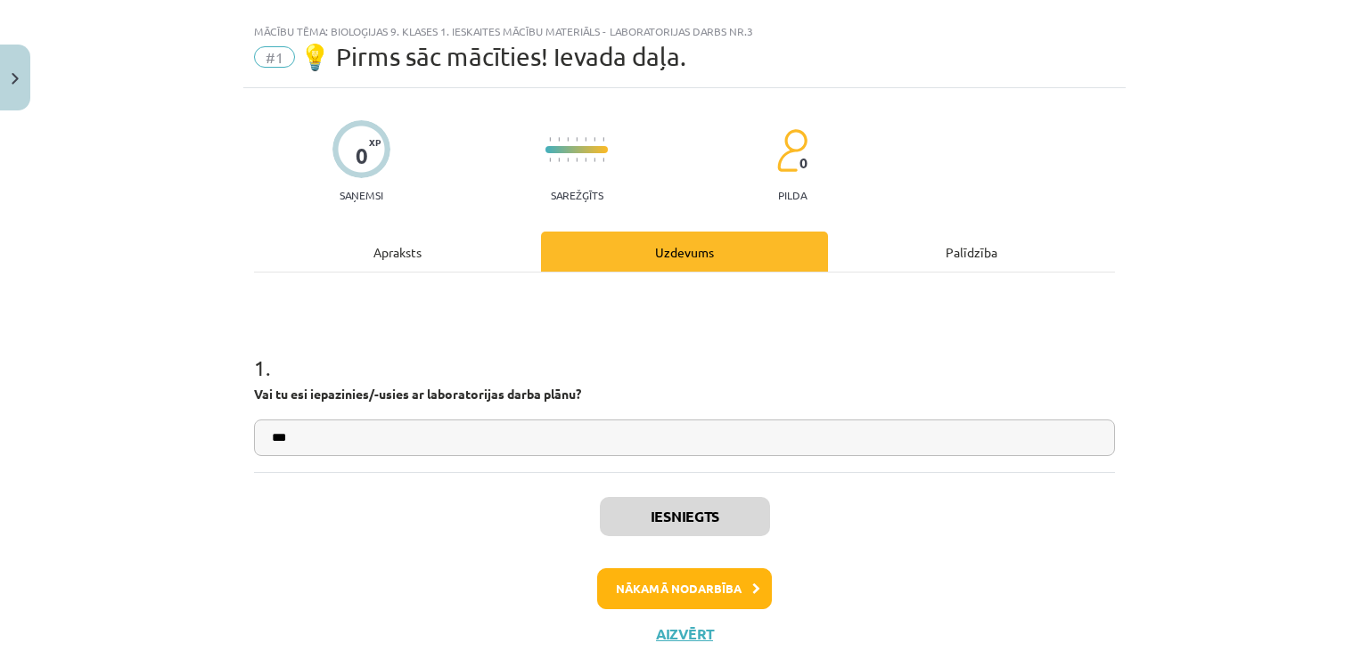
scroll to position [86, 0]
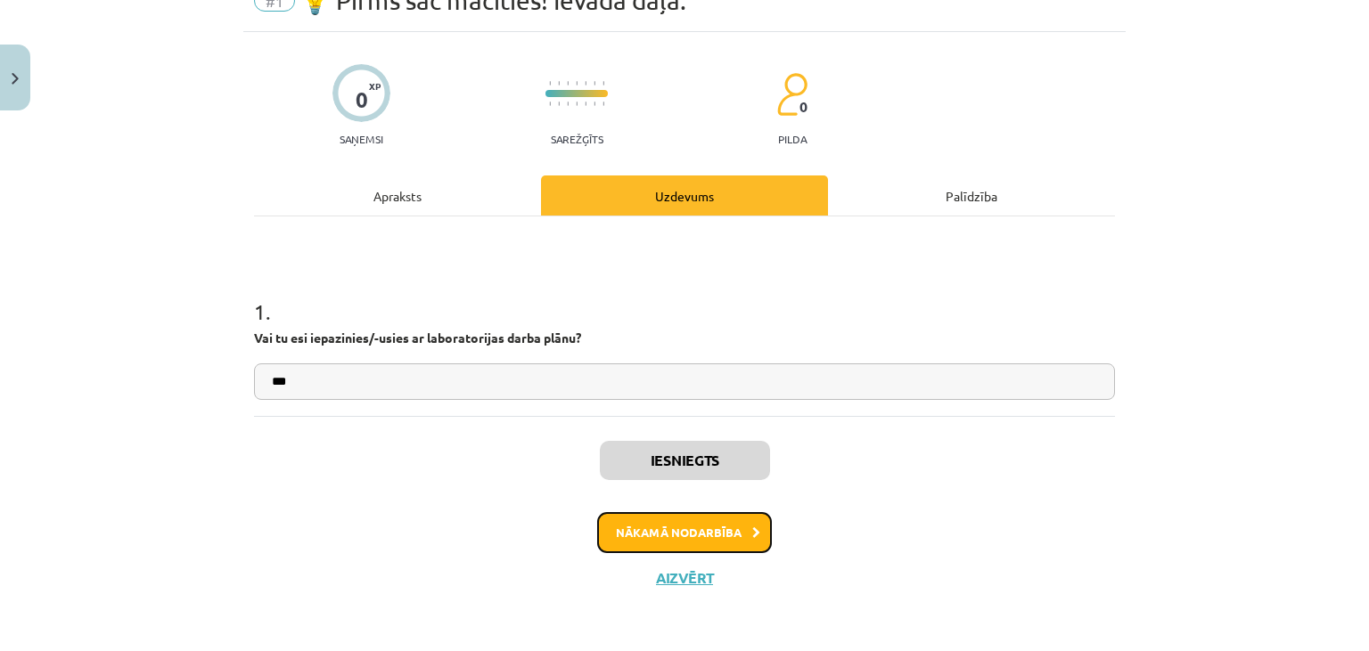
click at [740, 520] on button "Nākamā nodarbība" at bounding box center [684, 532] width 175 height 41
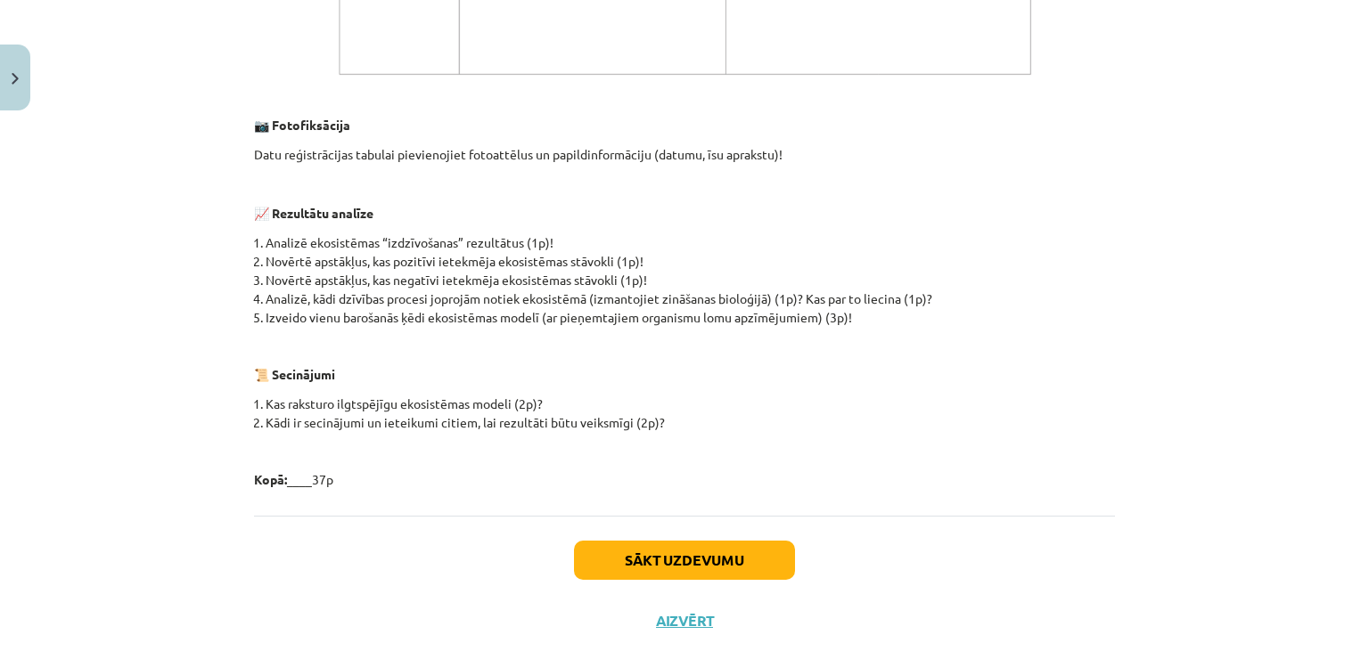
scroll to position [2067, 0]
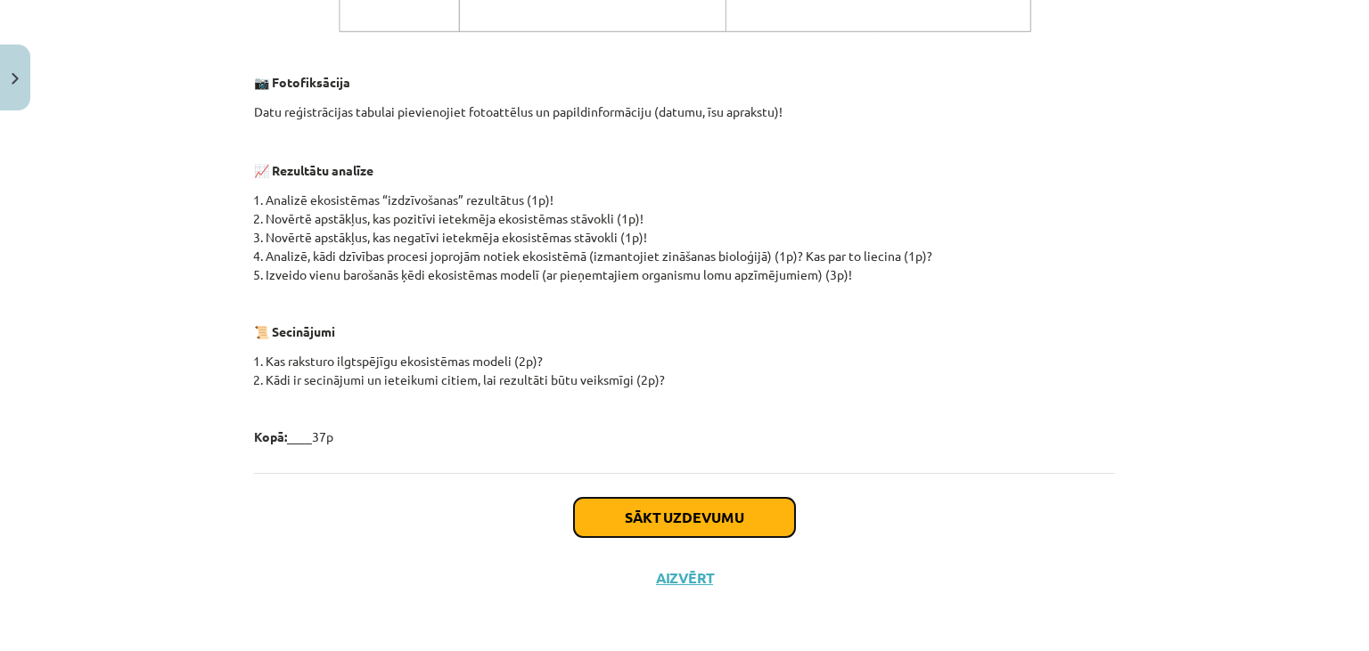
click at [769, 508] on button "Sākt uzdevumu" at bounding box center [684, 517] width 221 height 39
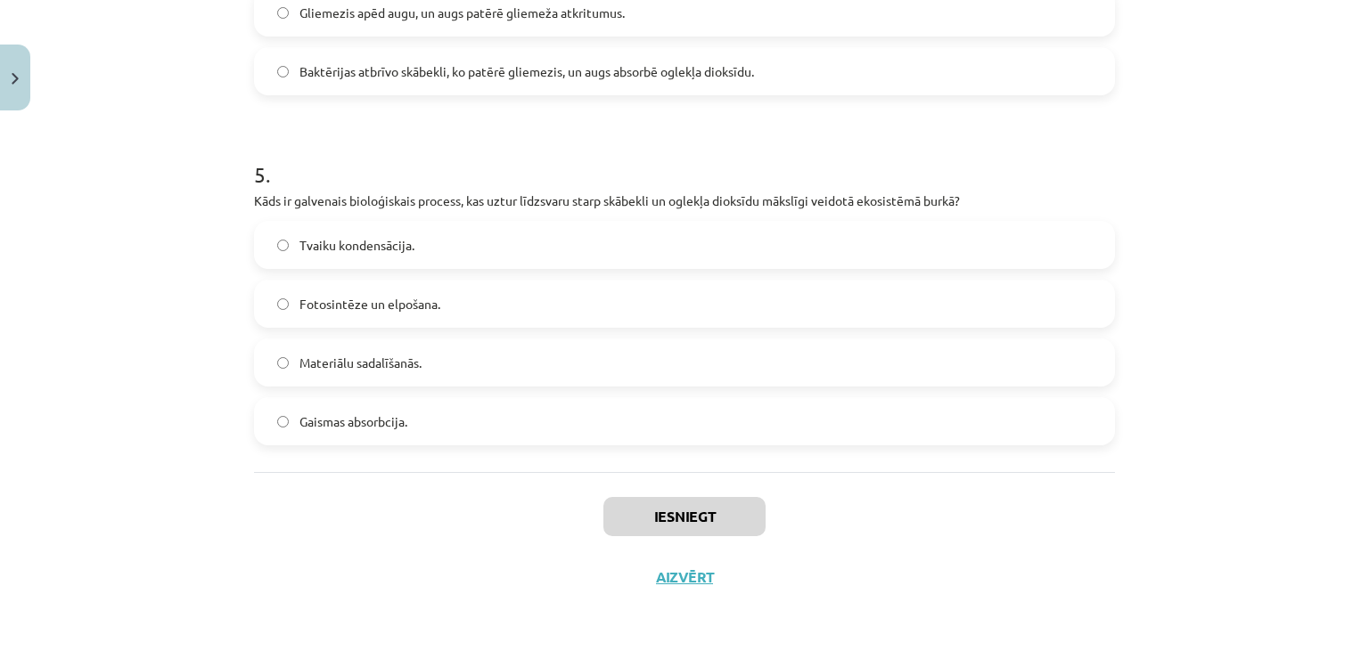
click at [654, 386] on div "Materiālu sadalīšanās." at bounding box center [684, 363] width 861 height 48
click at [566, 361] on label "Materiālu sadalīšanās." at bounding box center [684, 362] width 857 height 45
click at [684, 519] on button "Iesniegt" at bounding box center [684, 516] width 162 height 39
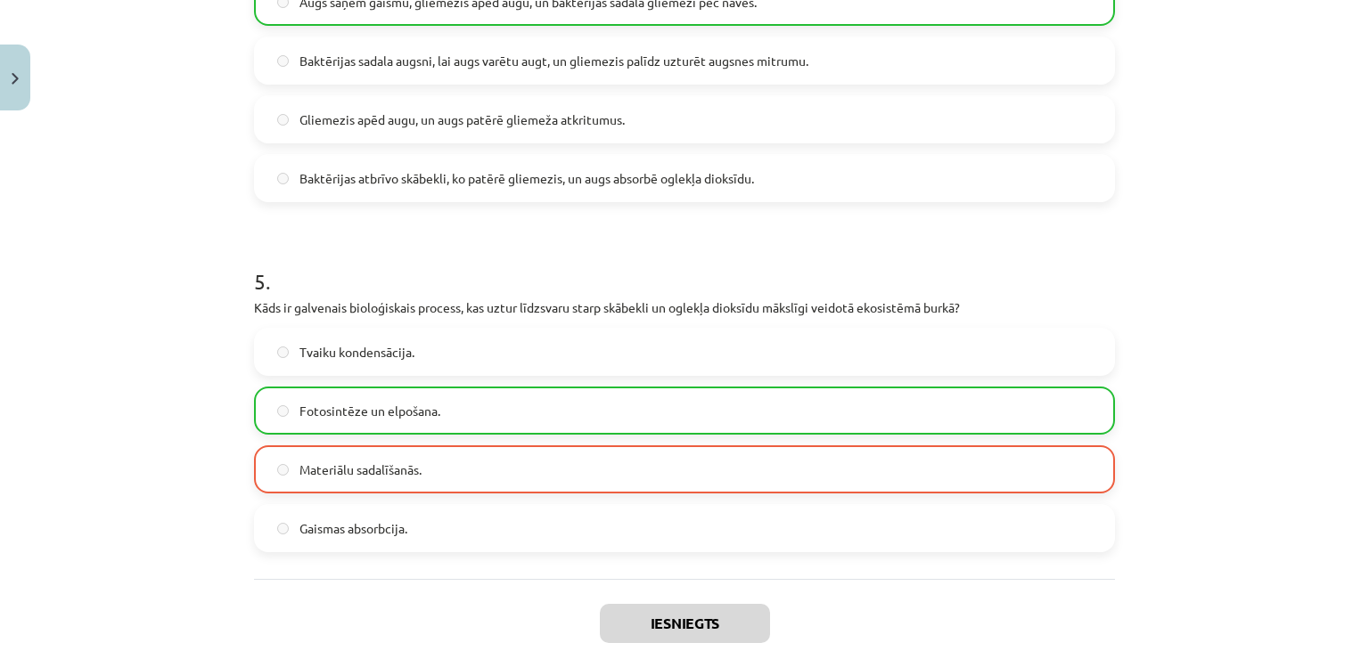
scroll to position [1828, 0]
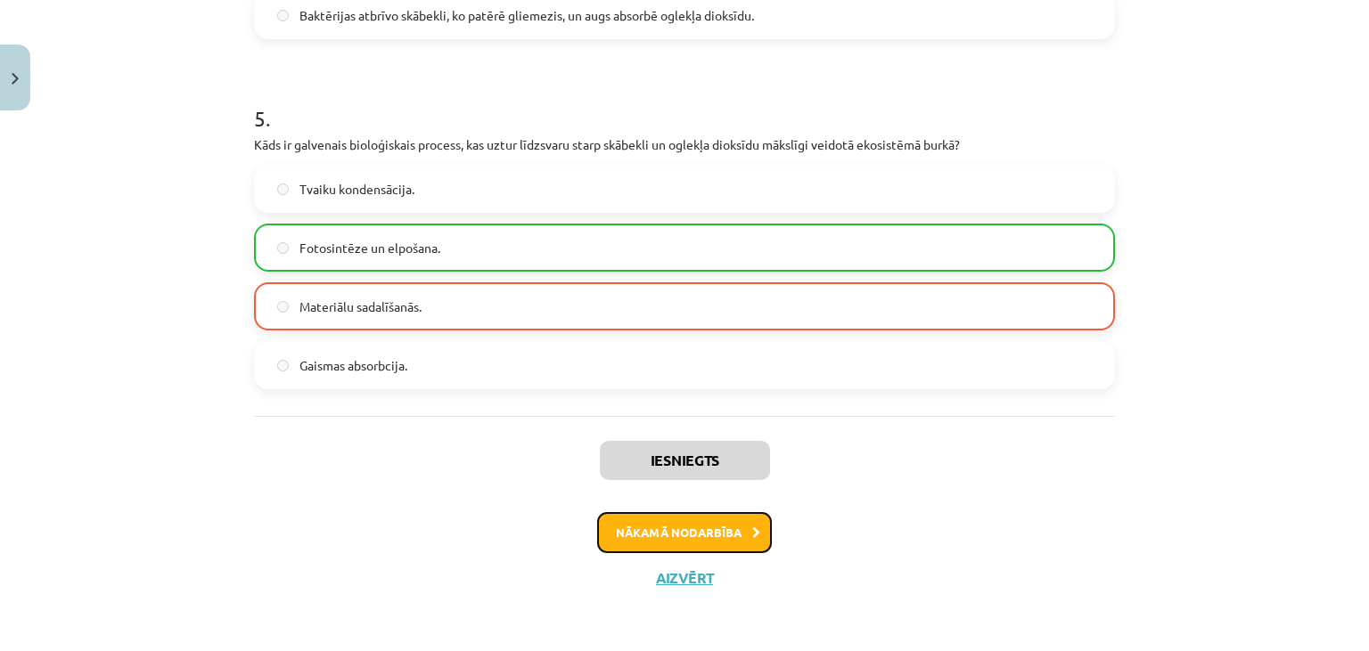
click at [708, 533] on button "Nākamā nodarbība" at bounding box center [684, 532] width 175 height 41
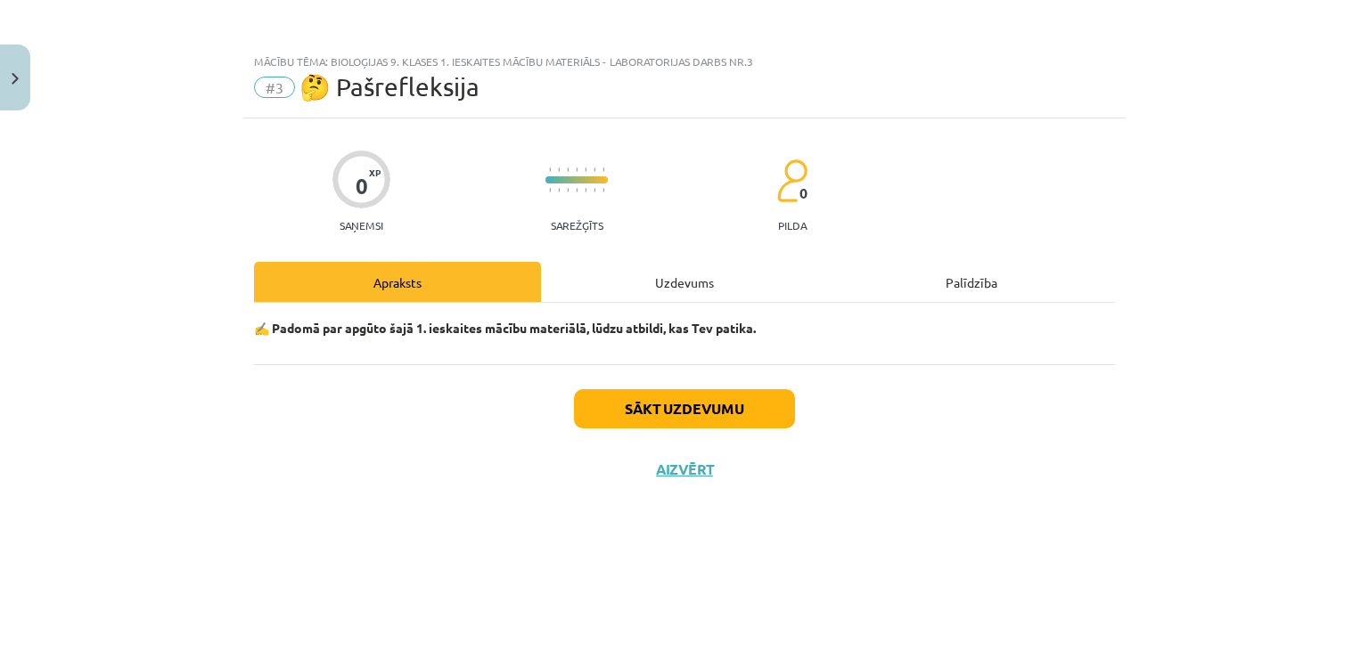
scroll to position [0, 0]
click at [716, 397] on button "Sākt uzdevumu" at bounding box center [684, 408] width 221 height 39
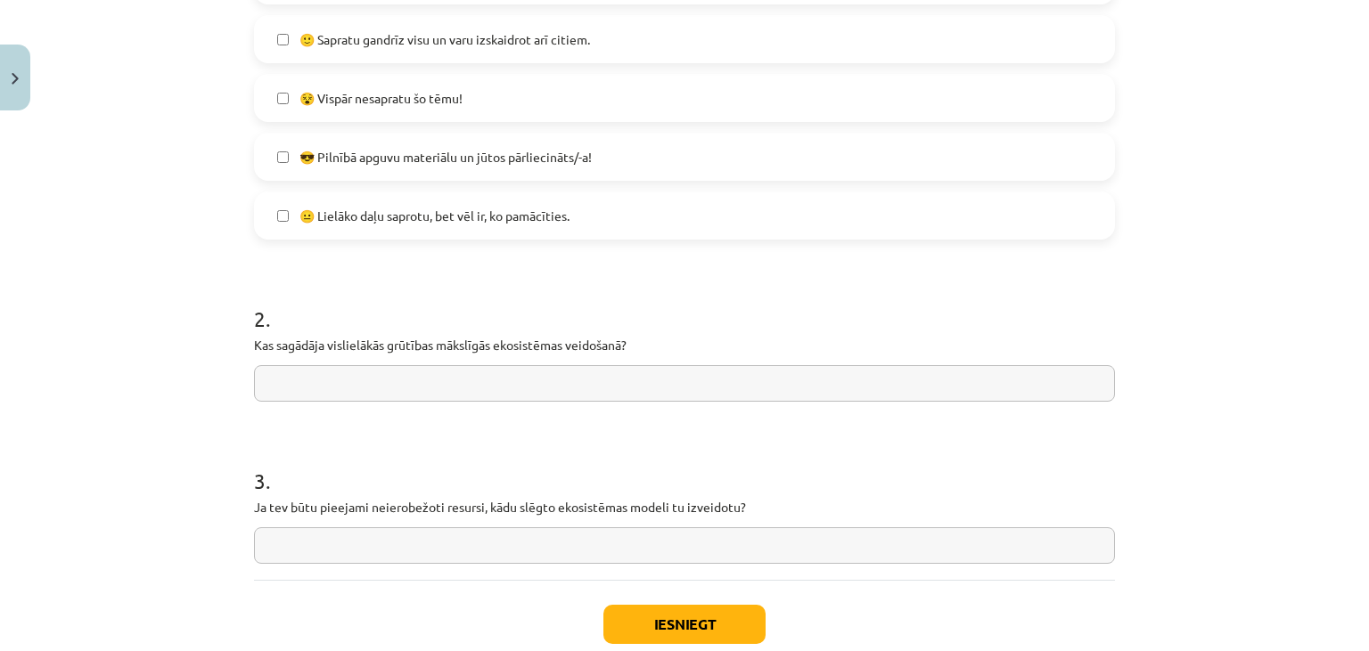
scroll to position [655, 0]
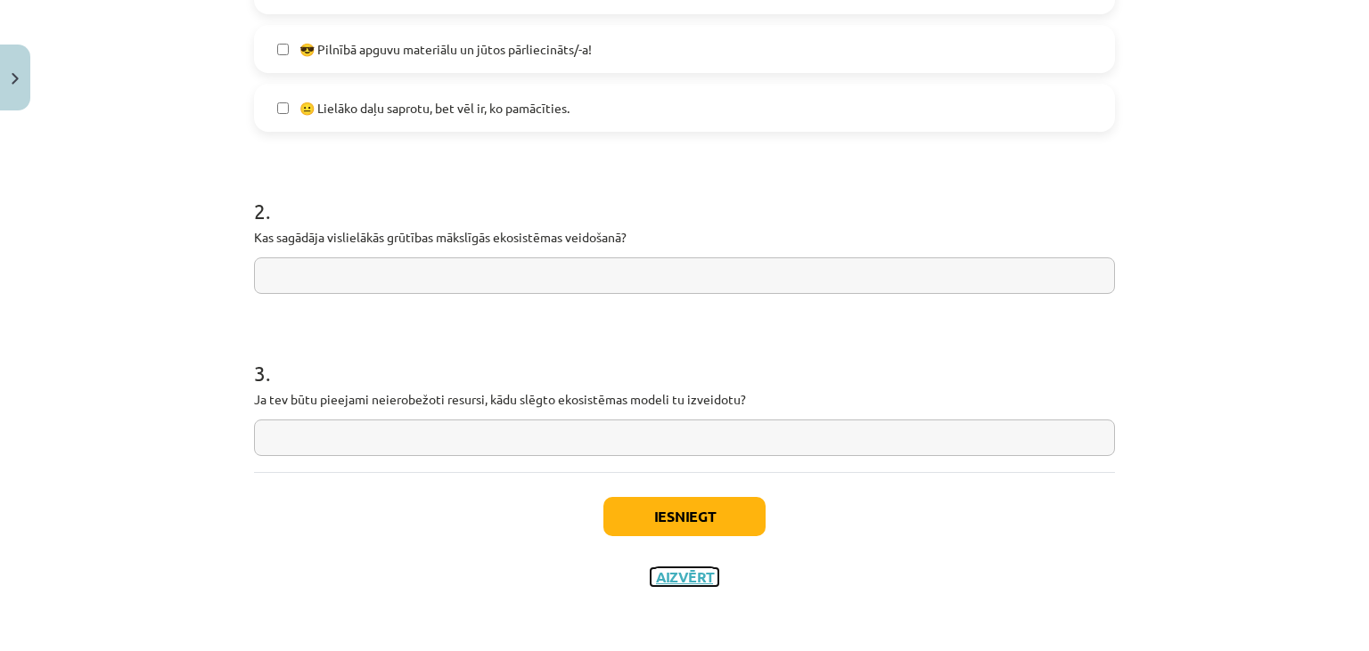
click at [691, 581] on button "Aizvērt" at bounding box center [685, 578] width 68 height 18
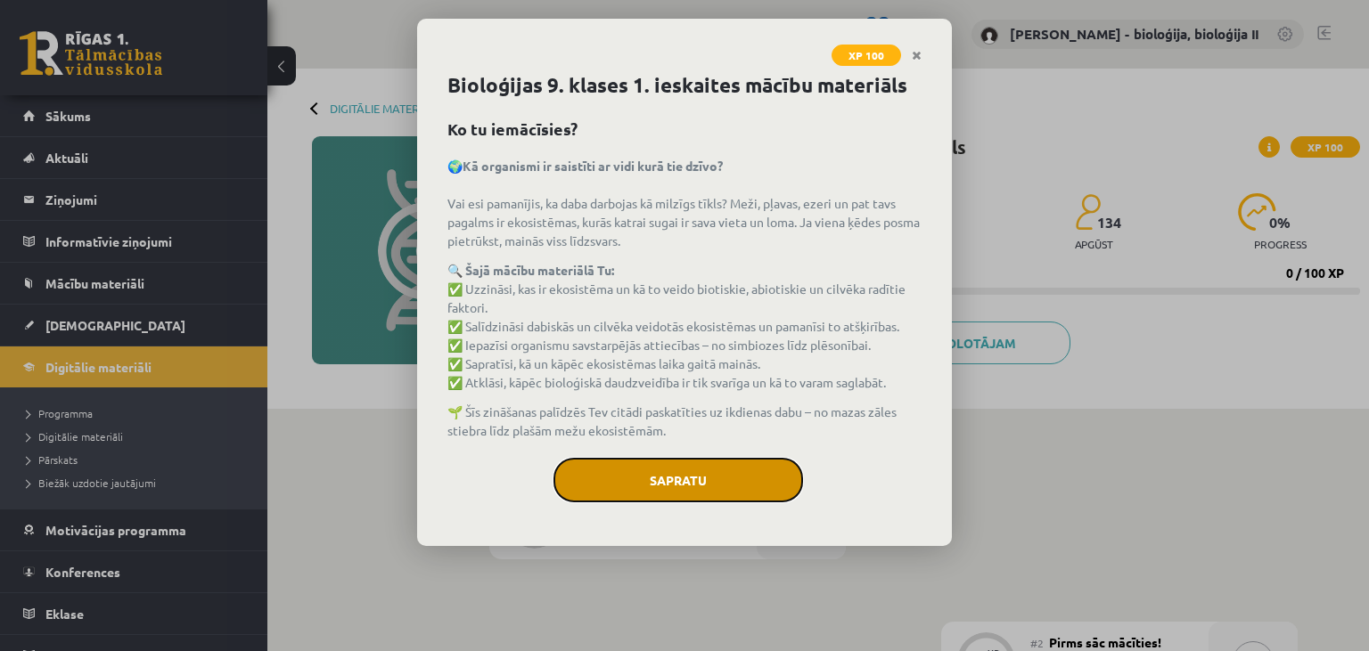
click at [608, 469] on button "Sapratu" at bounding box center [678, 480] width 250 height 45
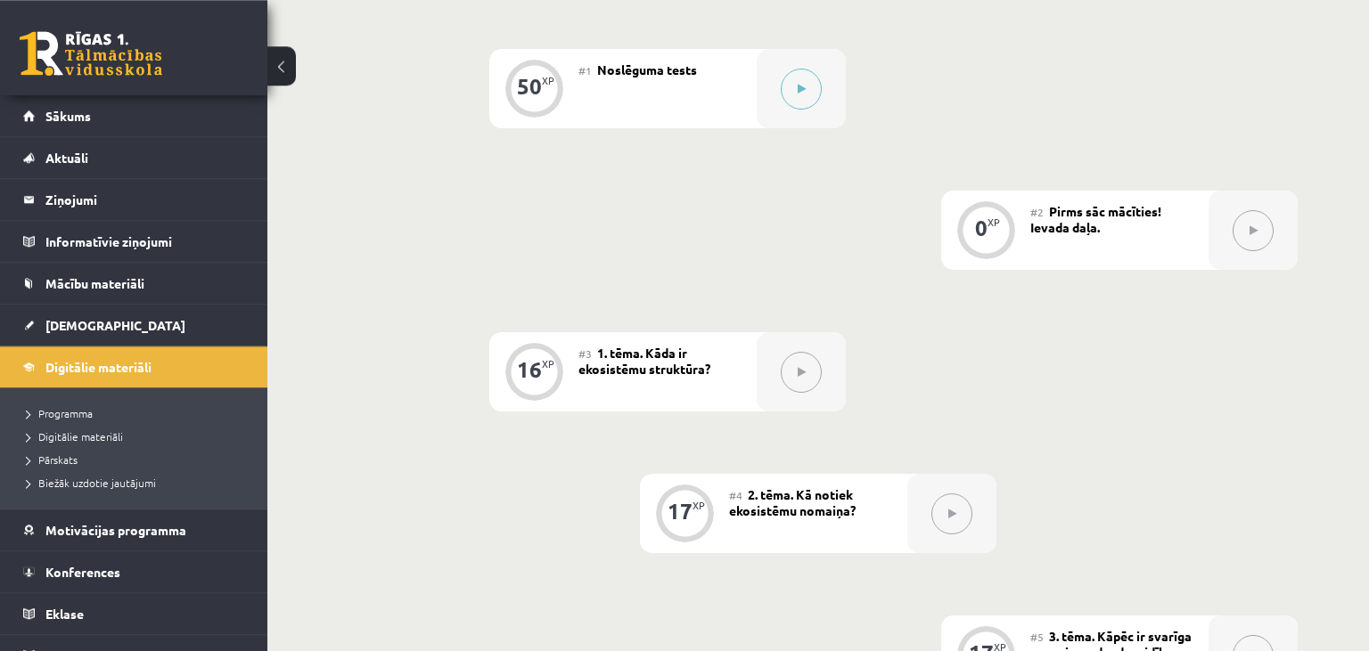
scroll to position [282, 0]
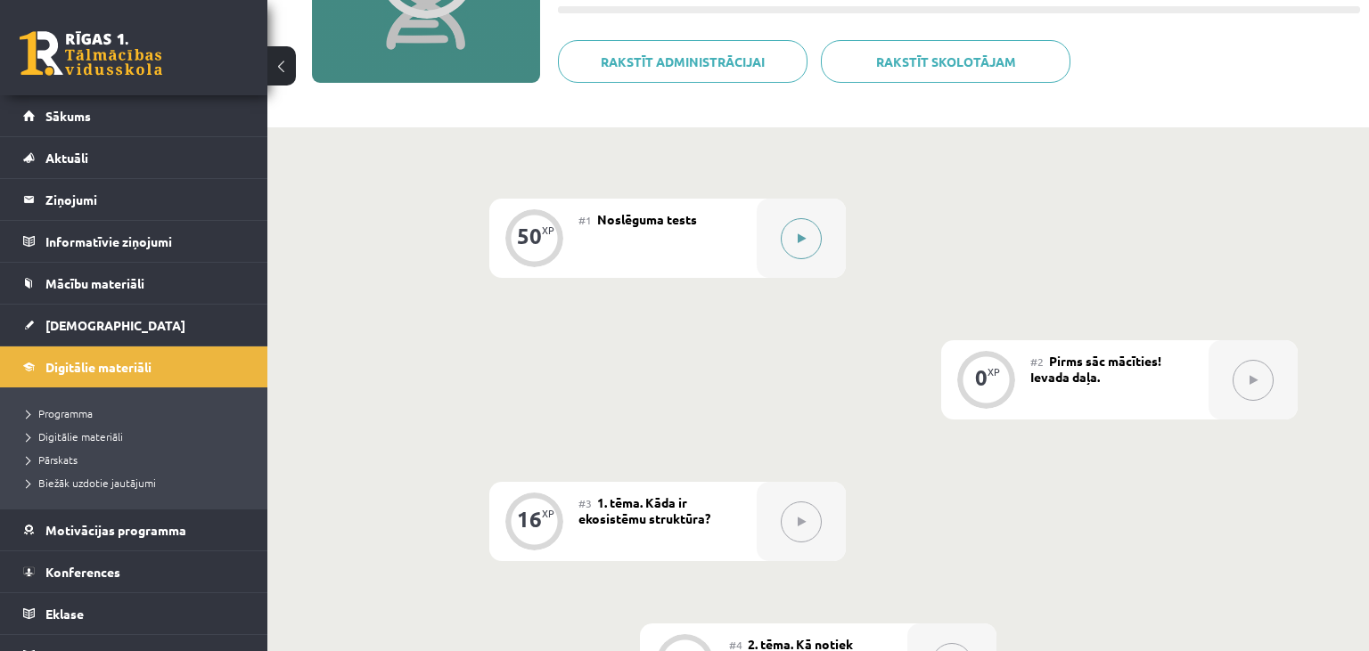
click at [790, 242] on button at bounding box center [801, 238] width 41 height 41
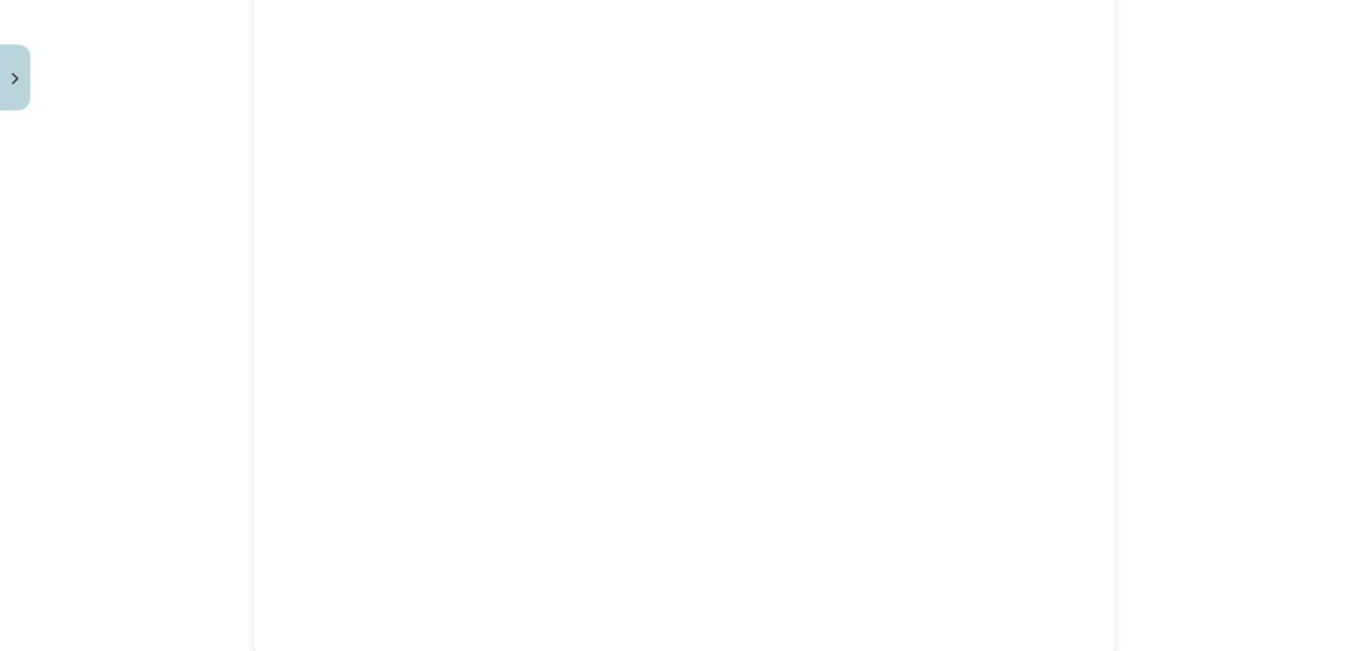
scroll to position [1950, 0]
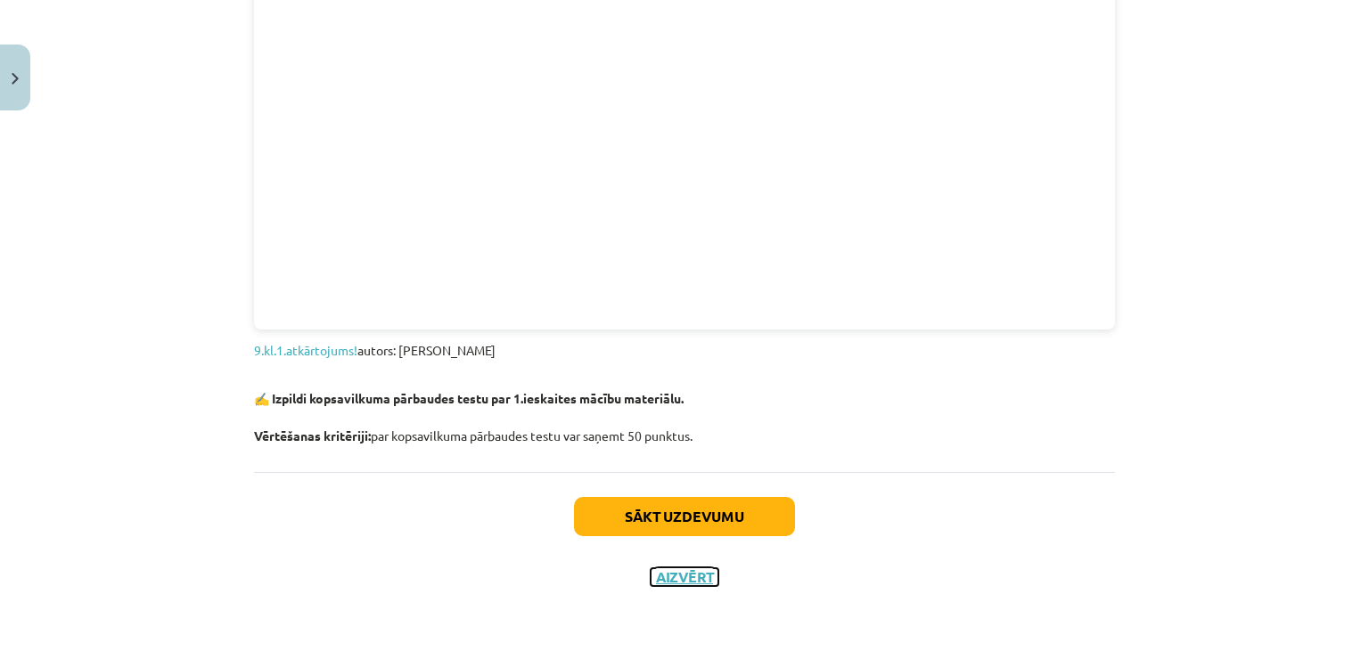
click at [662, 572] on button "Aizvērt" at bounding box center [685, 578] width 68 height 18
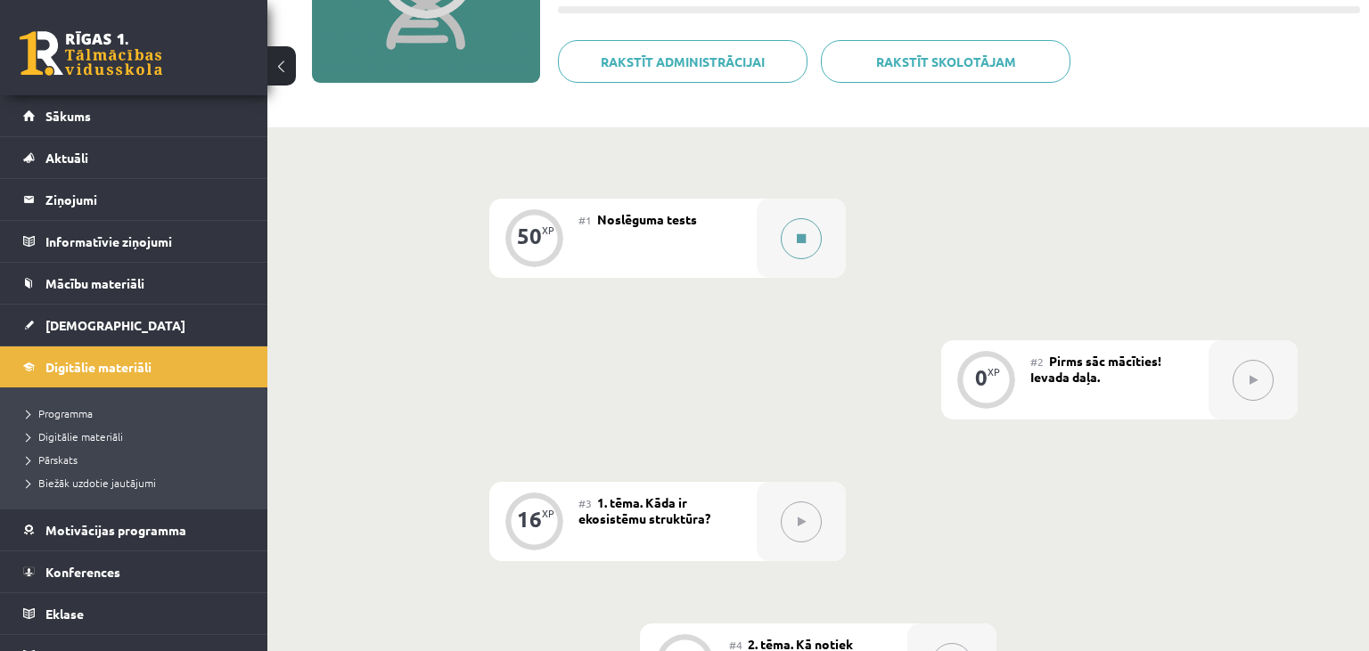
click at [800, 230] on button at bounding box center [801, 238] width 41 height 41
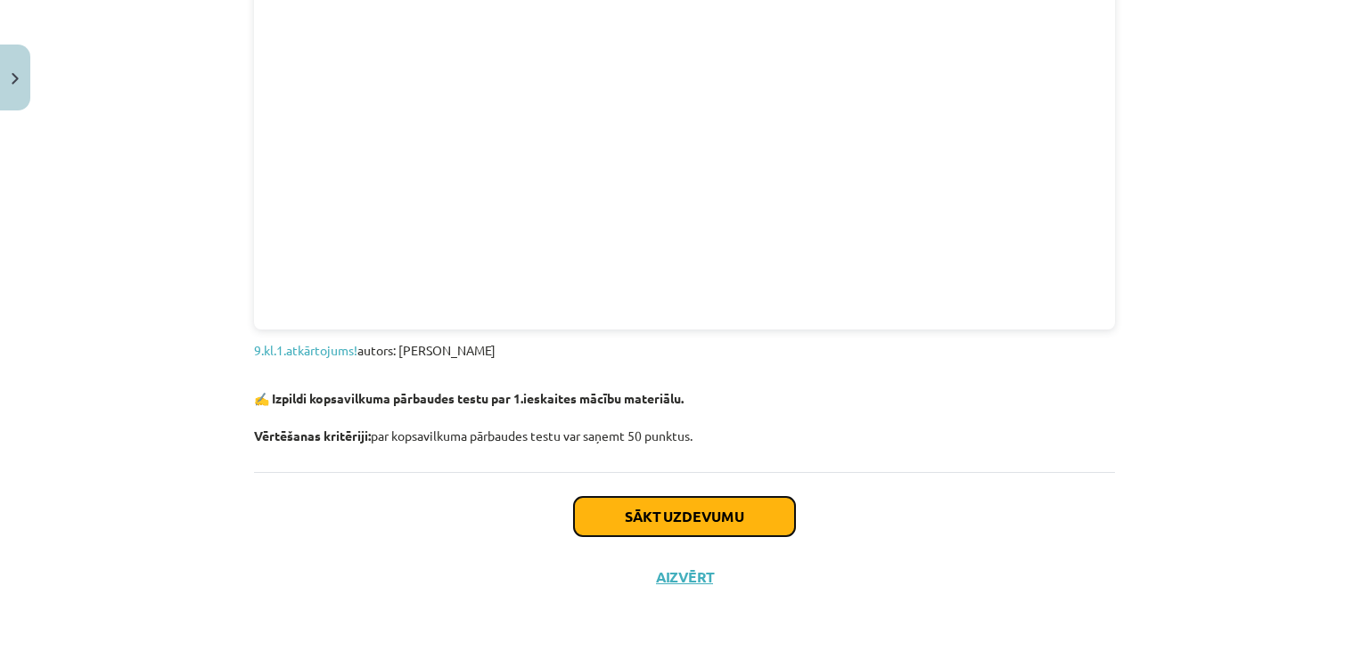
click at [749, 517] on button "Sākt uzdevumu" at bounding box center [684, 516] width 221 height 39
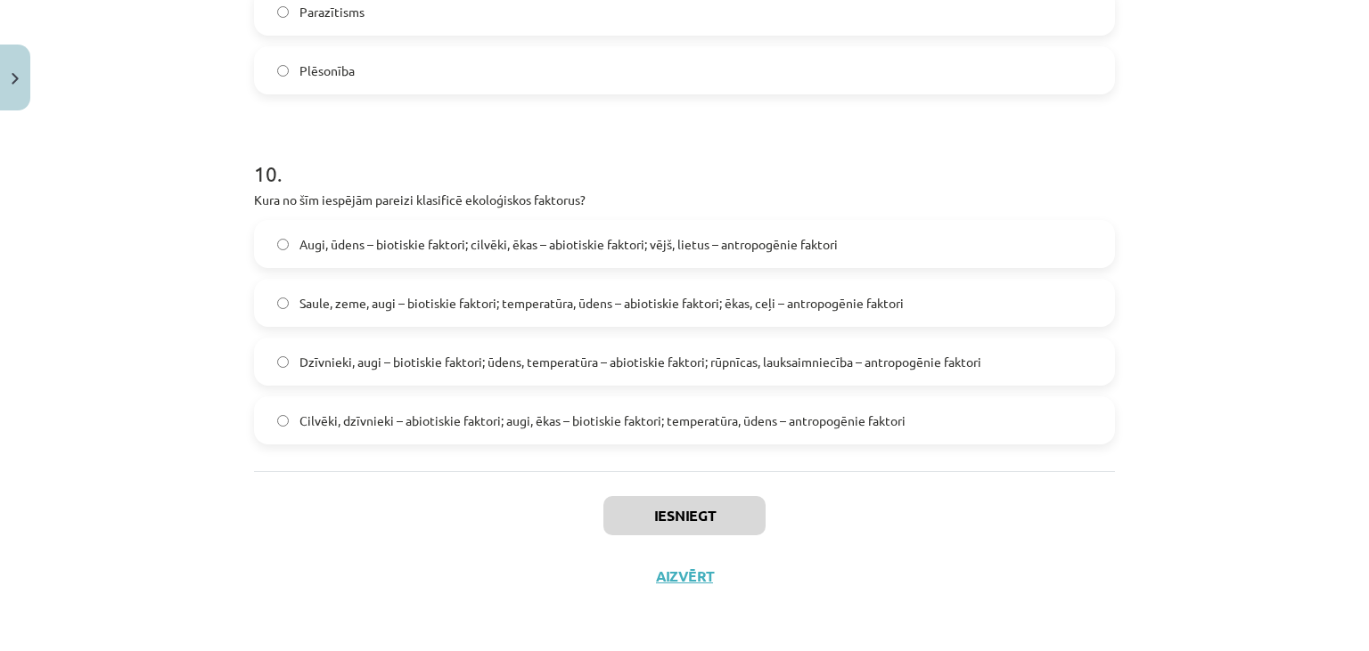
scroll to position [4127, 0]
click at [677, 583] on button "Aizvērt" at bounding box center [685, 577] width 68 height 18
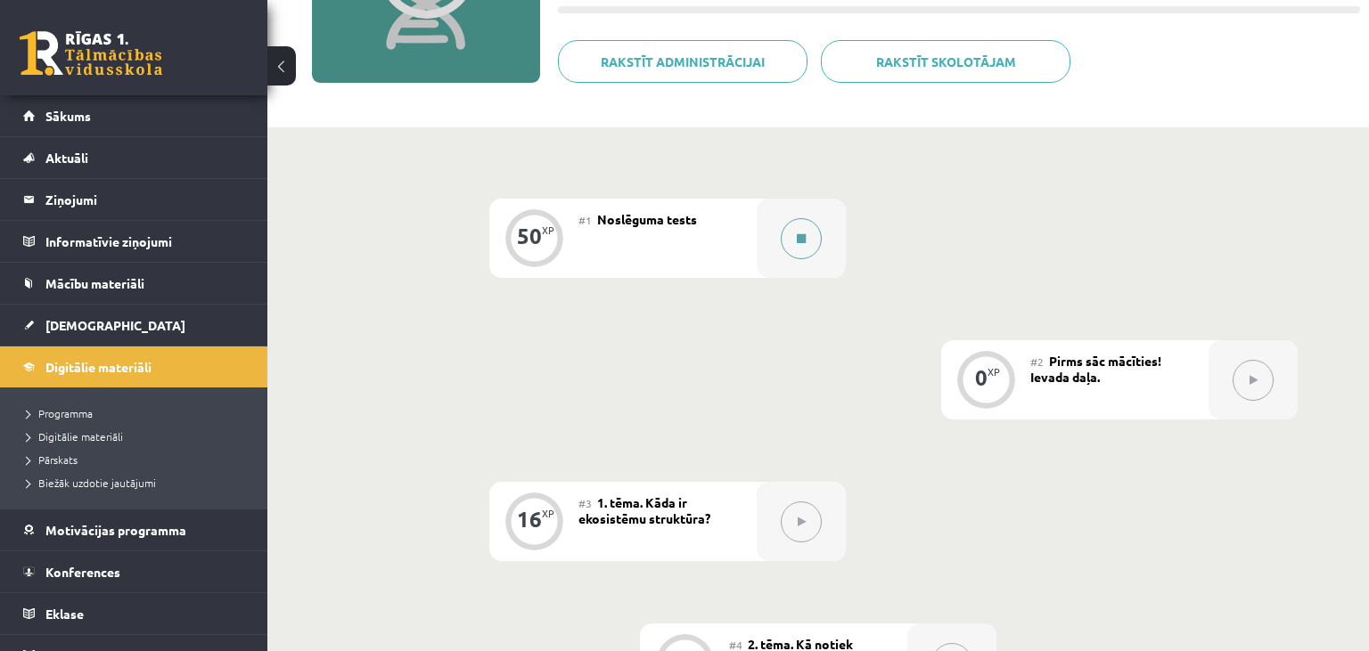
click at [811, 245] on button at bounding box center [801, 238] width 41 height 41
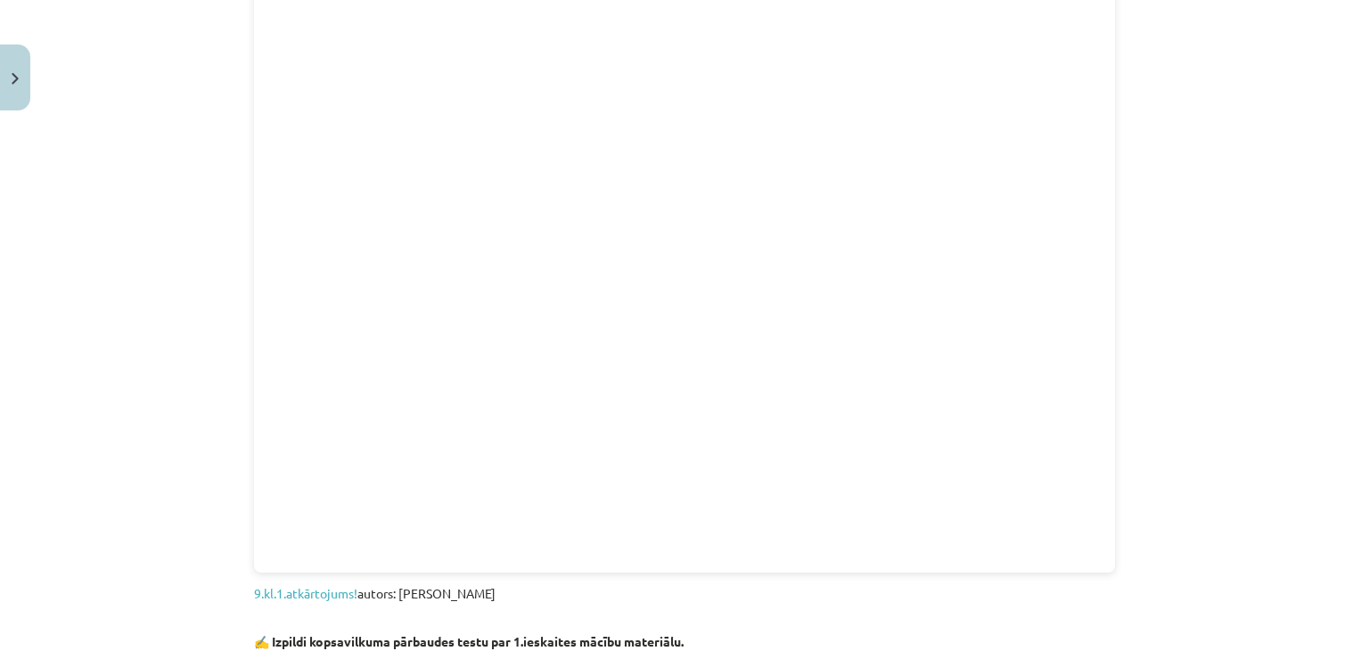
scroll to position [1950, 0]
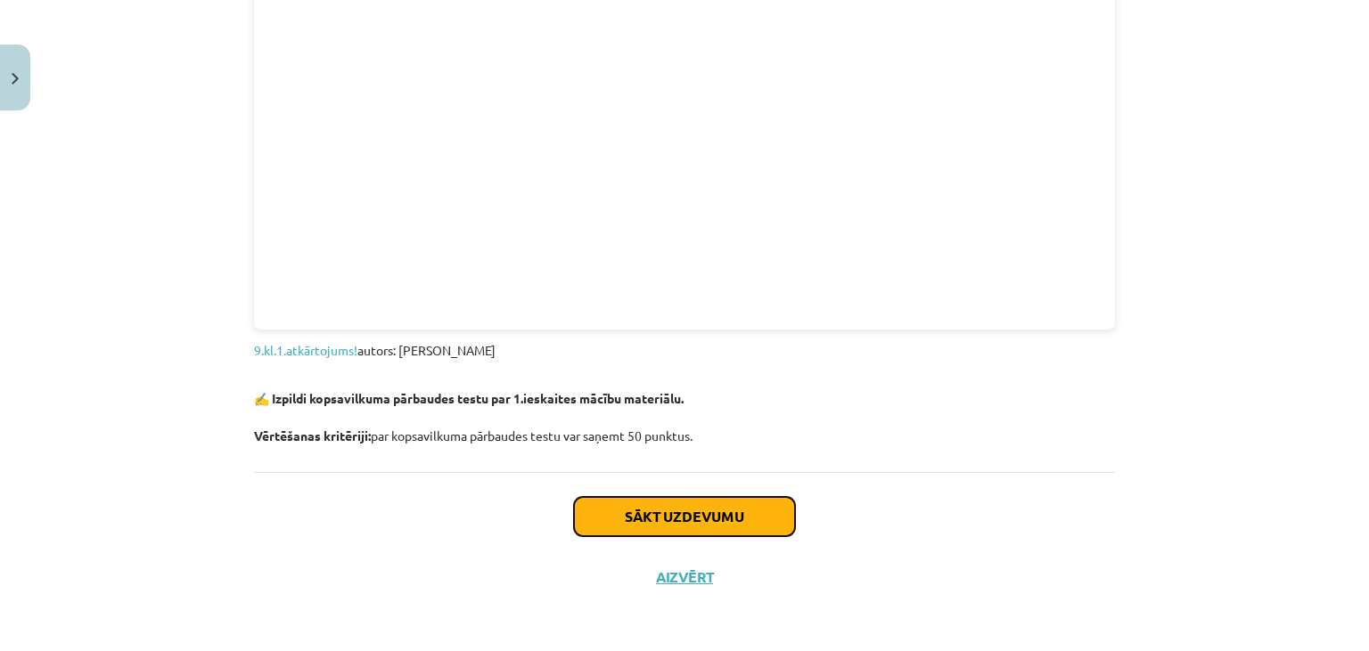
click at [669, 509] on button "Sākt uzdevumu" at bounding box center [684, 516] width 221 height 39
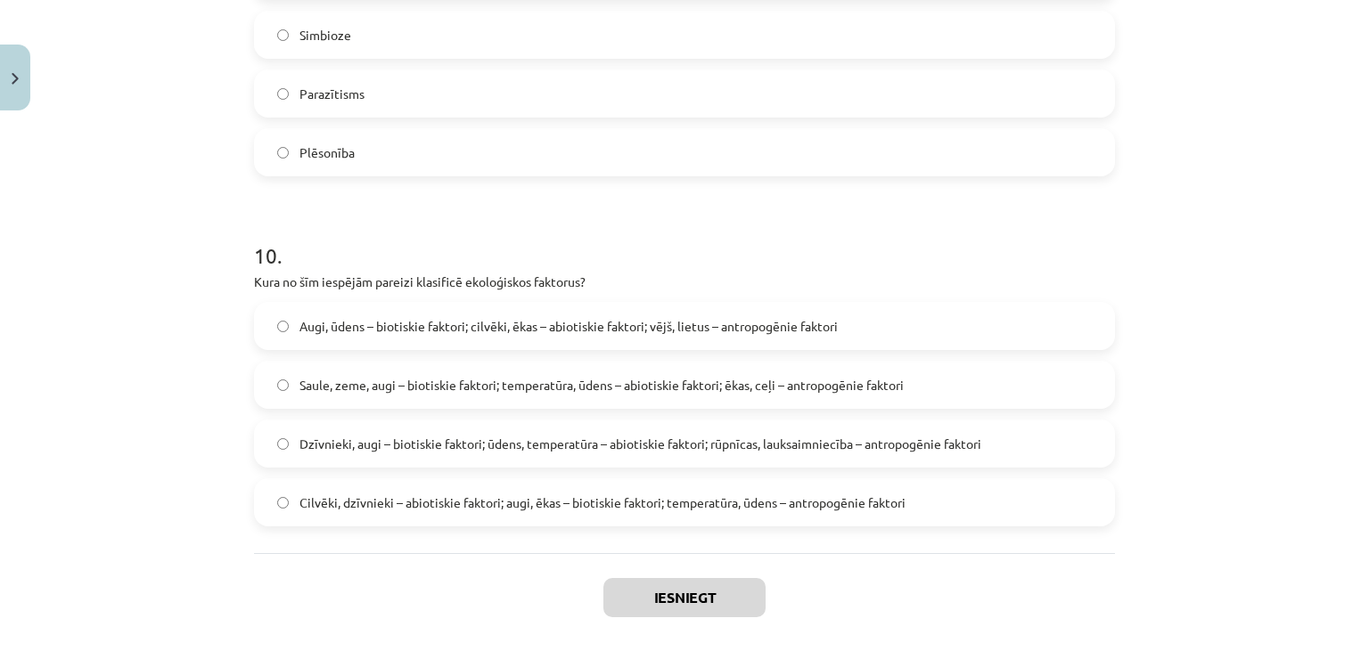
scroll to position [4127, 0]
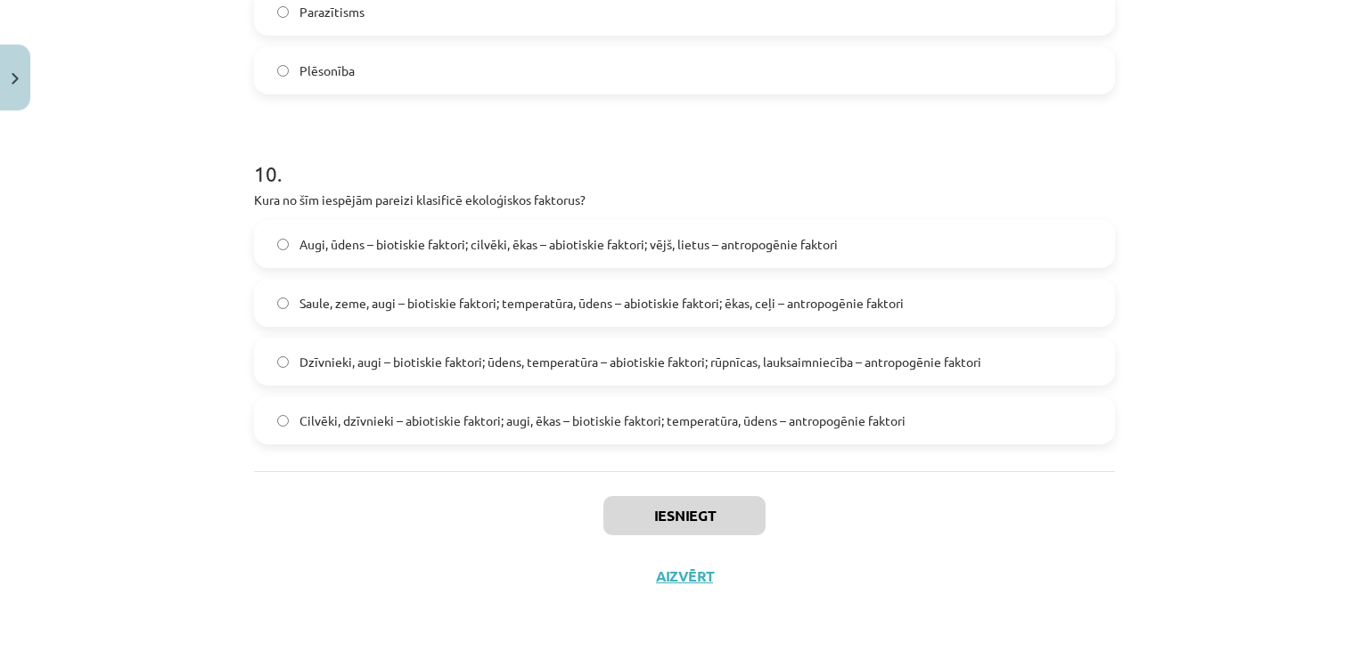
click at [647, 407] on label "Cilvēki, dzīvnieki – abiotiskie faktori; augi, ēkas – biotiskie faktori; temper…" at bounding box center [684, 420] width 857 height 45
click at [663, 510] on button "Iesniegt" at bounding box center [684, 515] width 162 height 39
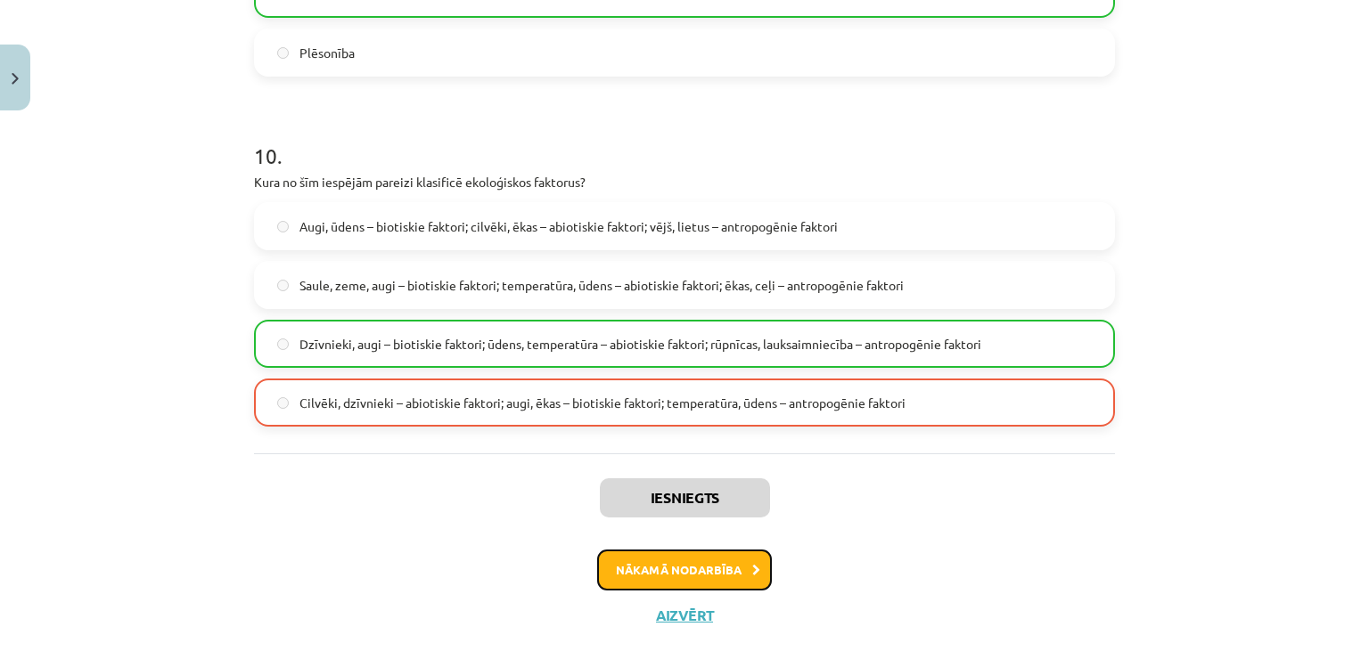
click at [729, 586] on button "Nākamā nodarbība" at bounding box center [684, 570] width 175 height 41
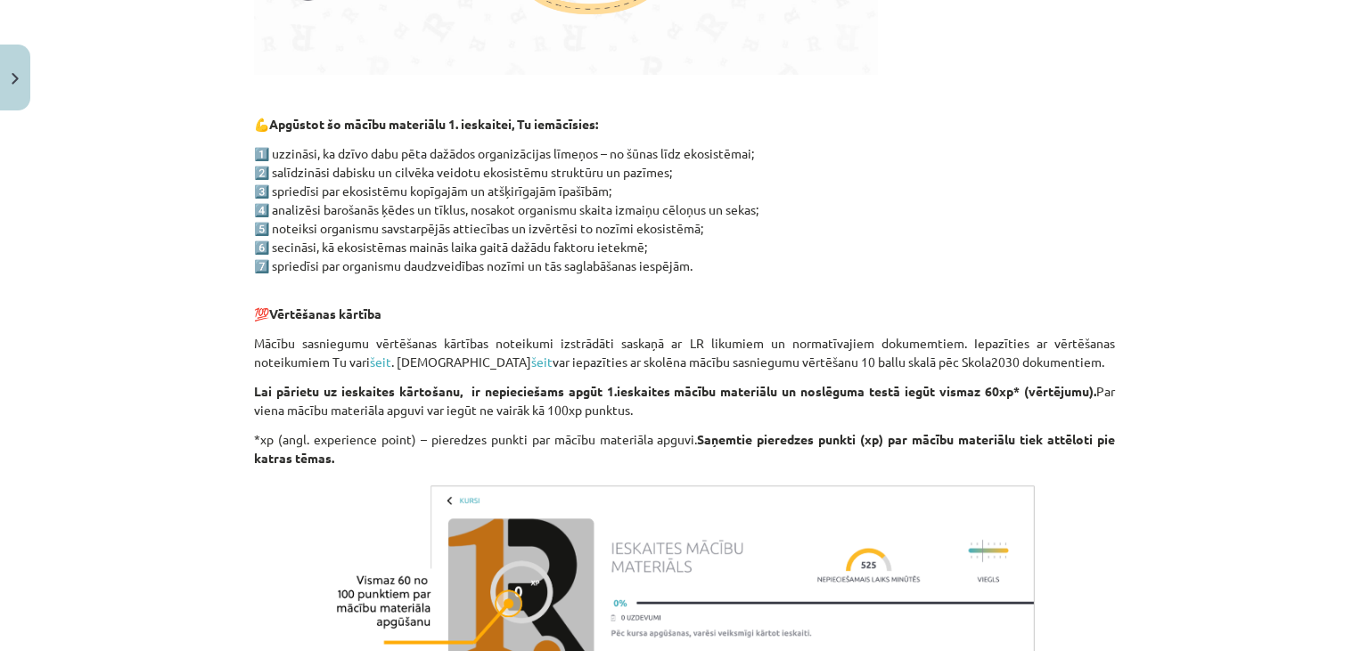
scroll to position [1069, 0]
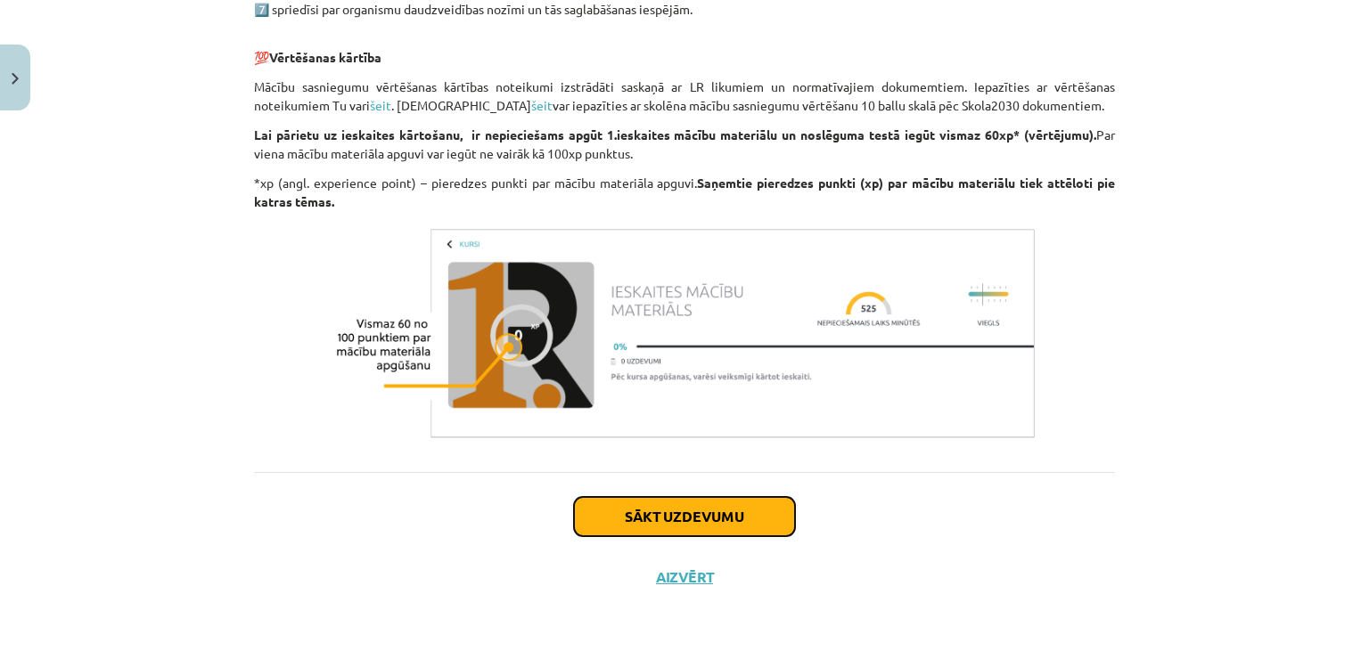
click at [712, 526] on button "Sākt uzdevumu" at bounding box center [684, 516] width 221 height 39
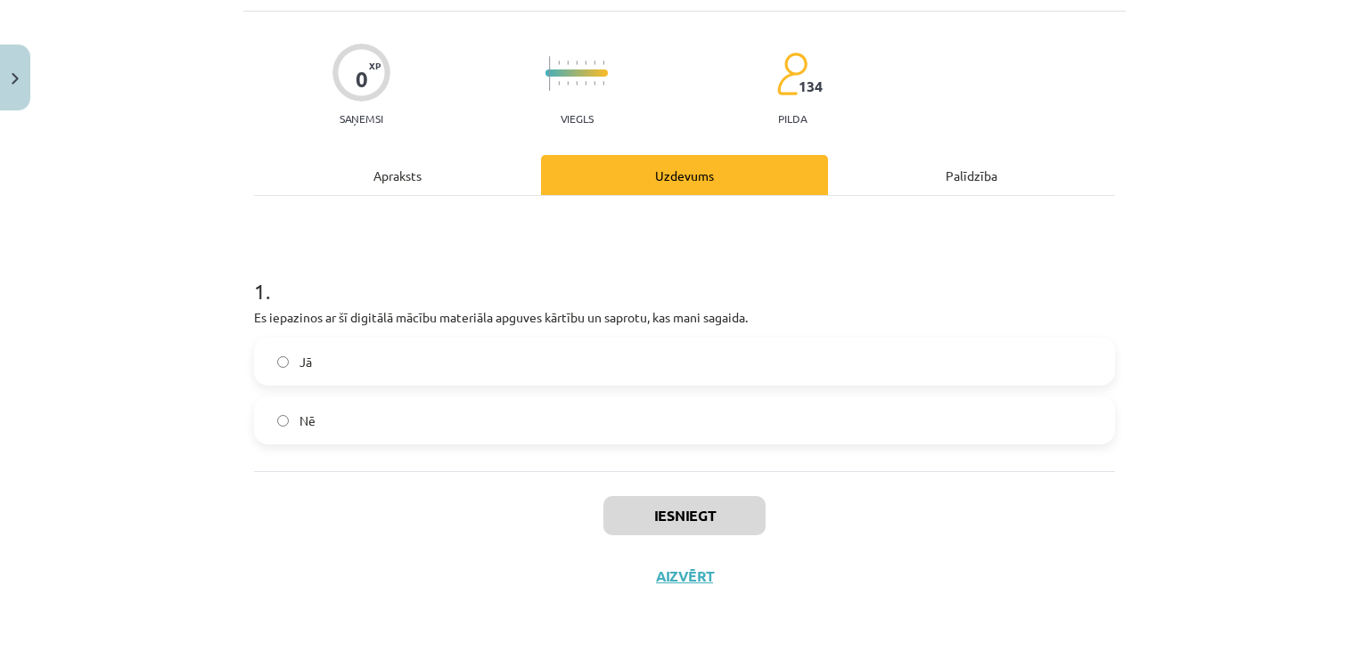
scroll to position [106, 0]
click at [608, 360] on label "Jā" at bounding box center [684, 362] width 857 height 45
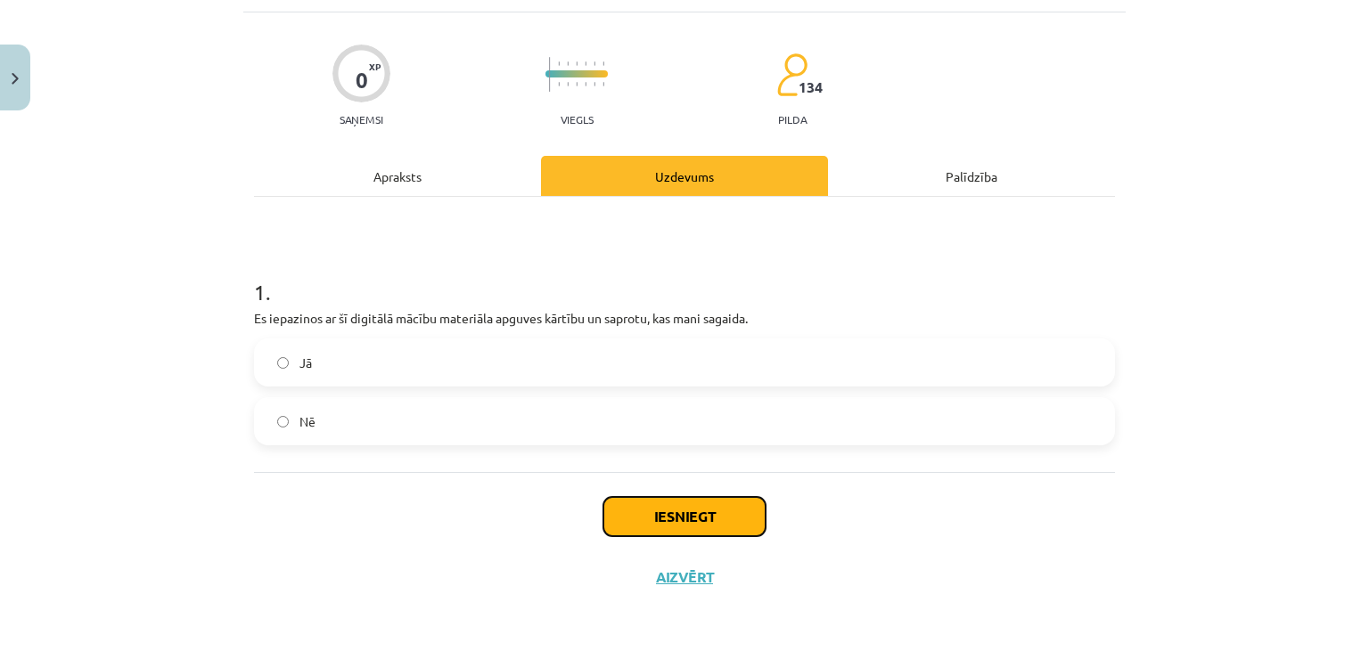
click at [673, 515] on button "Iesniegt" at bounding box center [684, 516] width 162 height 39
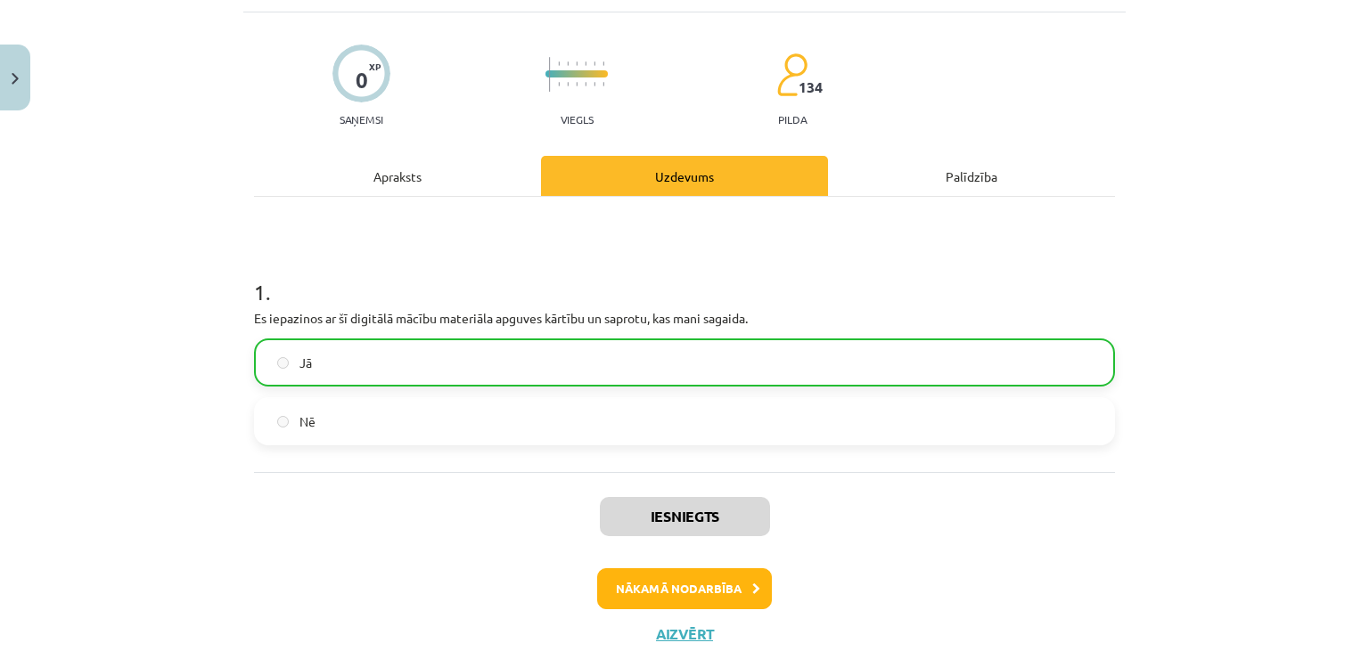
scroll to position [0, 0]
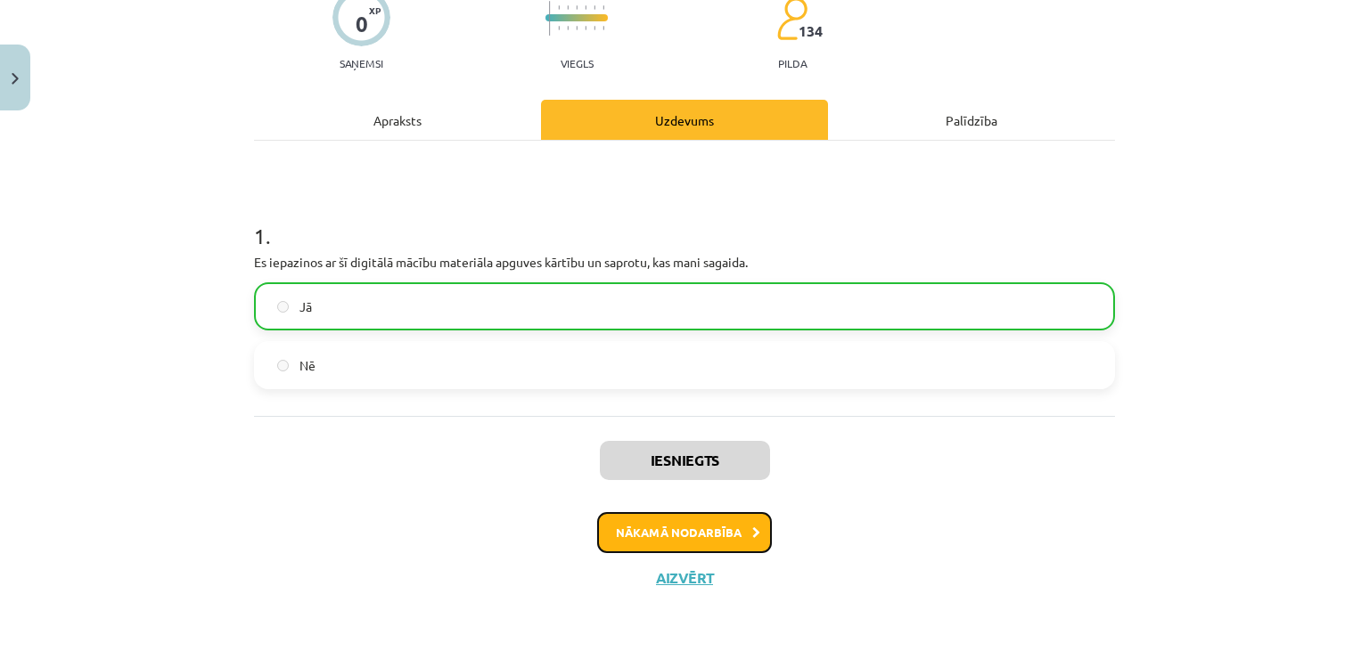
click at [668, 542] on button "Nākamā nodarbība" at bounding box center [684, 532] width 175 height 41
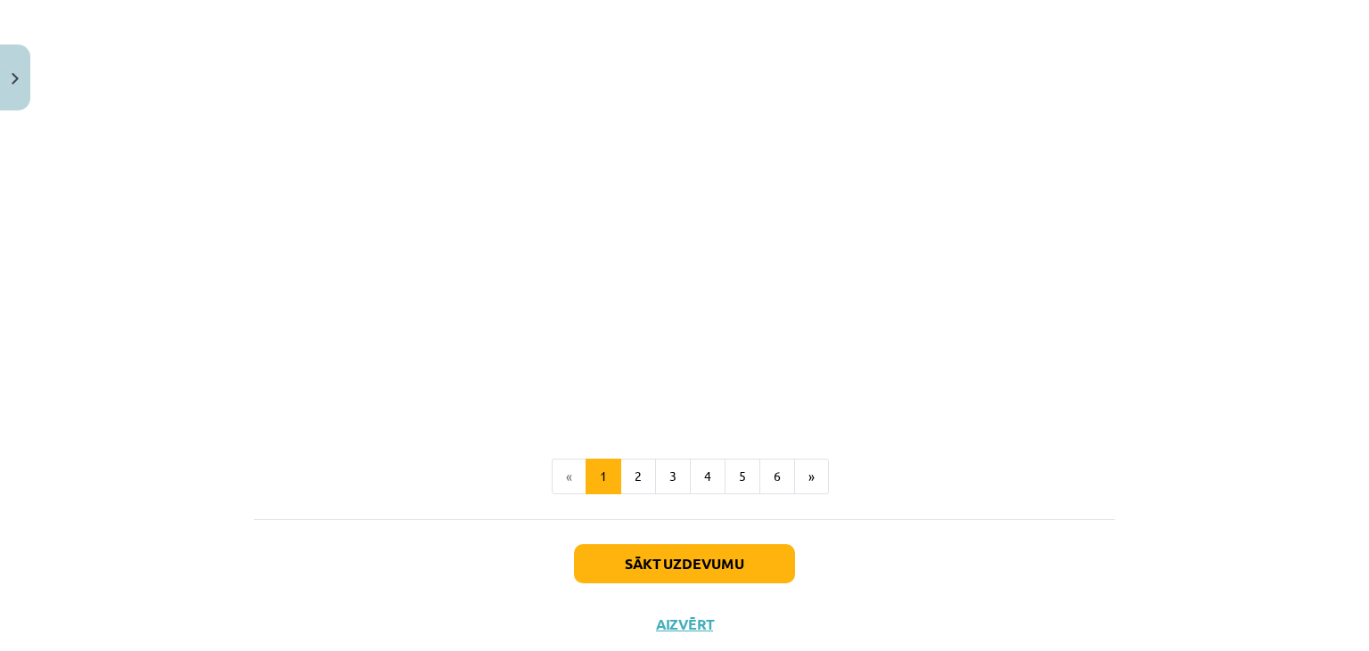
scroll to position [1750, 0]
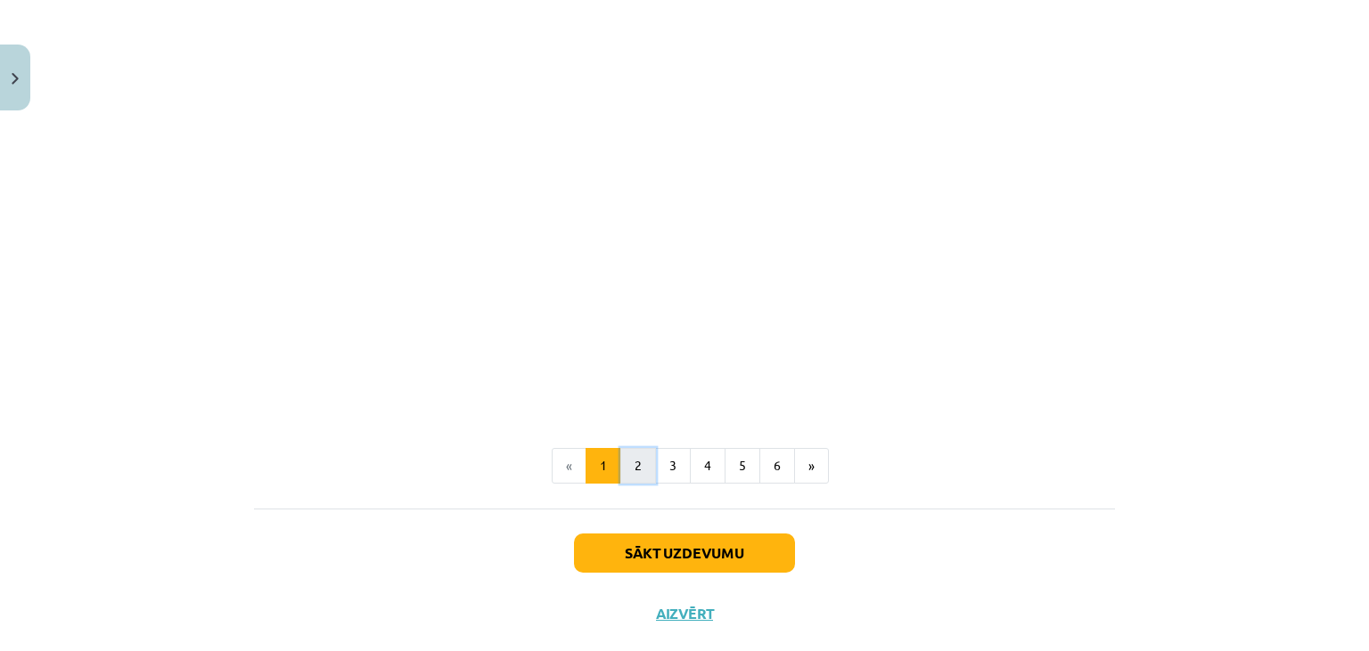
click at [630, 463] on button "2" at bounding box center [638, 466] width 36 height 36
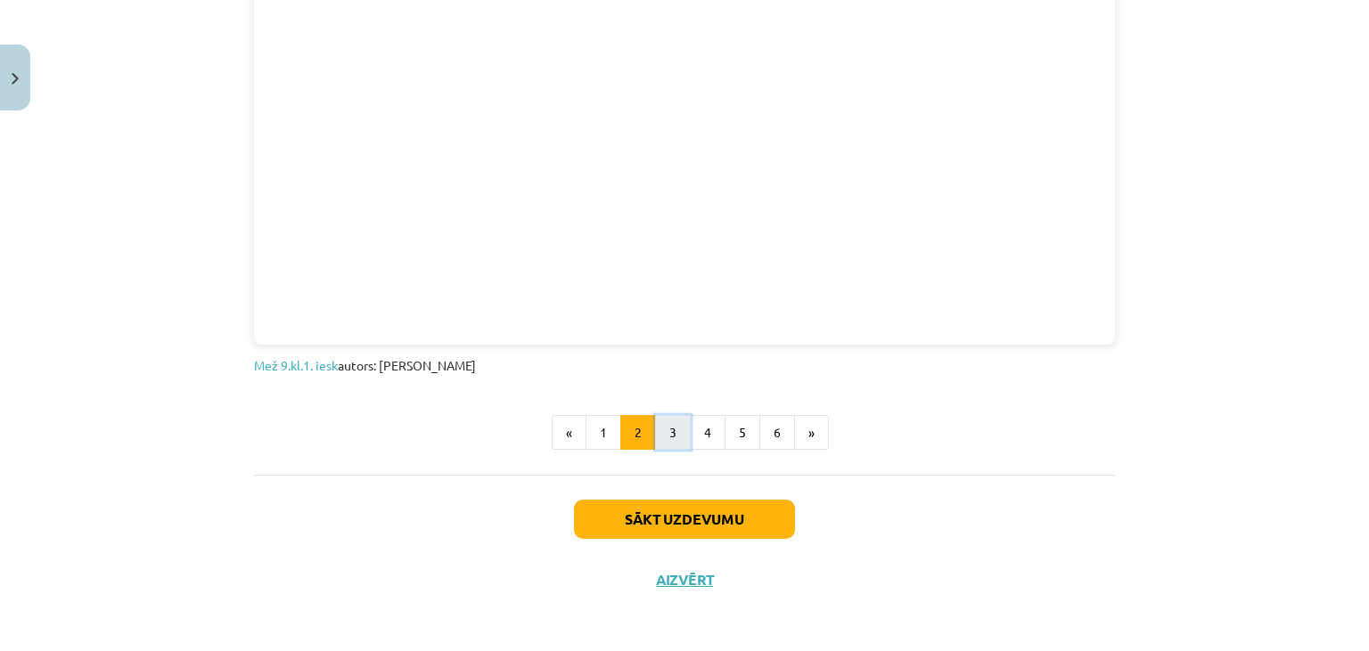
click at [676, 432] on button "3" at bounding box center [673, 433] width 36 height 36
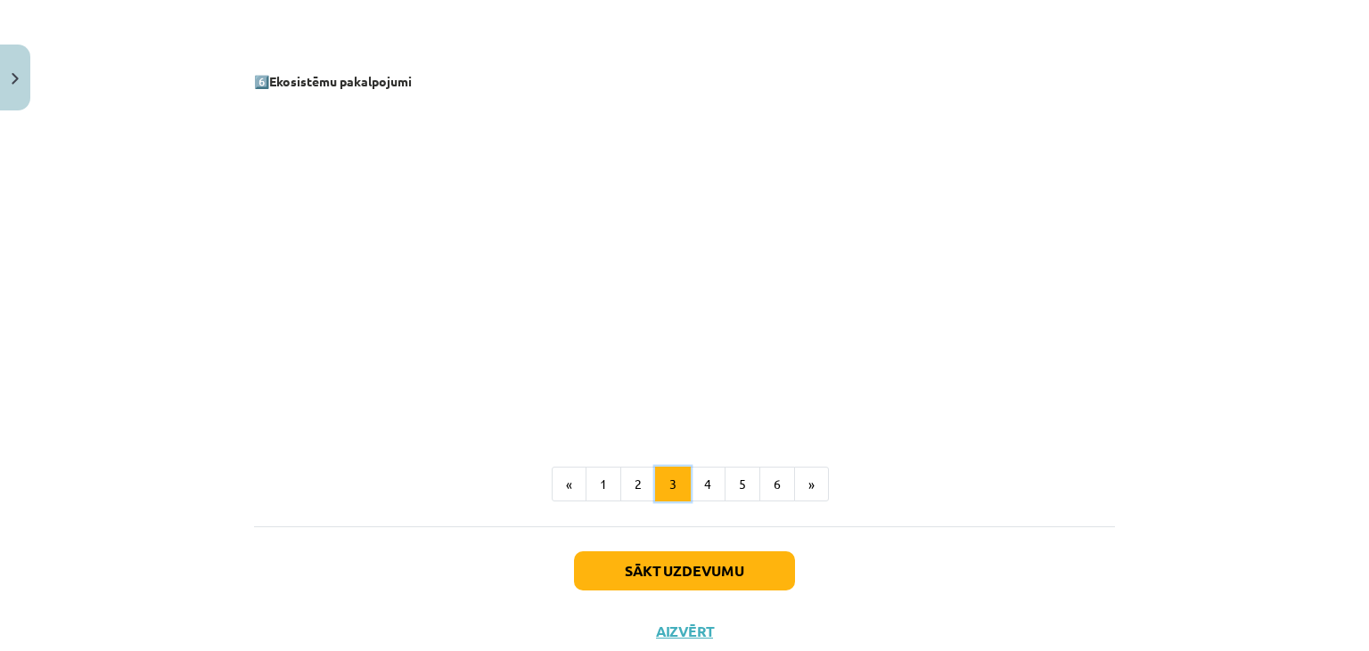
scroll to position [2438, 0]
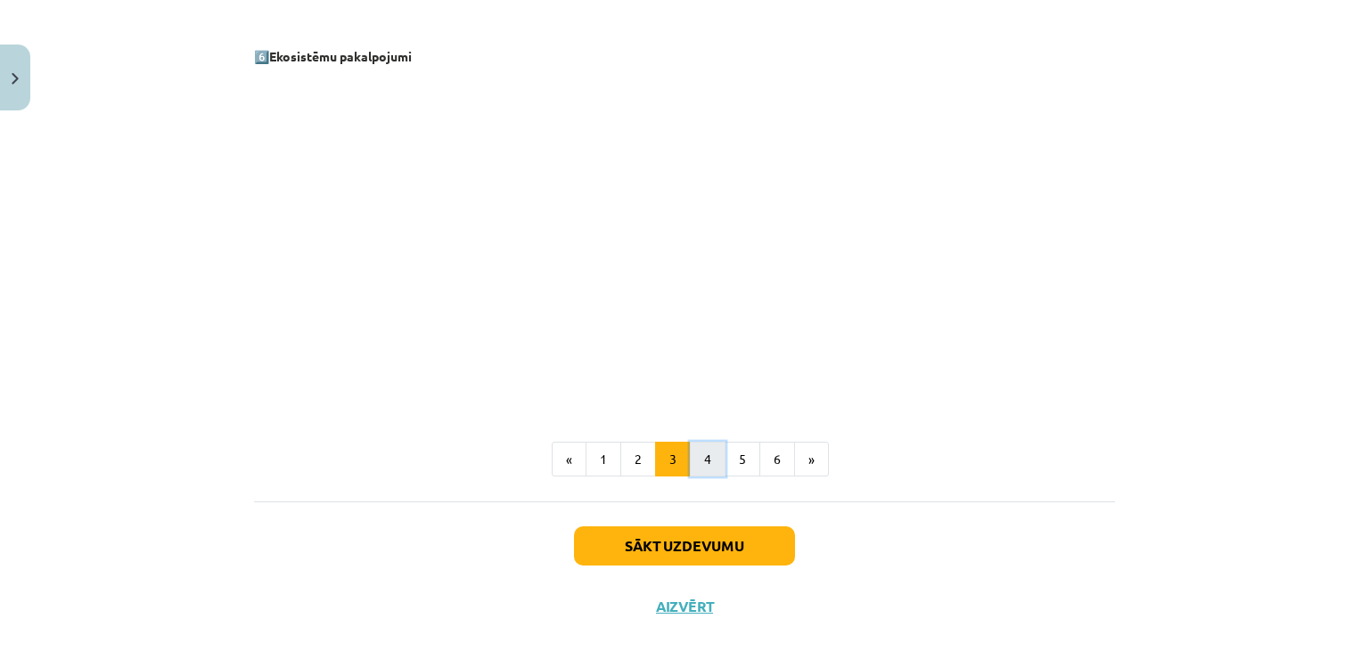
click at [706, 459] on button "4" at bounding box center [708, 460] width 36 height 36
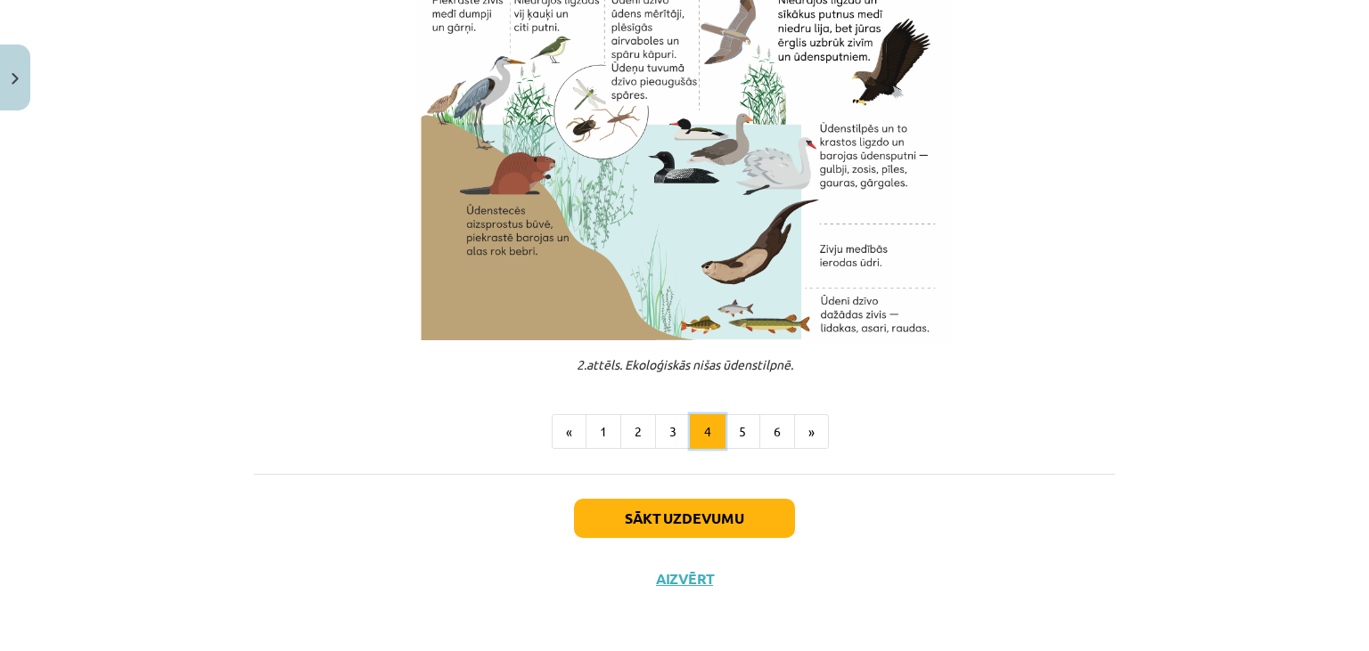
scroll to position [654, 0]
click at [732, 426] on button "5" at bounding box center [743, 432] width 36 height 36
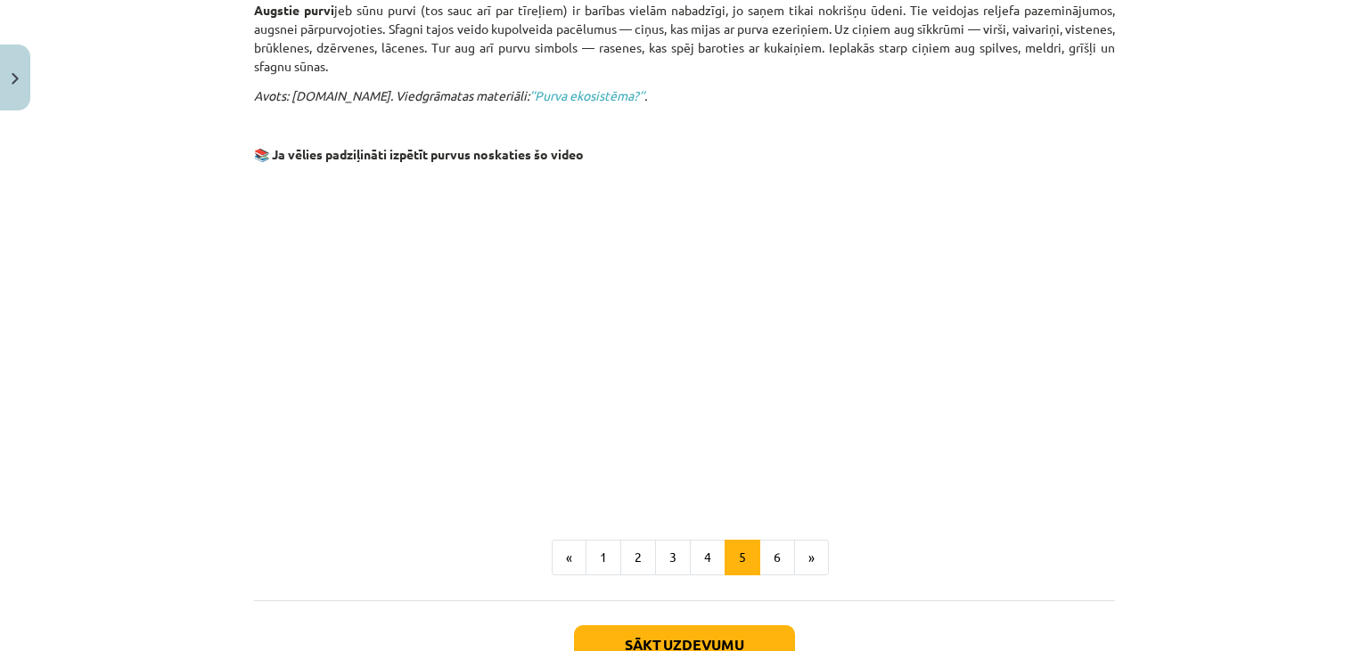
scroll to position [1296, 0]
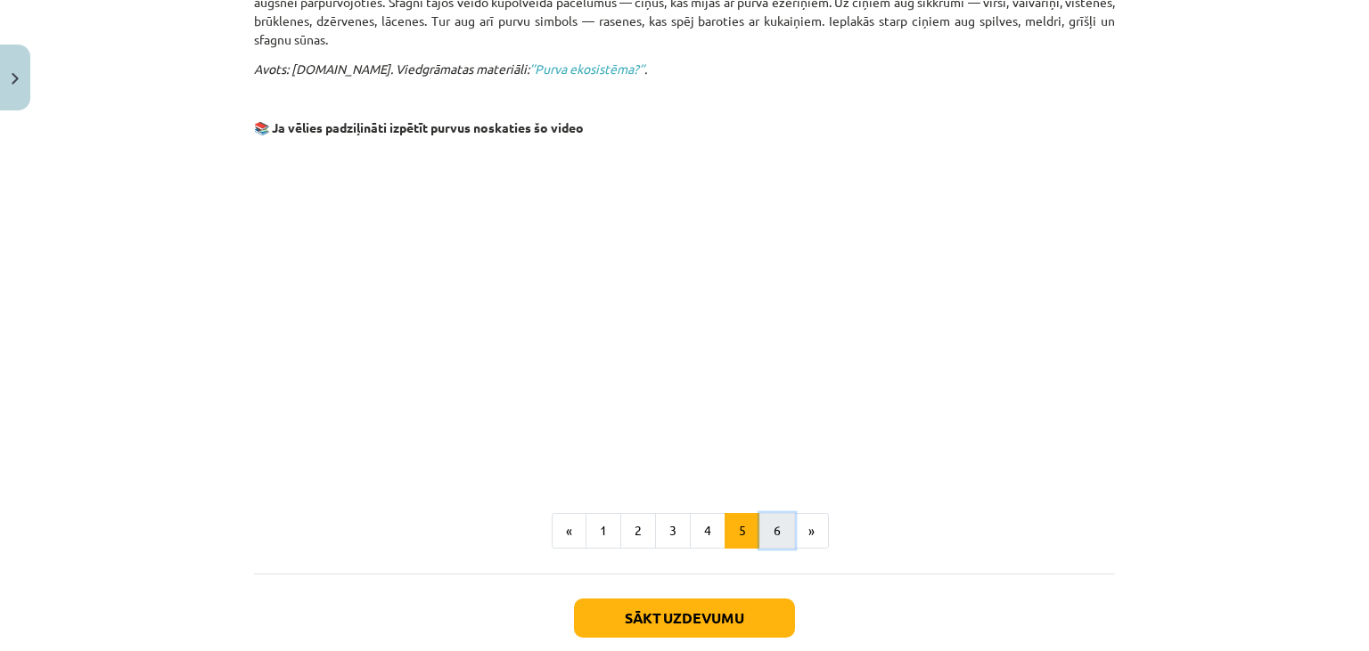
click at [775, 513] on button "6" at bounding box center [777, 531] width 36 height 36
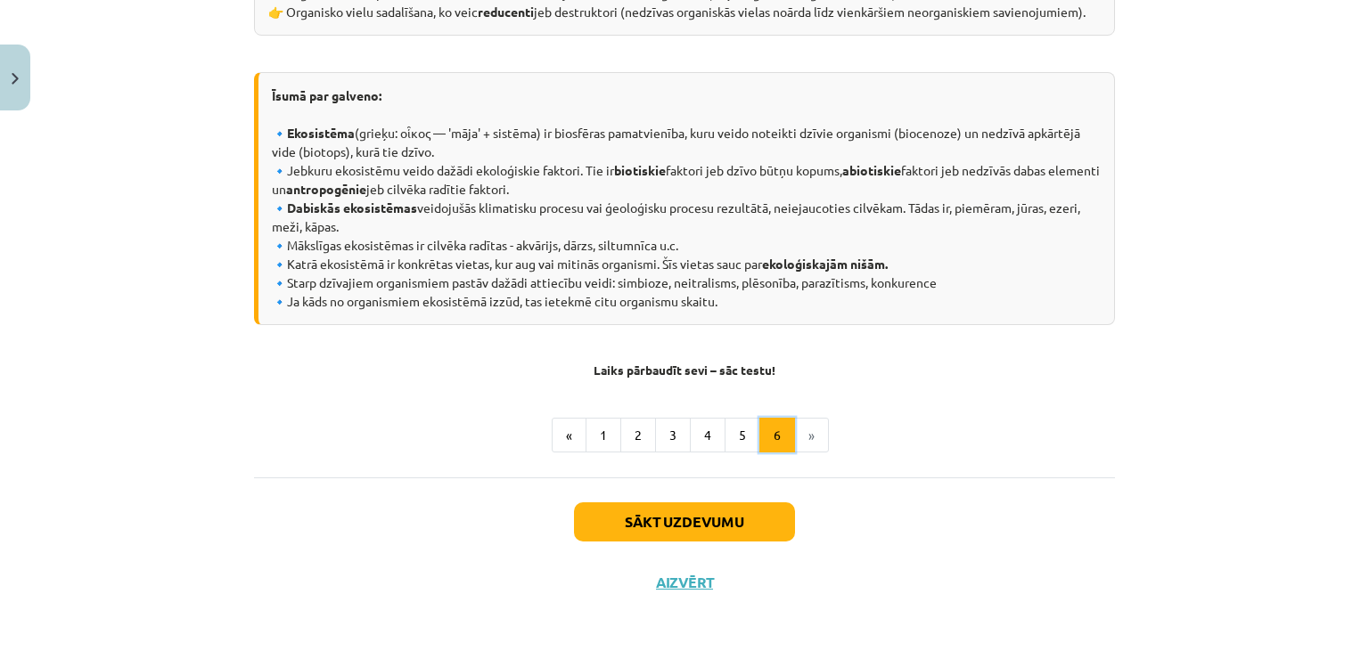
scroll to position [931, 0]
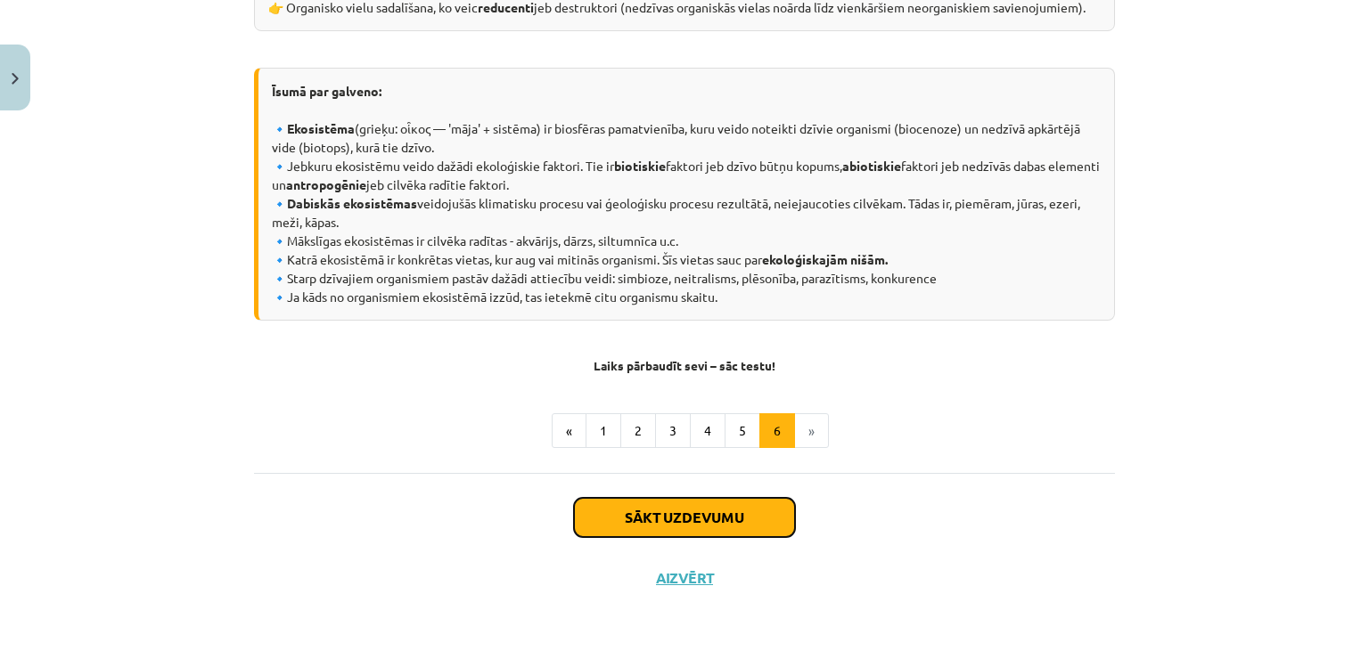
click at [754, 515] on button "Sākt uzdevumu" at bounding box center [684, 517] width 221 height 39
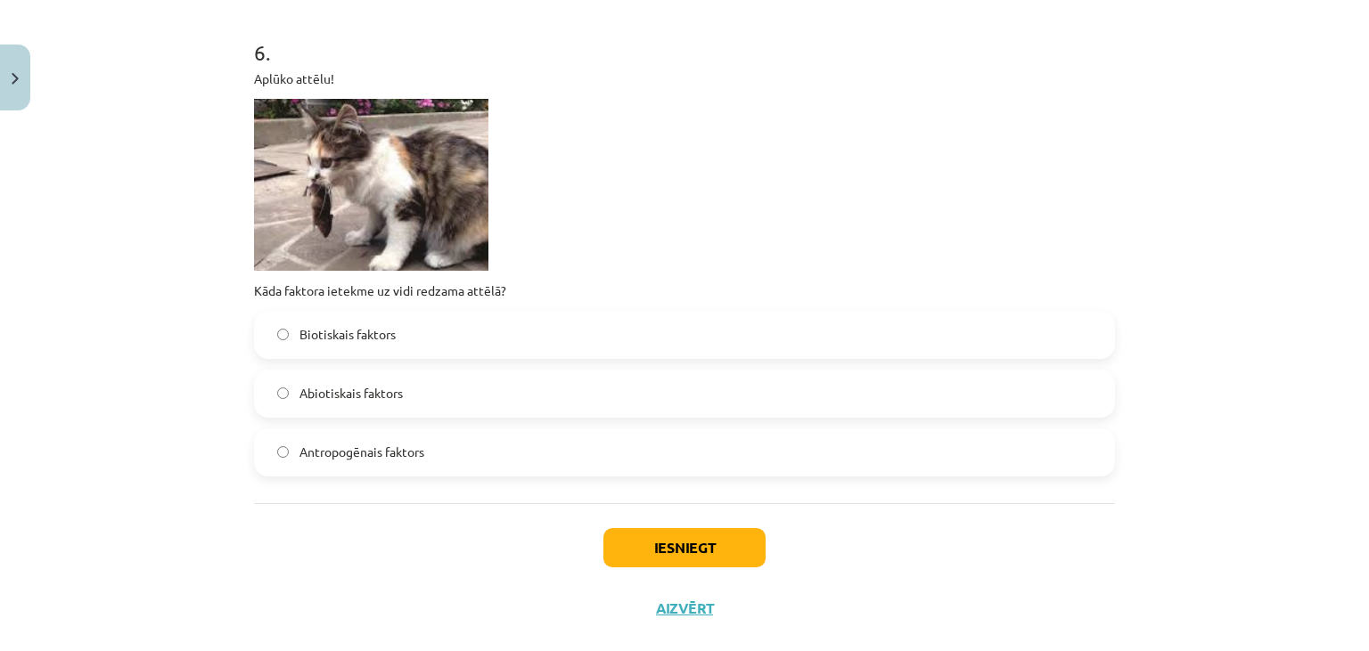
scroll to position [2223, 0]
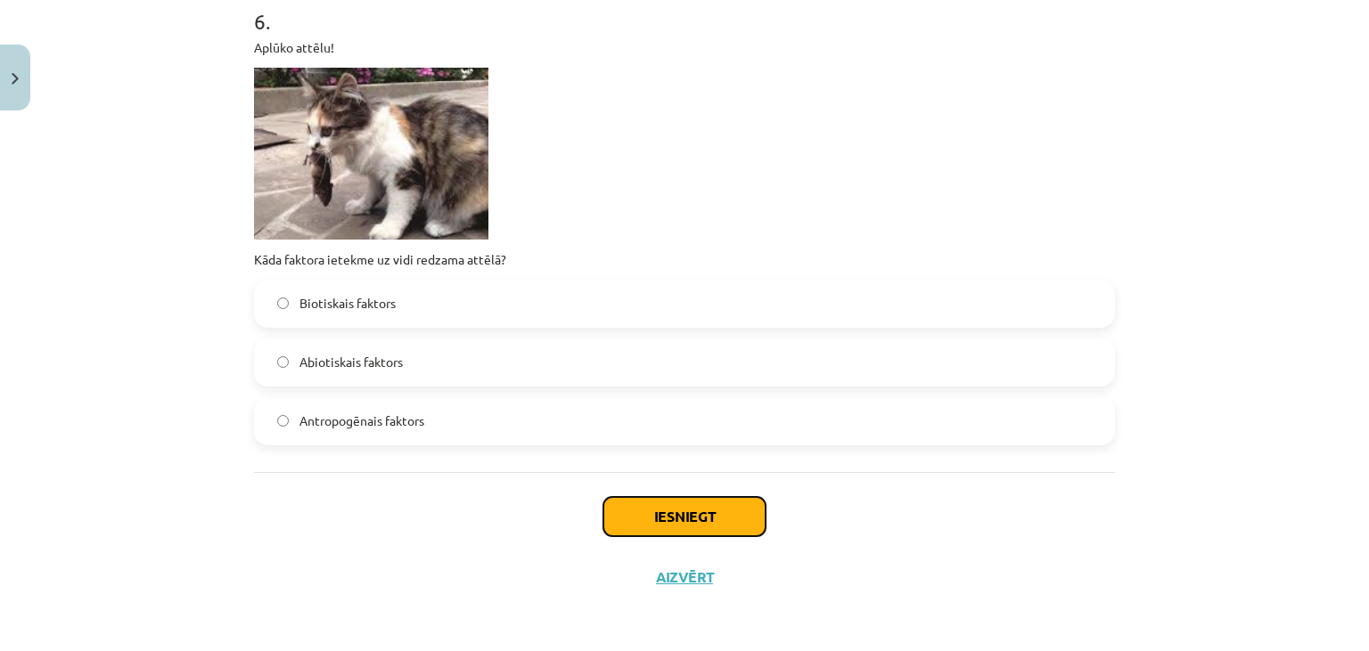
click at [739, 504] on button "Iesniegt" at bounding box center [684, 516] width 162 height 39
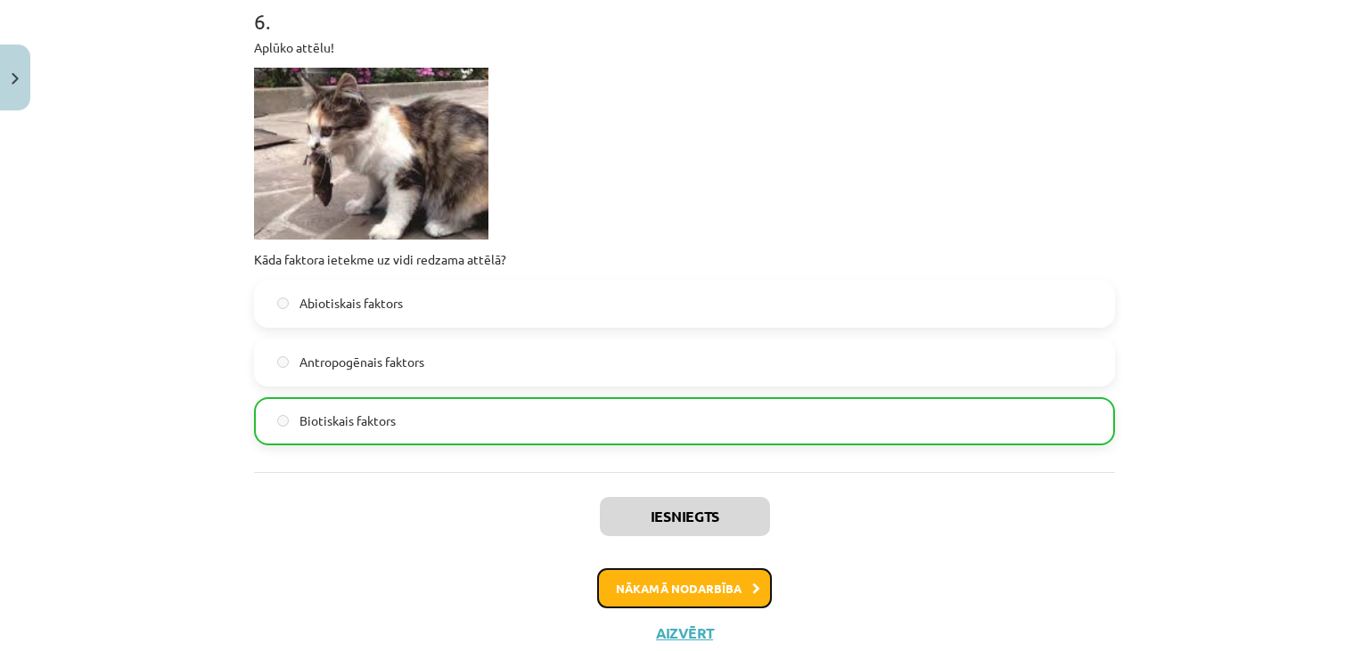
click at [728, 577] on button "Nākamā nodarbība" at bounding box center [684, 589] width 175 height 41
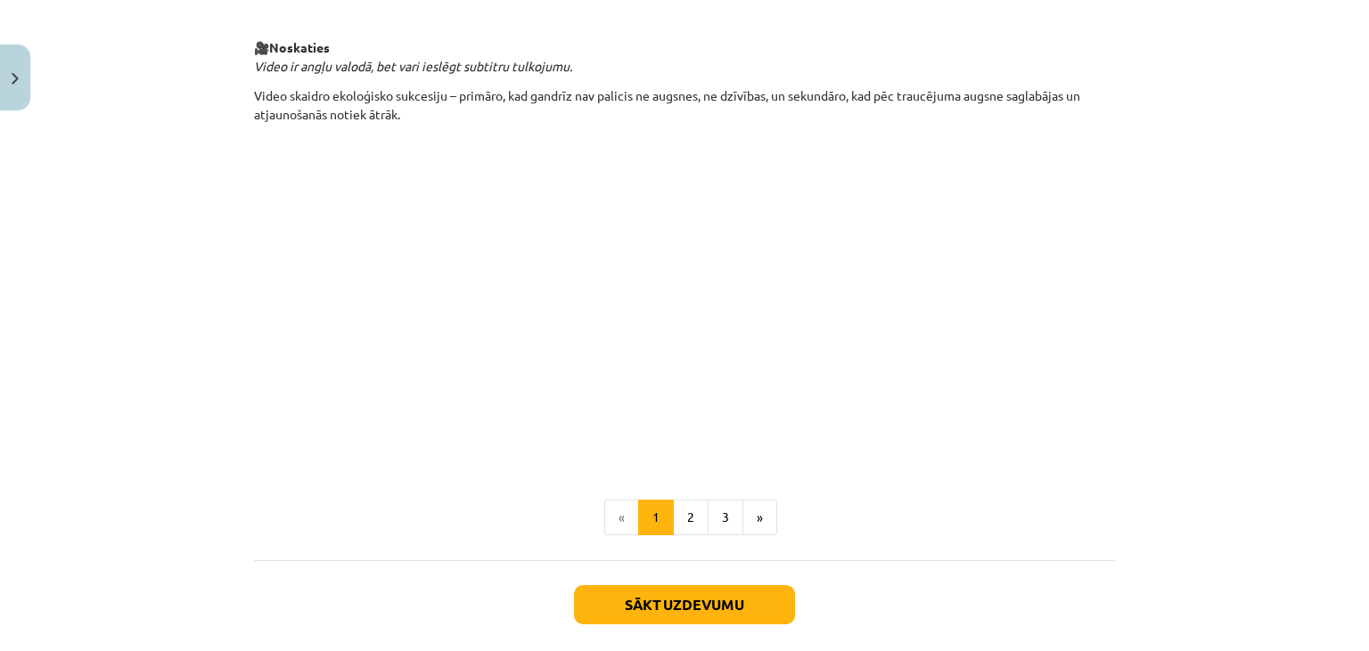
scroll to position [1803, 0]
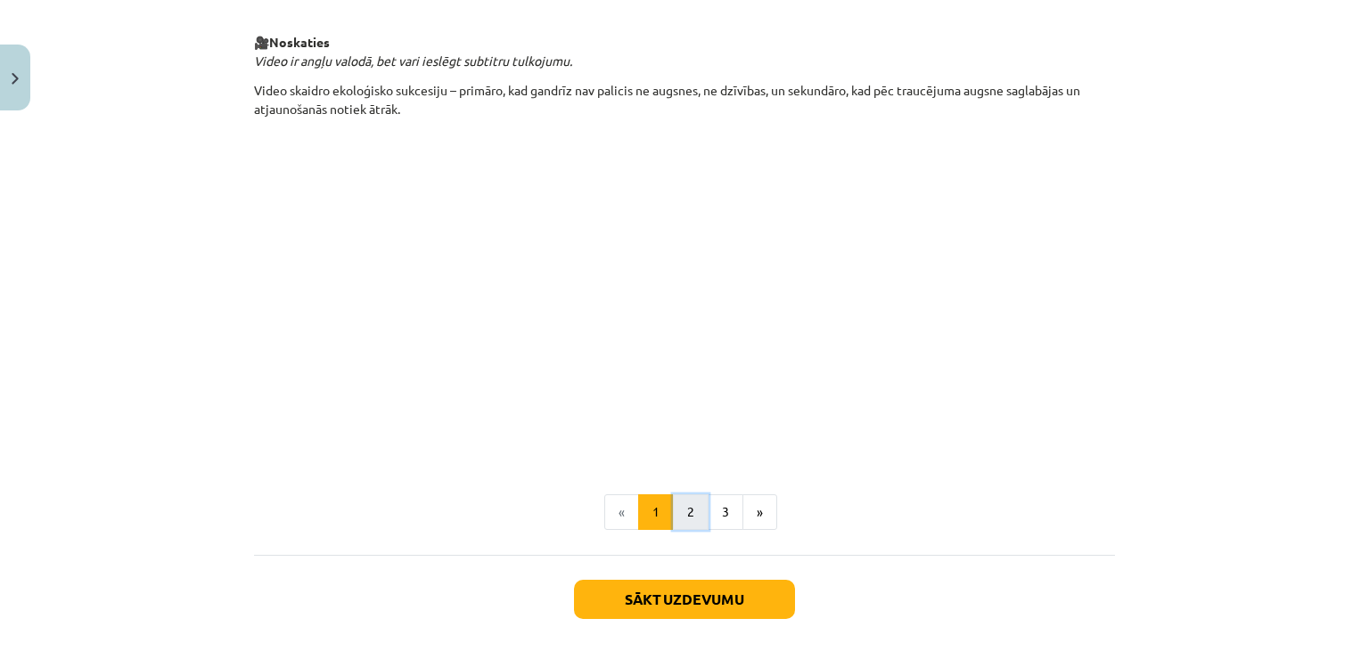
click at [700, 512] on button "2" at bounding box center [691, 513] width 36 height 36
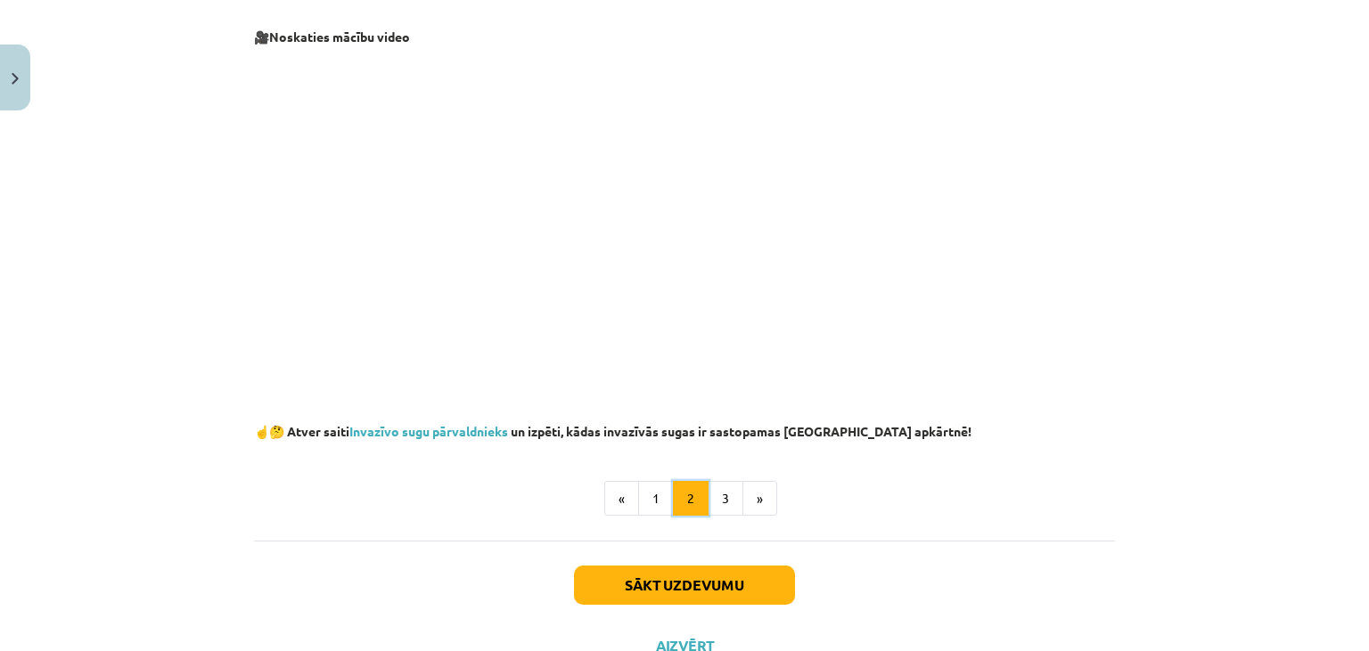
scroll to position [438, 0]
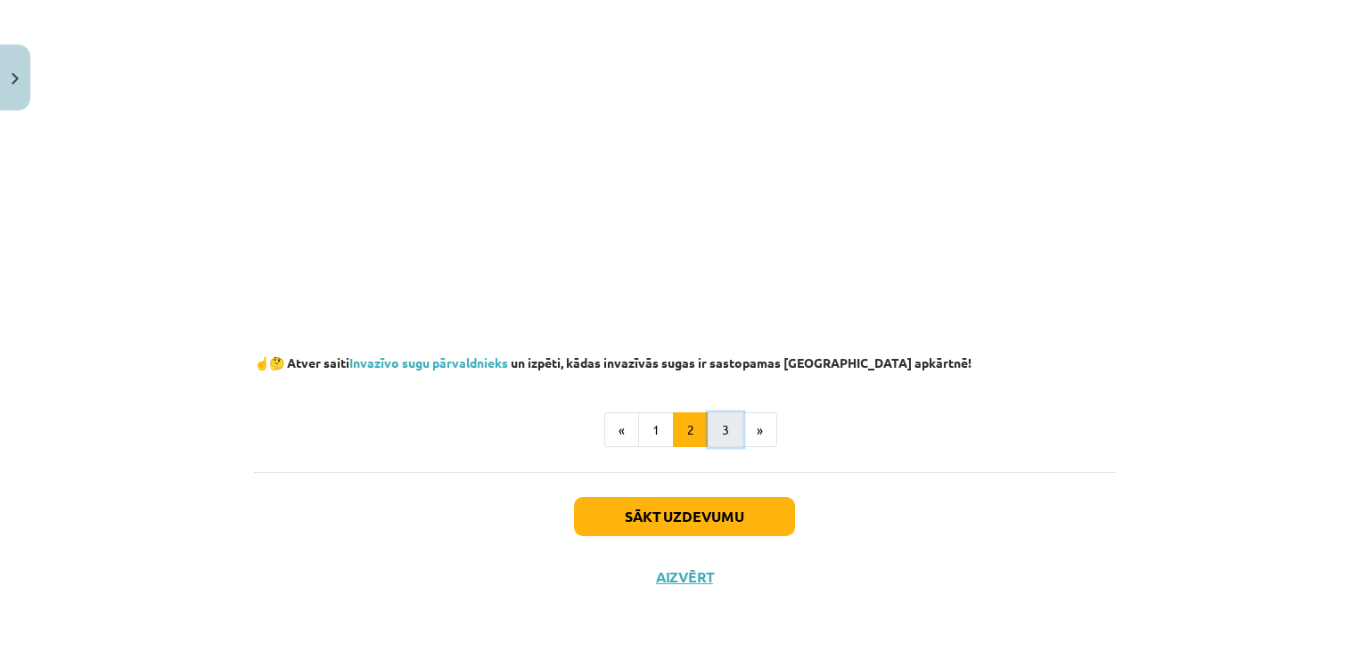
click at [719, 429] on button "3" at bounding box center [726, 431] width 36 height 36
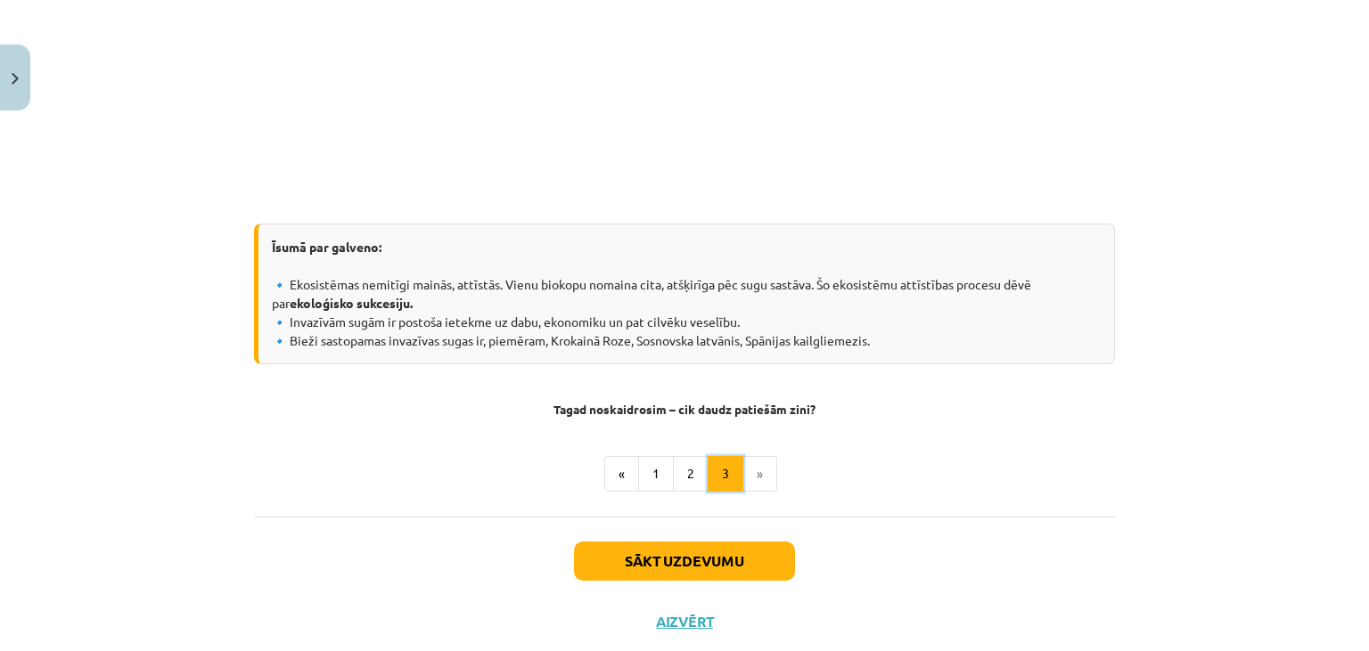
scroll to position [1781, 0]
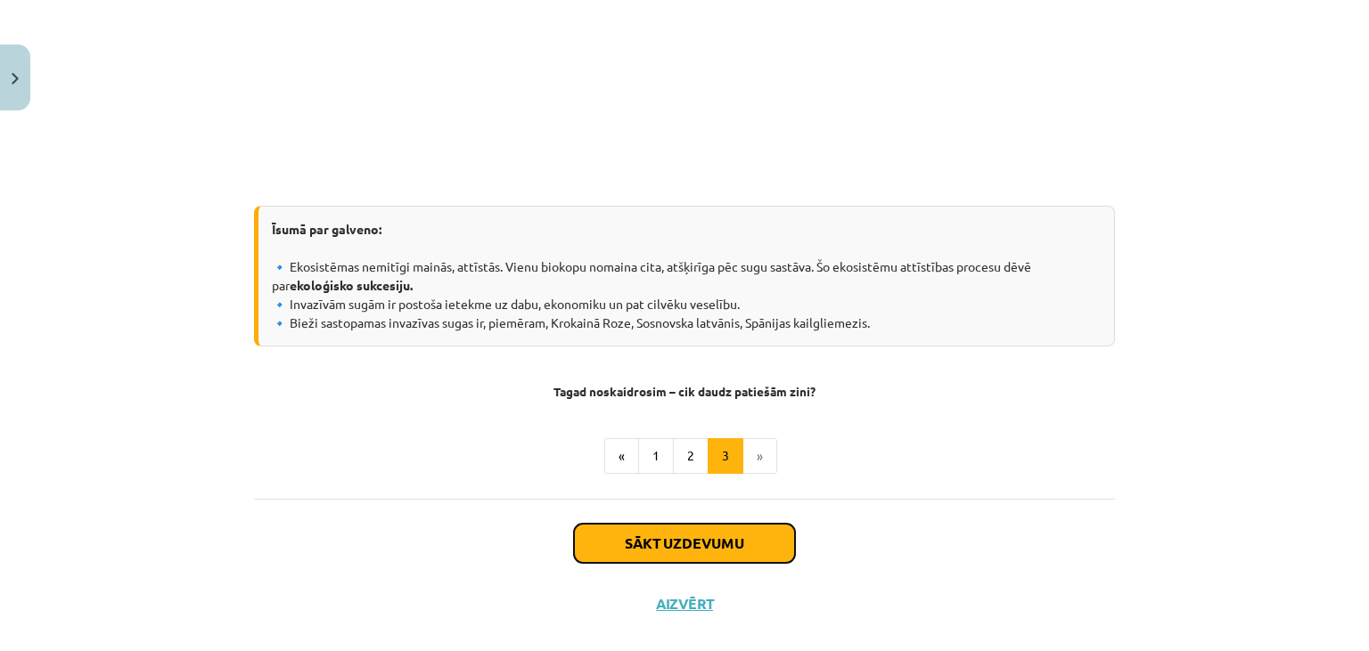
click at [727, 544] on button "Sākt uzdevumu" at bounding box center [684, 543] width 221 height 39
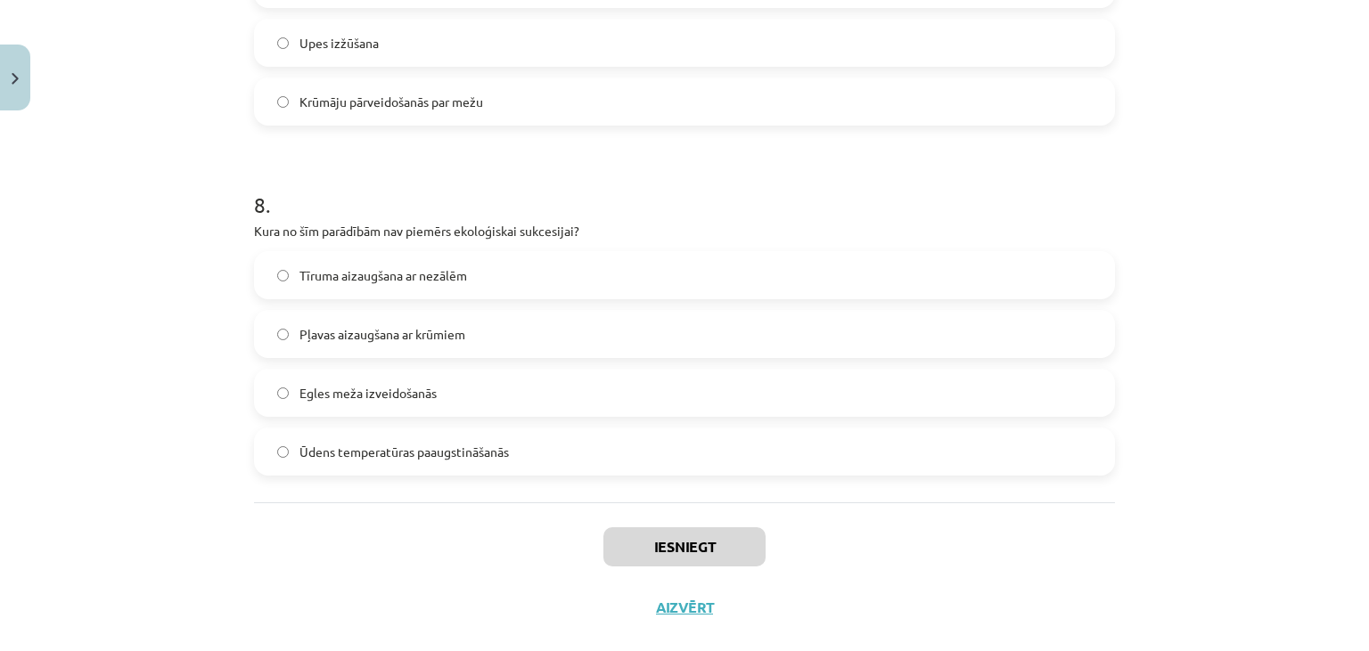
scroll to position [2675, 0]
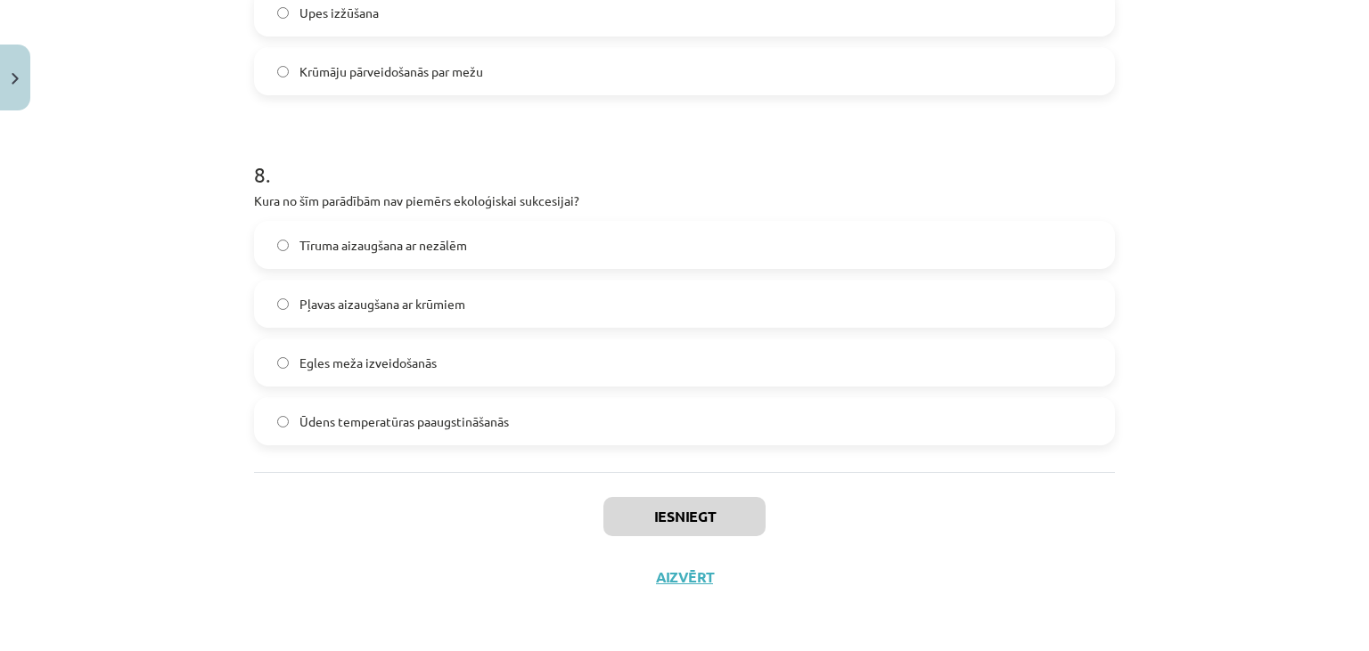
click at [610, 432] on label "Ūdens temperatūras paaugstināšanās" at bounding box center [684, 421] width 857 height 45
click at [700, 522] on button "Iesniegt" at bounding box center [684, 516] width 162 height 39
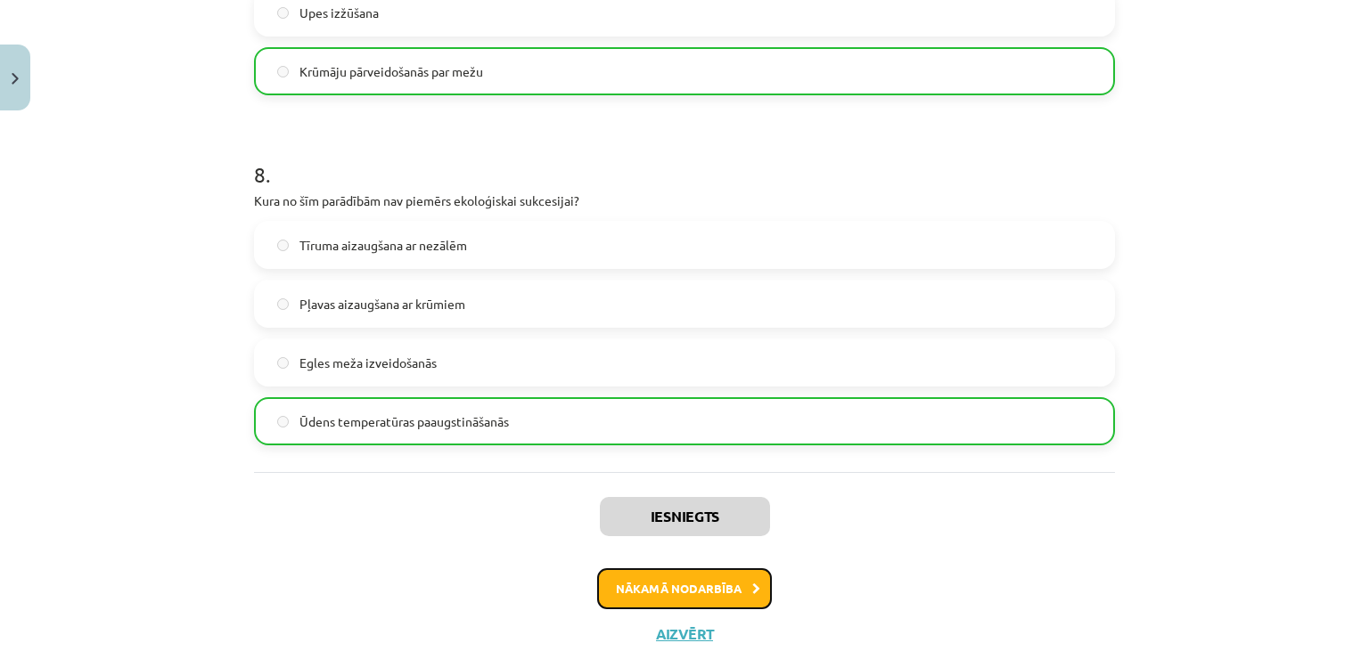
click at [631, 590] on button "Nākamā nodarbība" at bounding box center [684, 589] width 175 height 41
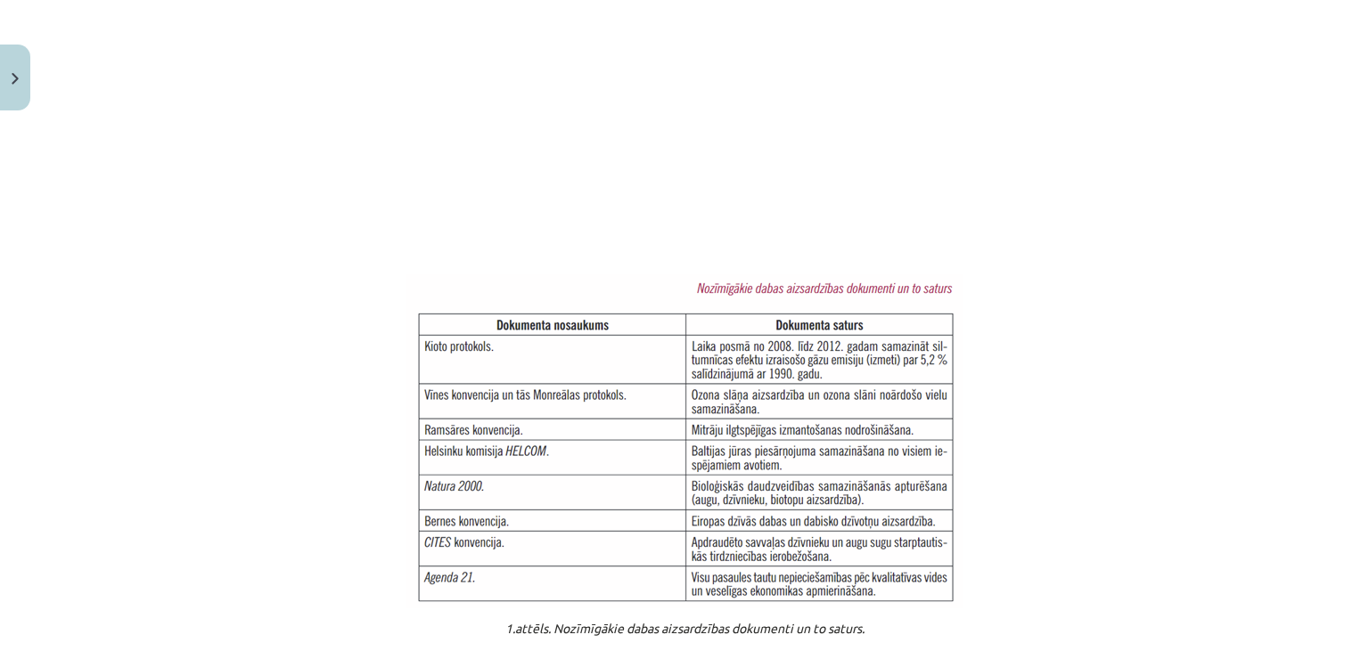
scroll to position [1300, 0]
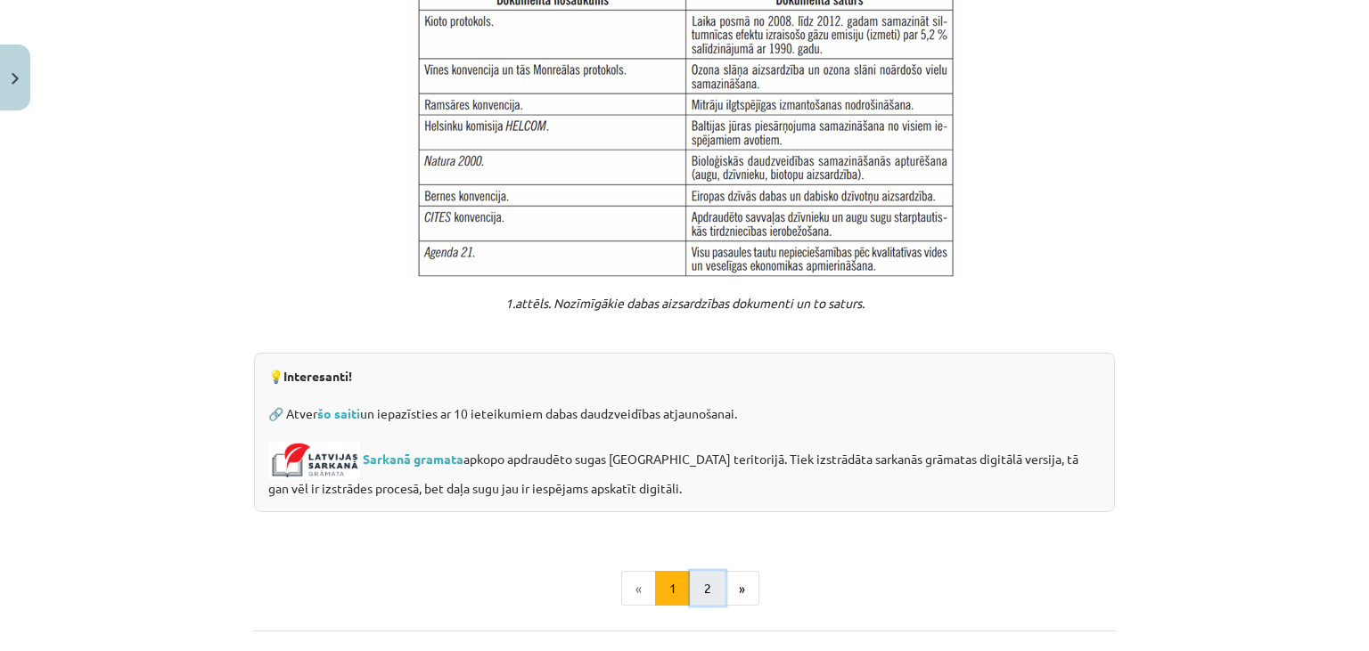
click at [706, 577] on button "2" at bounding box center [708, 589] width 36 height 36
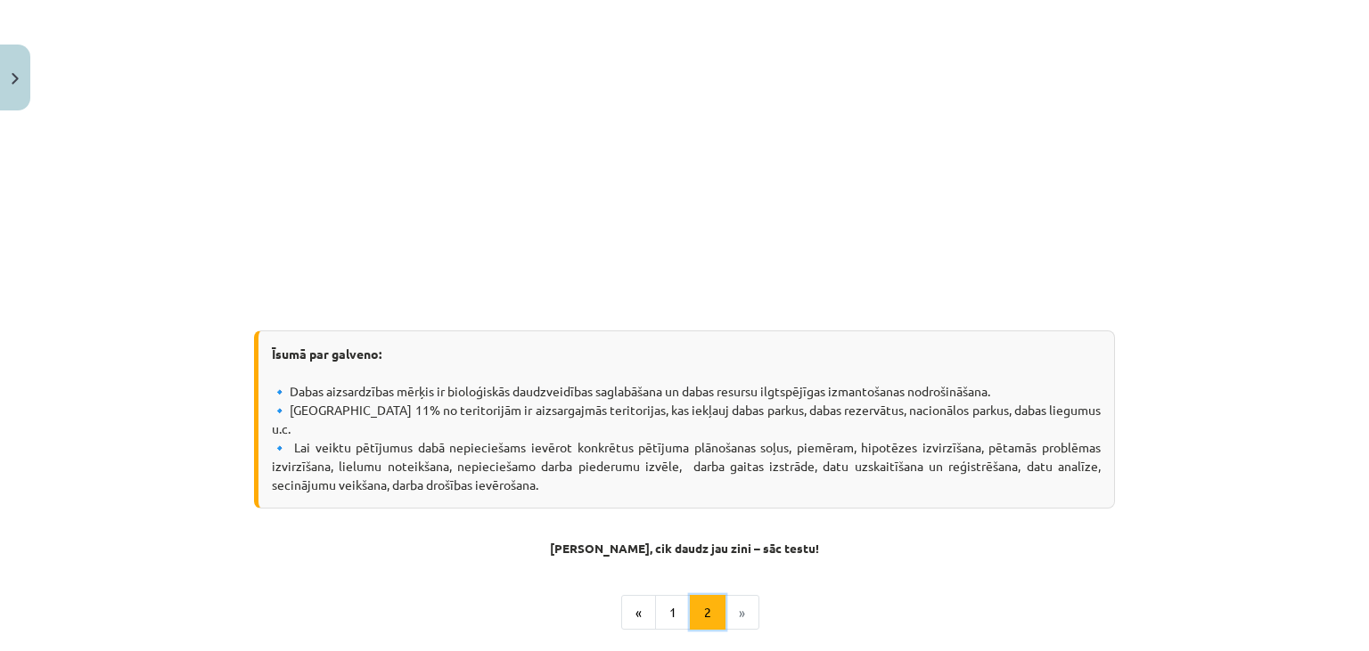
scroll to position [651, 0]
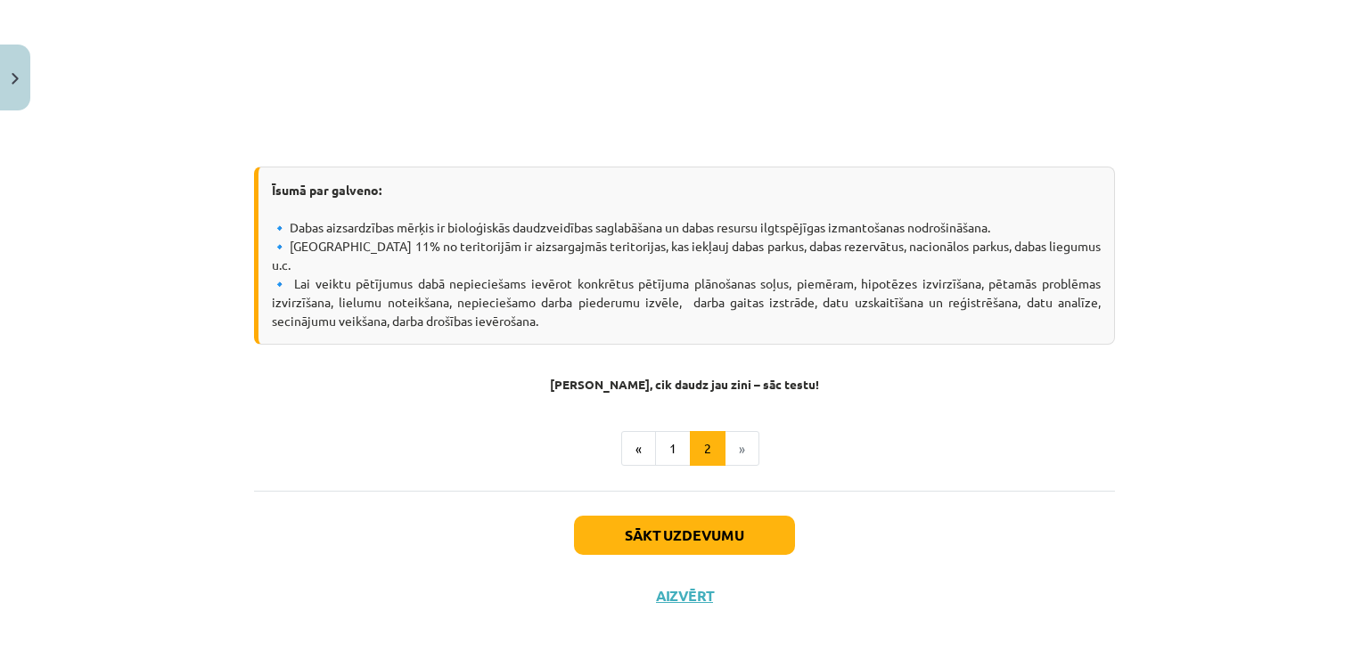
click at [748, 431] on li "»" at bounding box center [742, 449] width 34 height 36
click at [661, 516] on button "Sākt uzdevumu" at bounding box center [684, 535] width 221 height 39
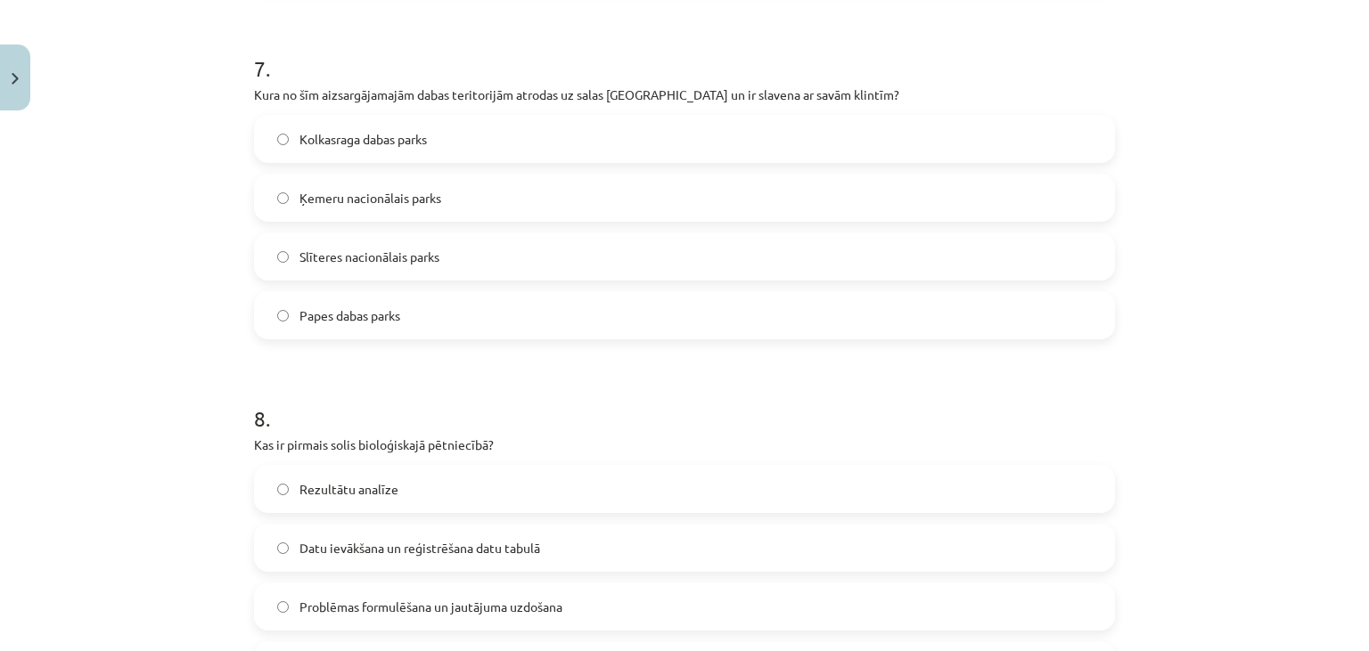
scroll to position [2772, 0]
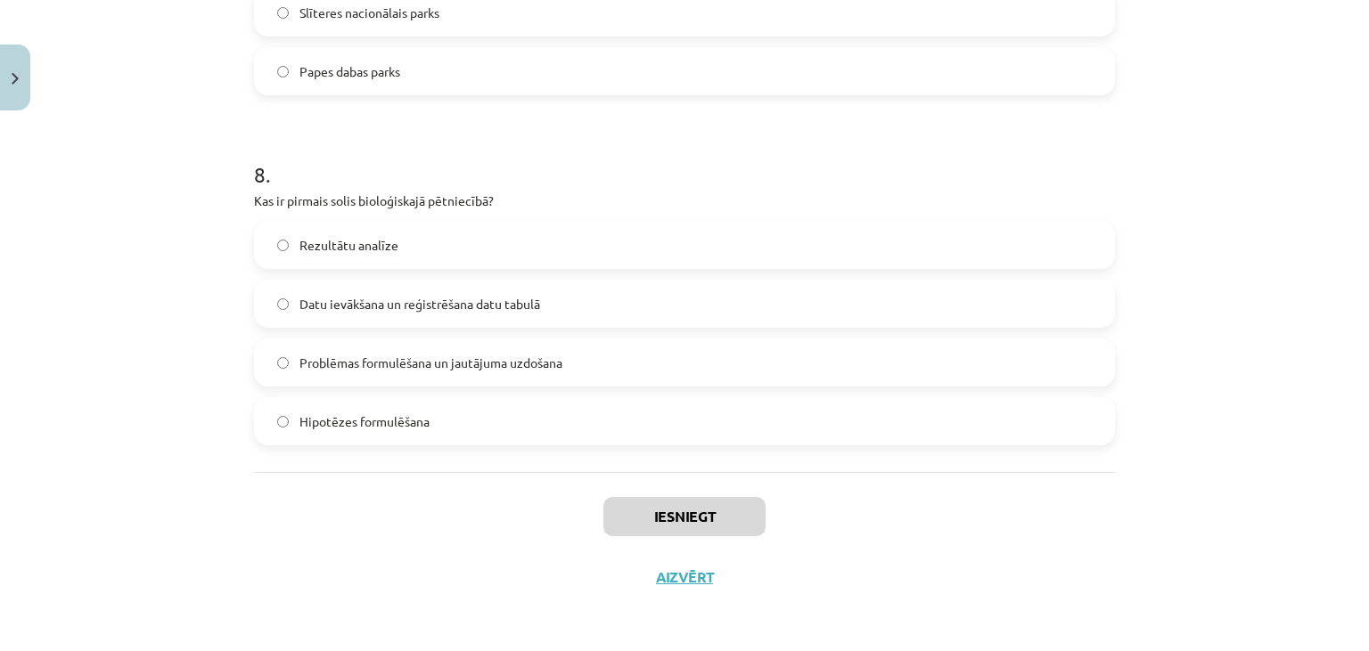
click at [672, 400] on label "Hipotēzes formulēšana" at bounding box center [684, 421] width 857 height 45
click at [689, 516] on button "Iesniegt" at bounding box center [684, 516] width 162 height 39
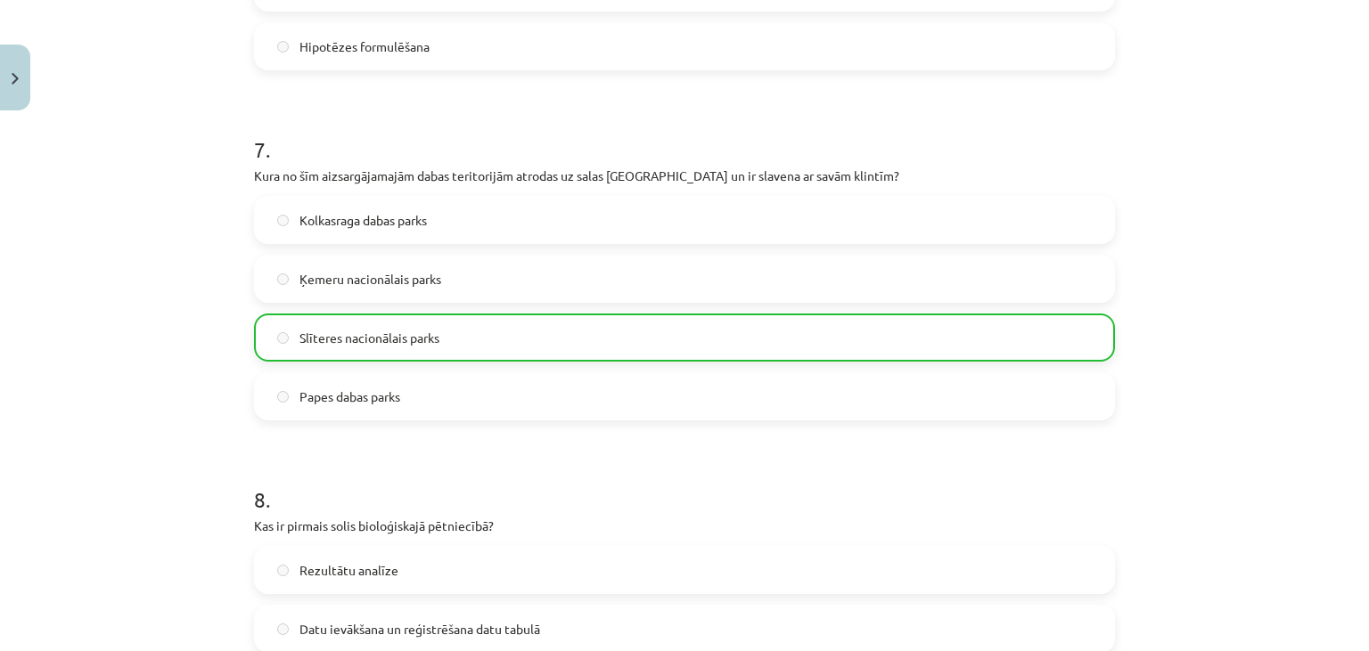
scroll to position [2828, 0]
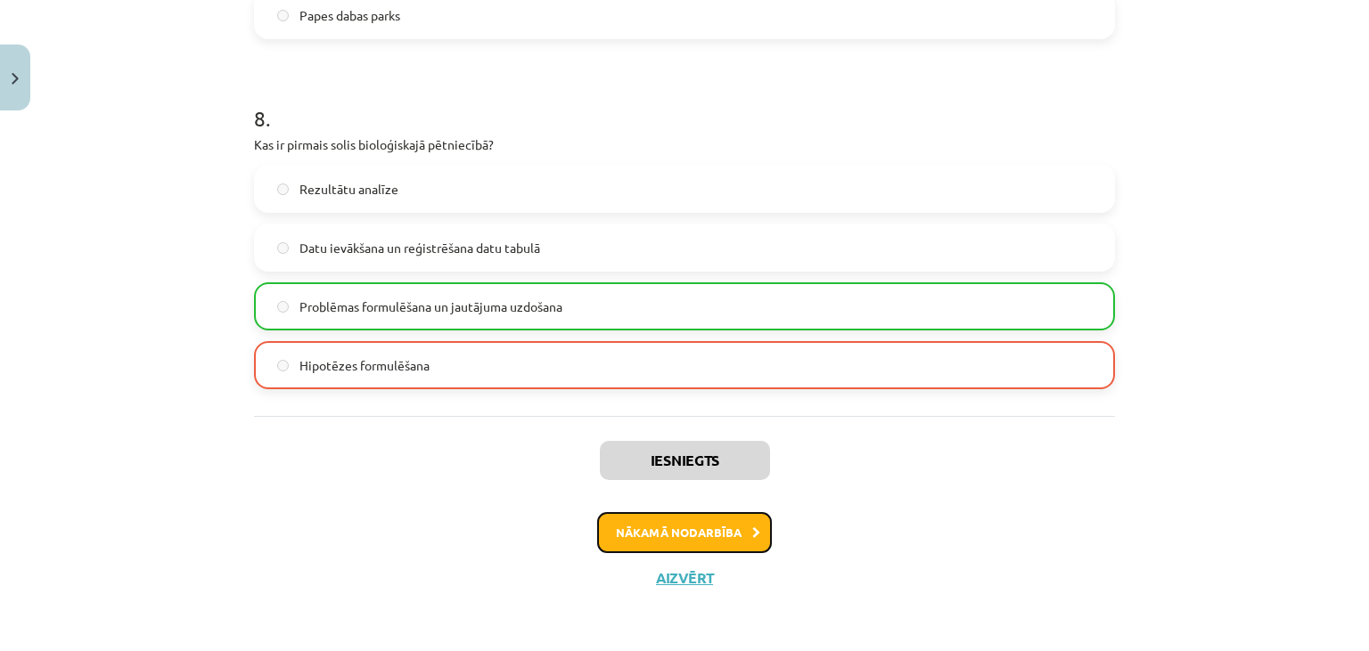
click at [708, 539] on button "Nākamā nodarbība" at bounding box center [684, 532] width 175 height 41
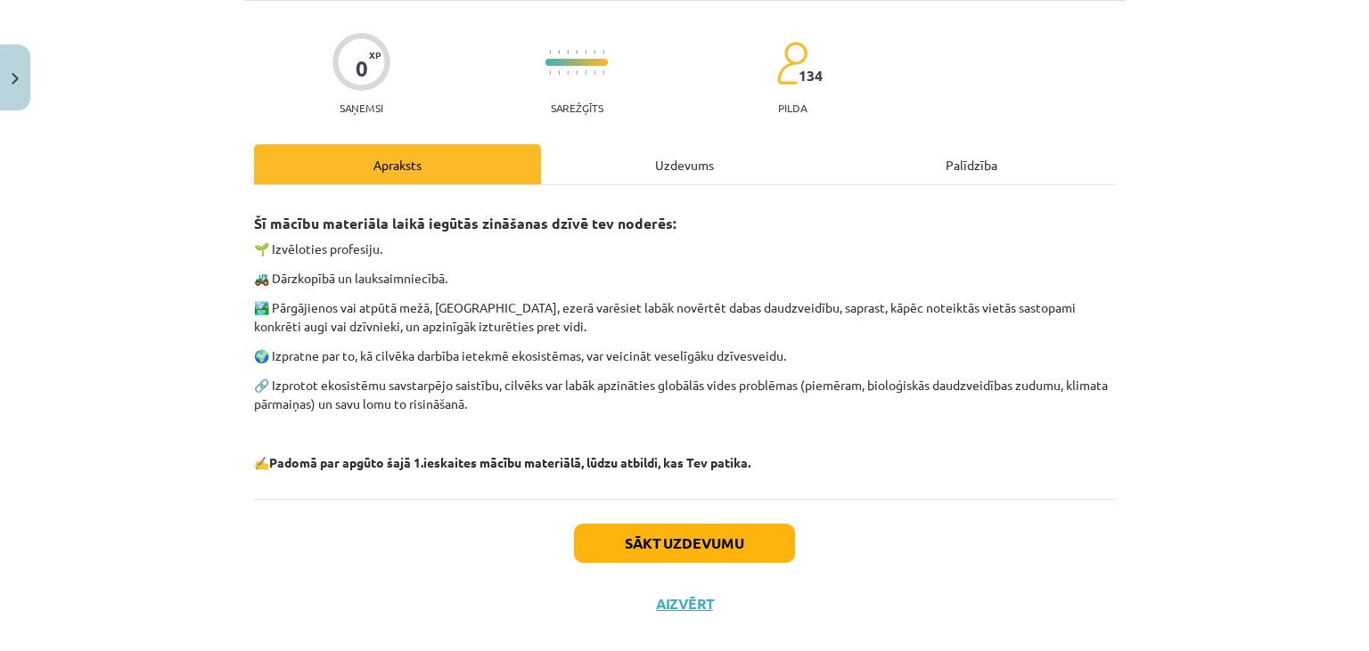
scroll to position [143, 0]
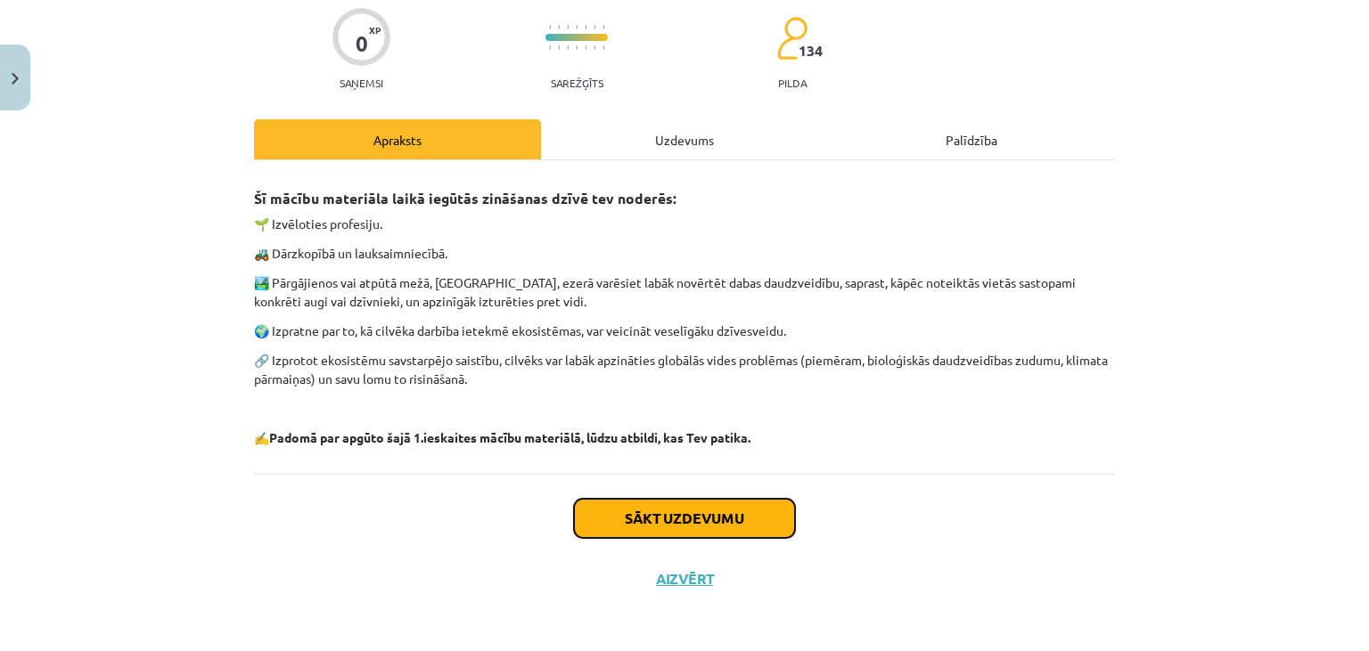
click at [703, 514] on button "Sākt uzdevumu" at bounding box center [684, 518] width 221 height 39
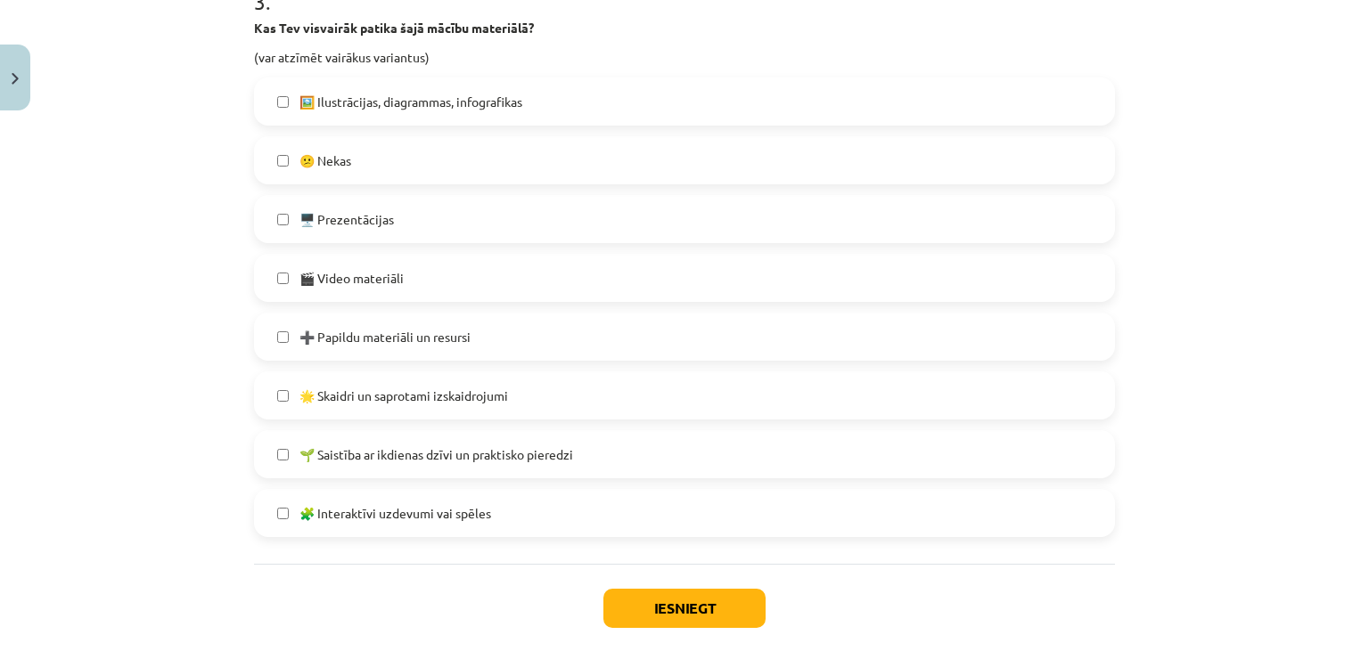
scroll to position [1274, 0]
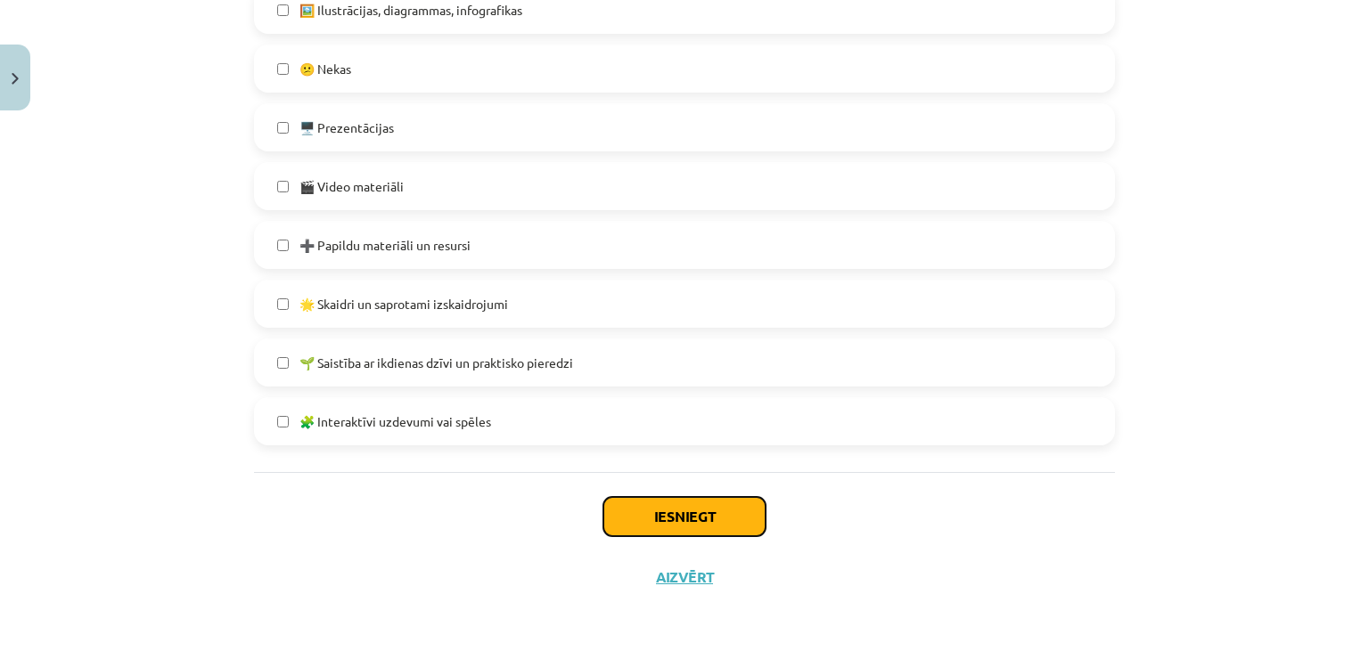
click at [713, 522] on button "Iesniegt" at bounding box center [684, 516] width 162 height 39
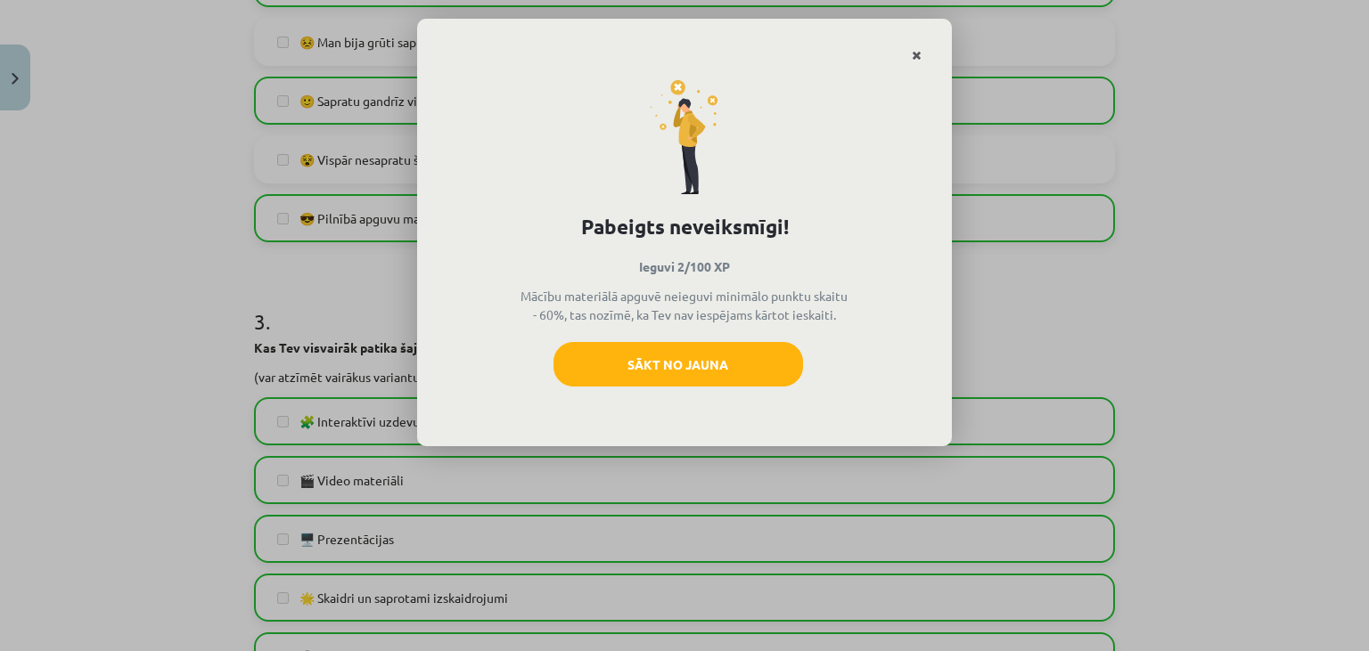
click at [921, 53] on icon "Close" at bounding box center [917, 56] width 10 height 12
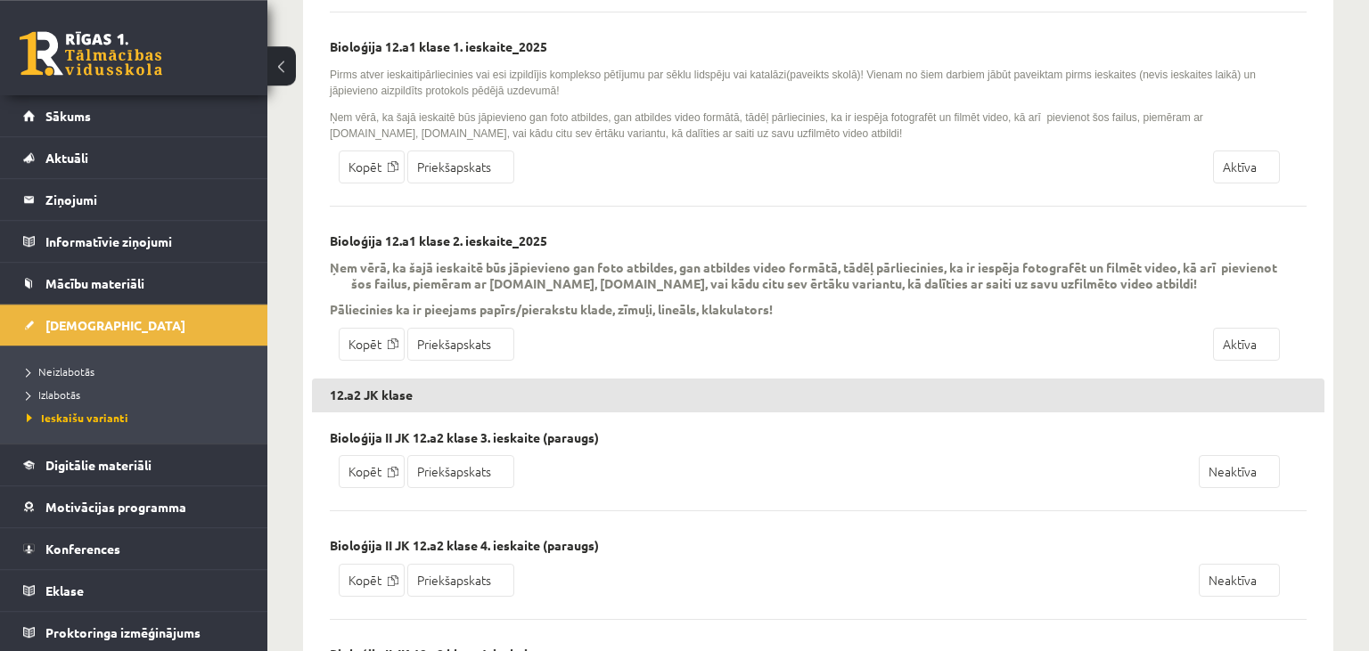
scroll to position [2446, 0]
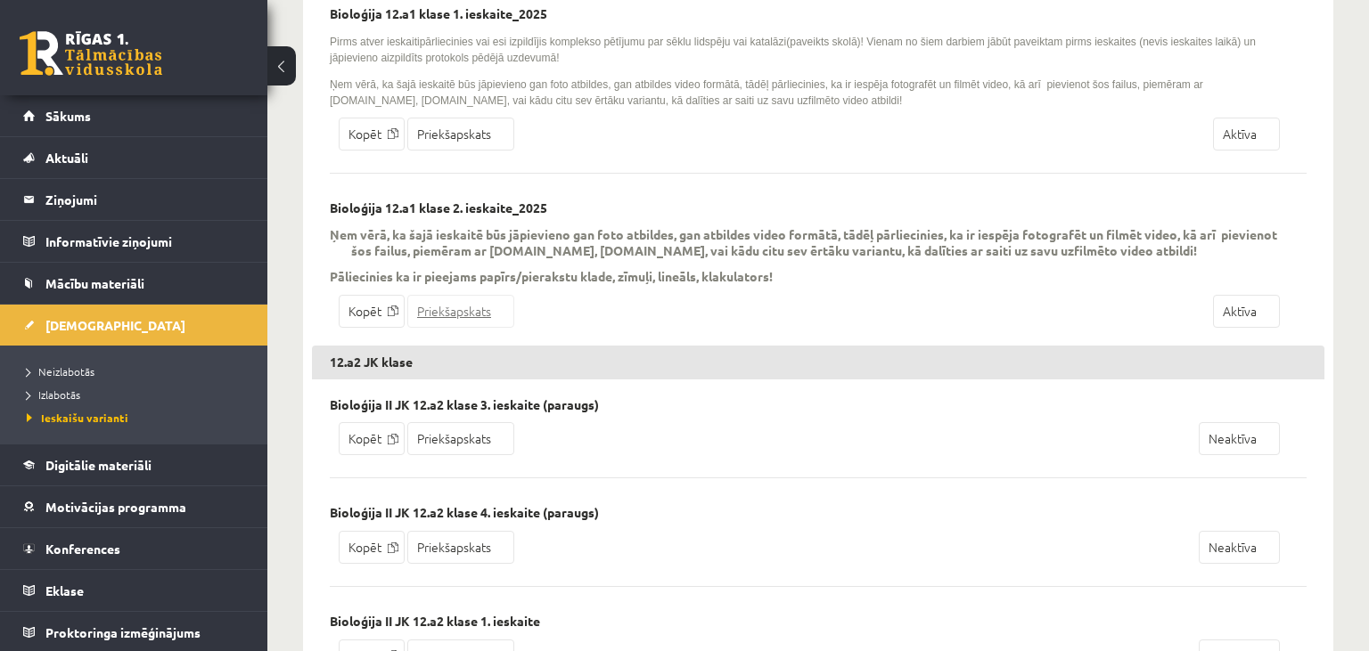
click at [465, 324] on link "Priekšapskats" at bounding box center [460, 311] width 107 height 33
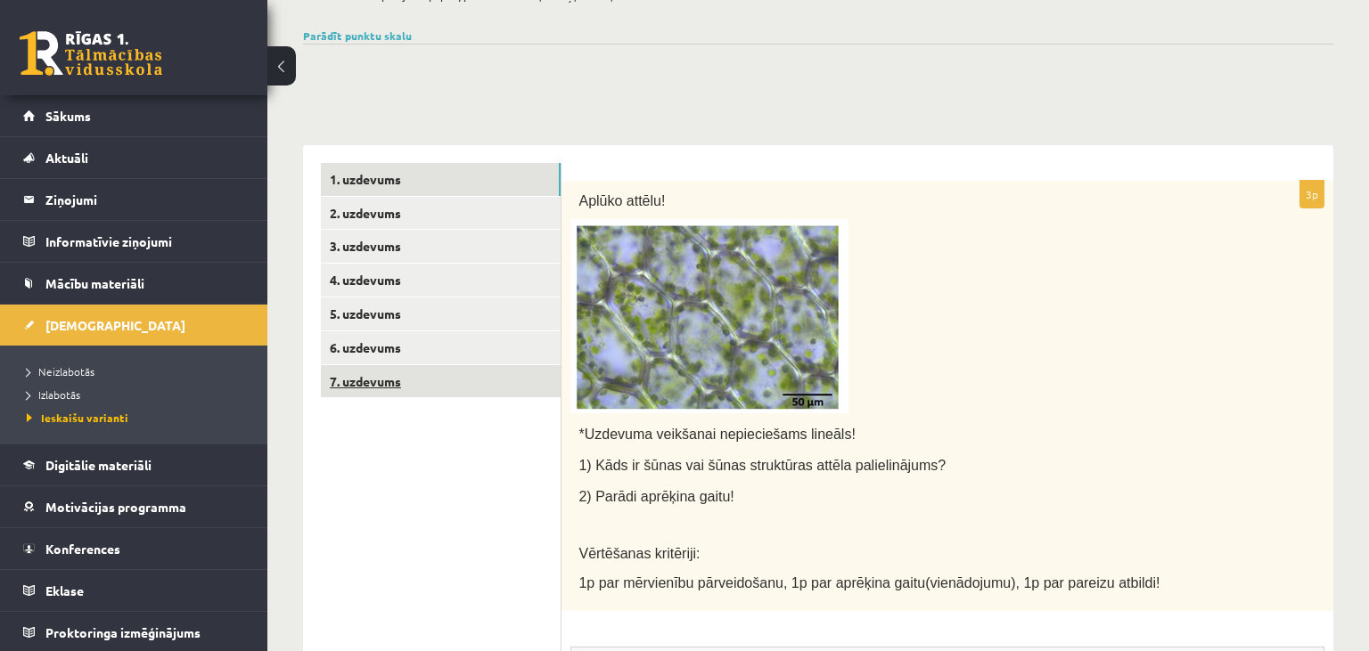
click at [417, 383] on link "7. uzdevums" at bounding box center [441, 381] width 240 height 33
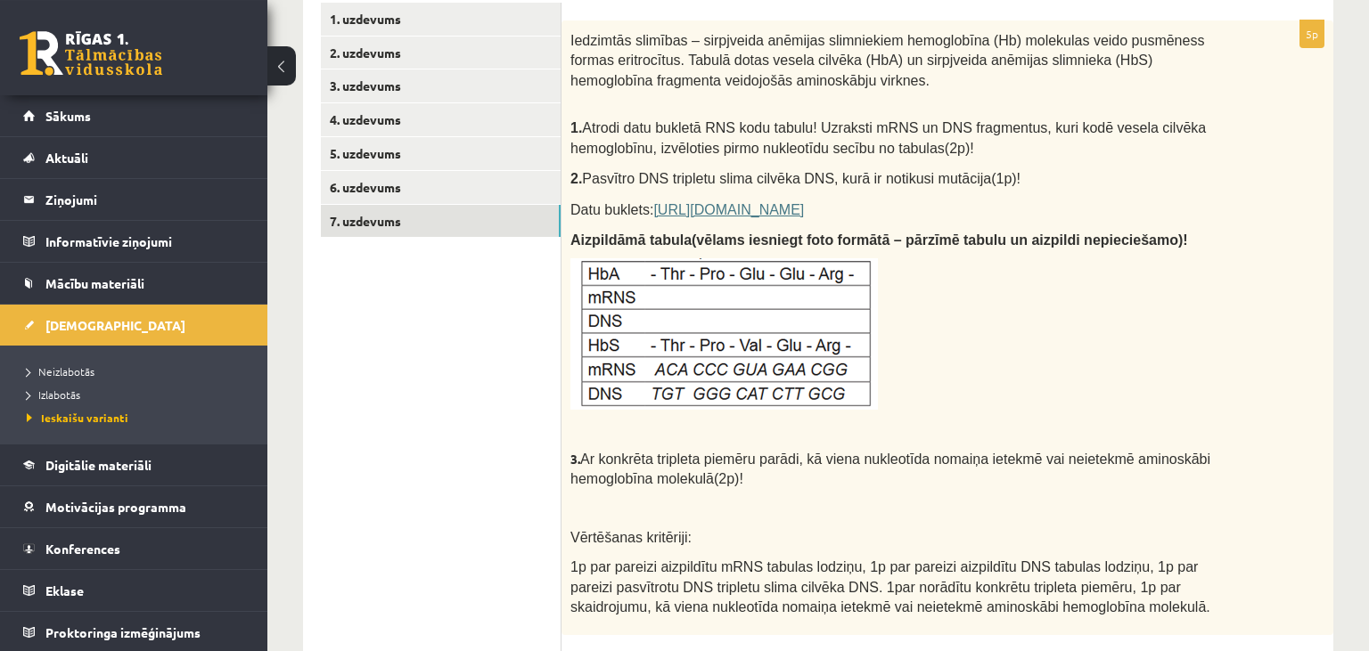
scroll to position [135, 0]
